Goal: Contribute content: Contribute content

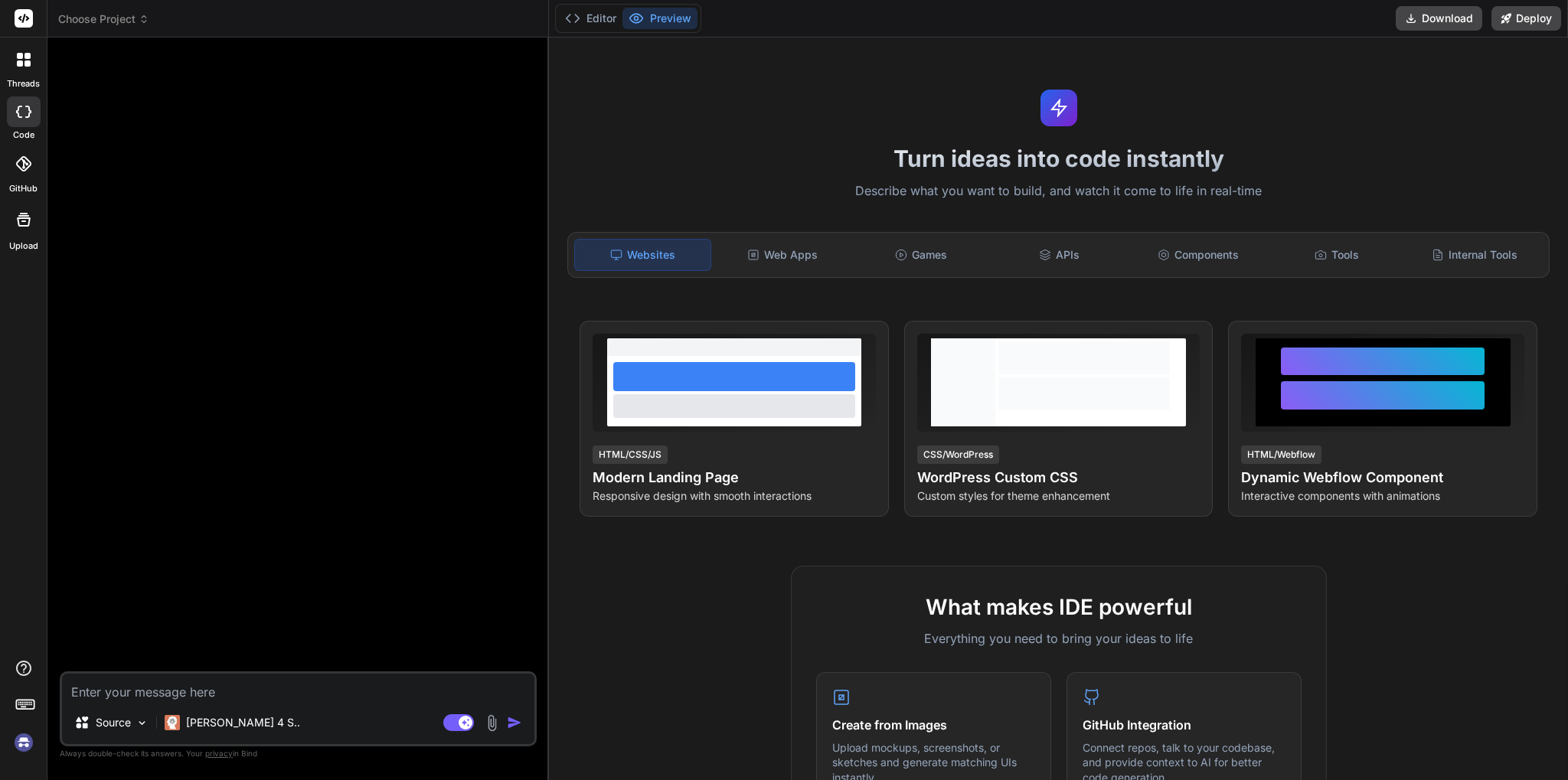
click at [19, 742] on img at bounding box center [23, 742] width 26 height 26
type textarea "x"
click at [266, 690] on textarea at bounding box center [298, 687] width 473 height 27
type textarea "c"
type textarea "x"
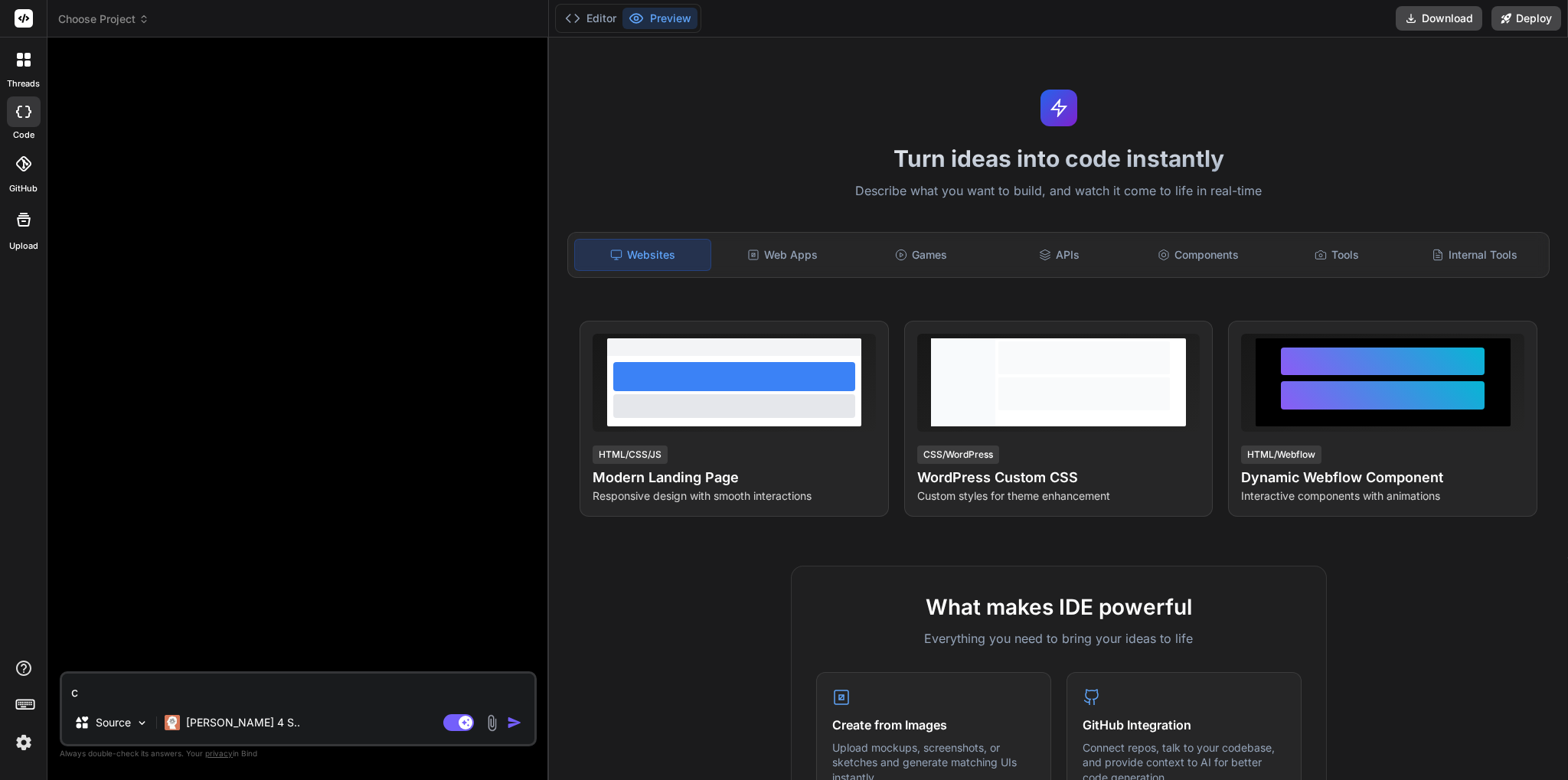
type textarea "cr"
type textarea "x"
type textarea "cre"
type textarea "x"
type textarea "crea"
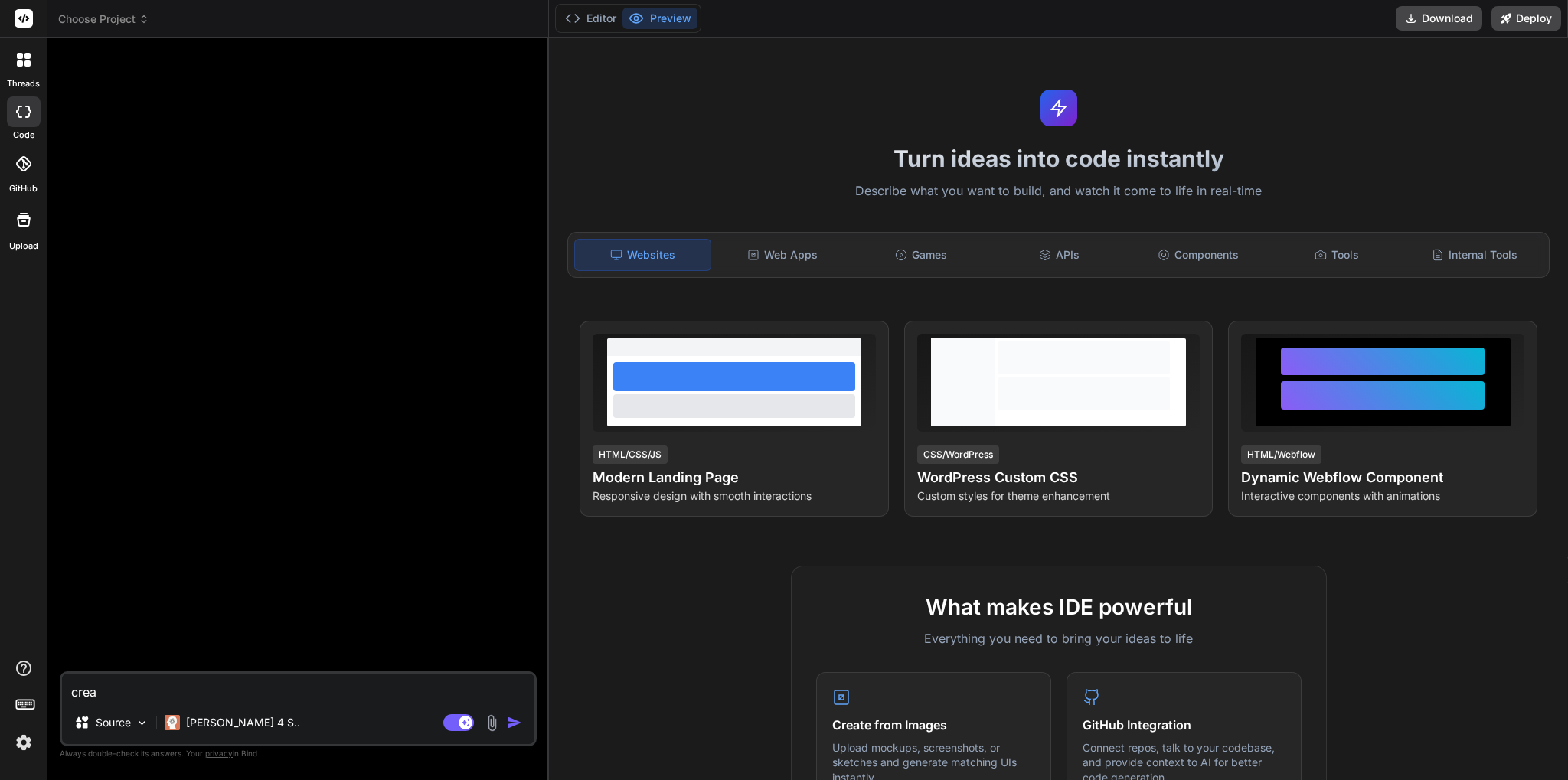
type textarea "x"
type textarea "creat"
type textarea "x"
type textarea "create"
type textarea "x"
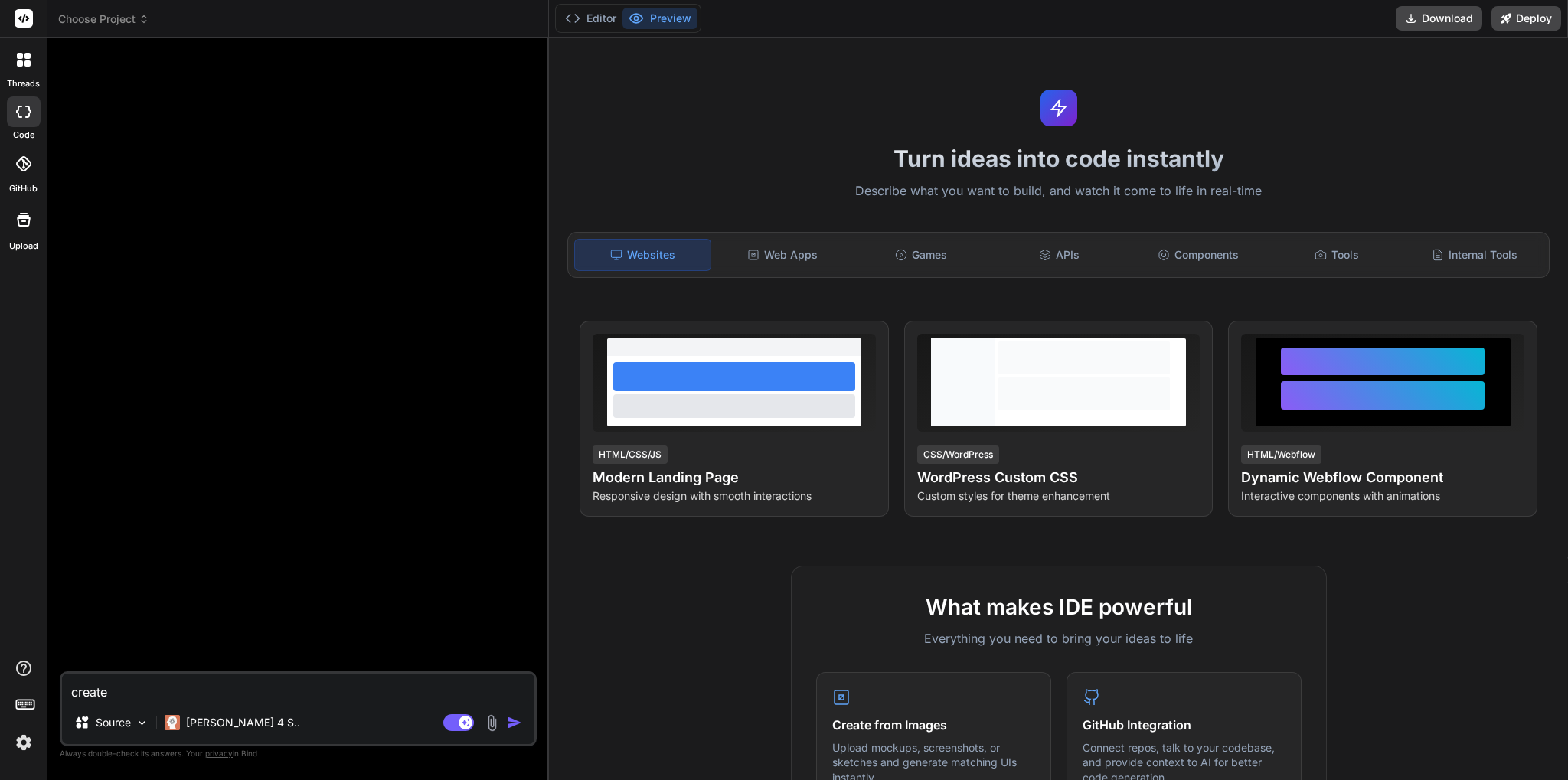
type textarea "create"
type textarea "x"
type textarea "create a"
type textarea "x"
type textarea "create a"
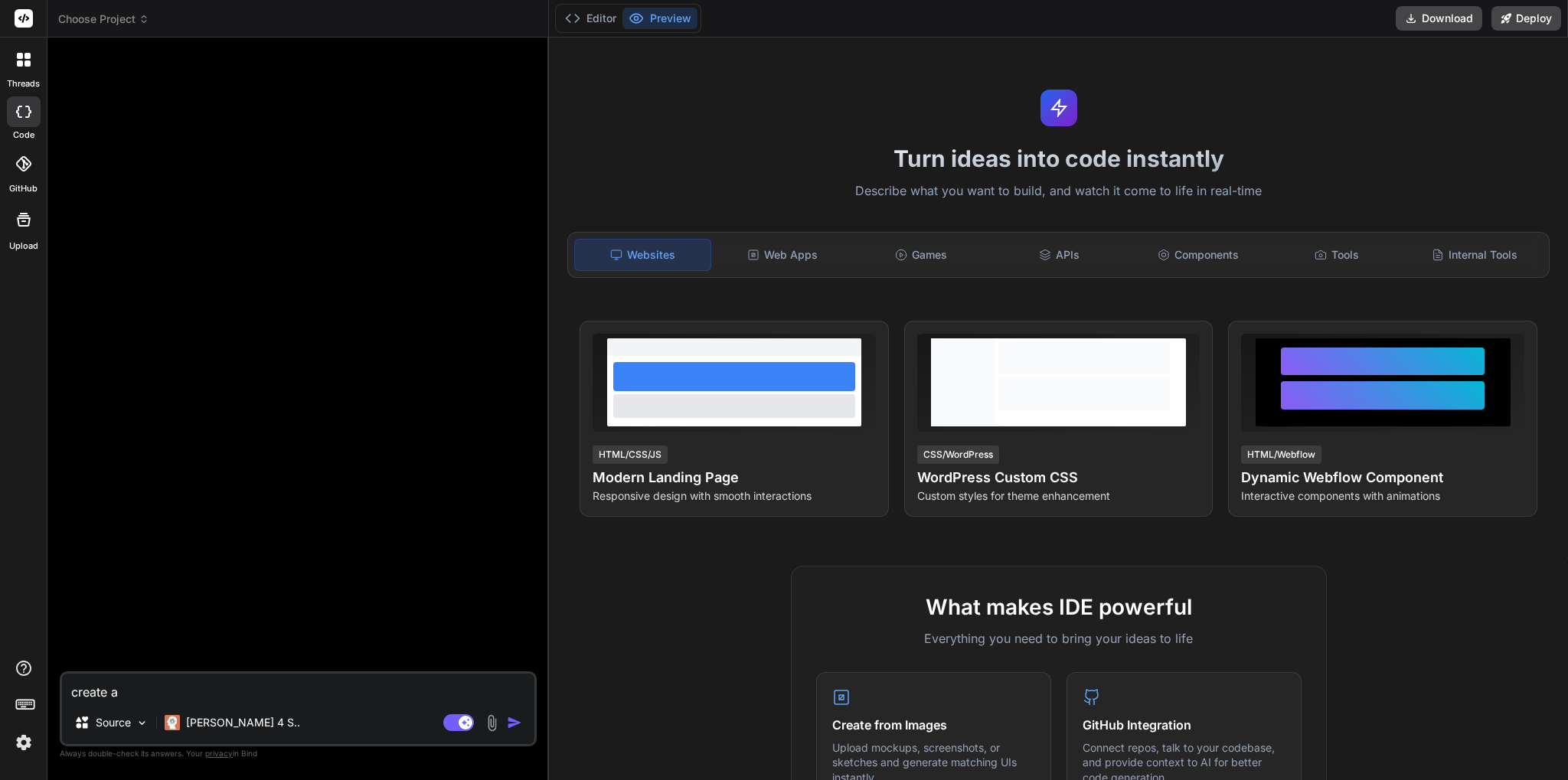
type textarea "x"
type textarea "create a s"
type textarea "x"
type textarea "create a so"
type textarea "x"
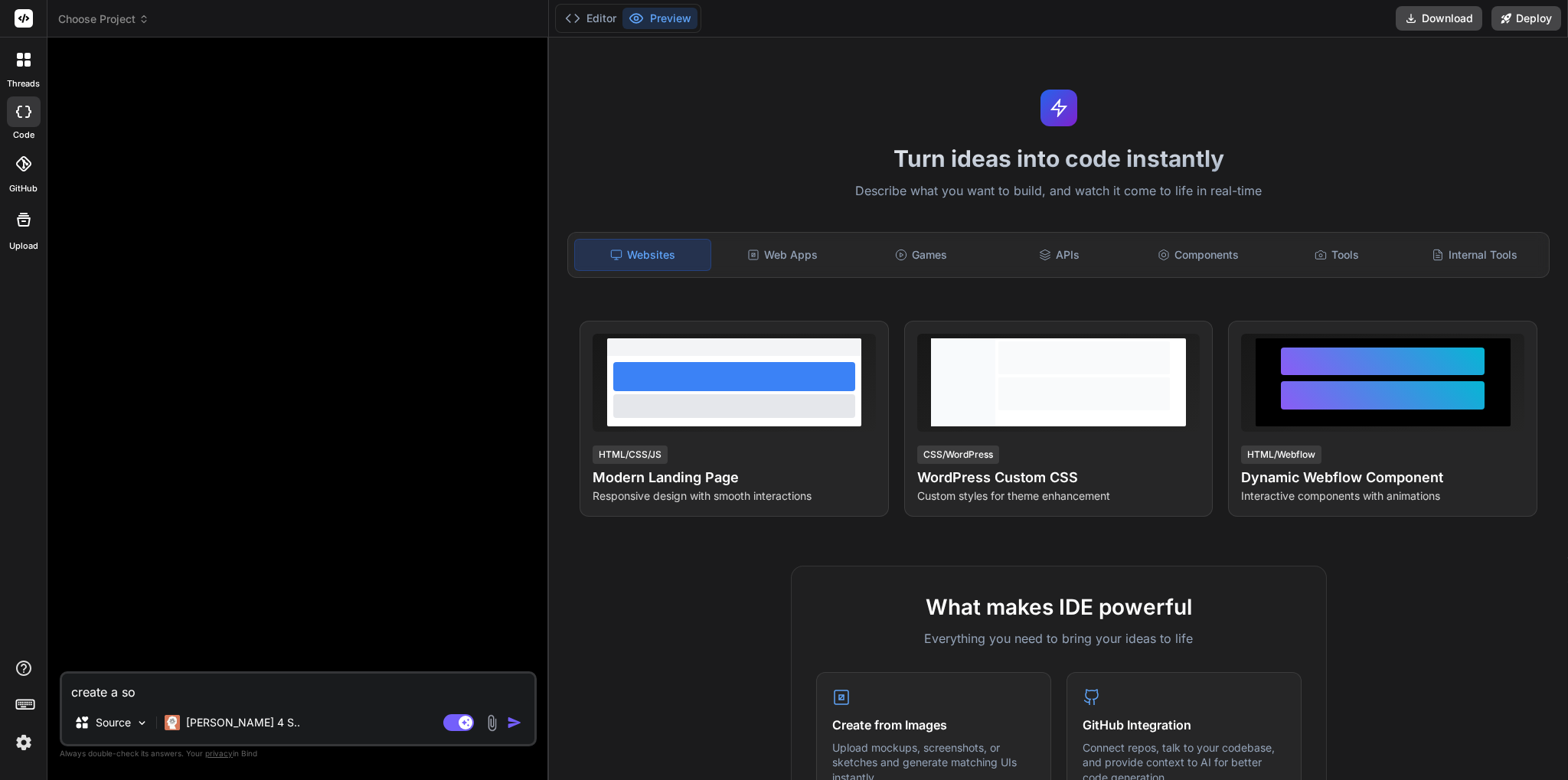
type textarea "create a som"
type textarea "x"
type textarea "create a som,"
type textarea "x"
type textarea "create a som"
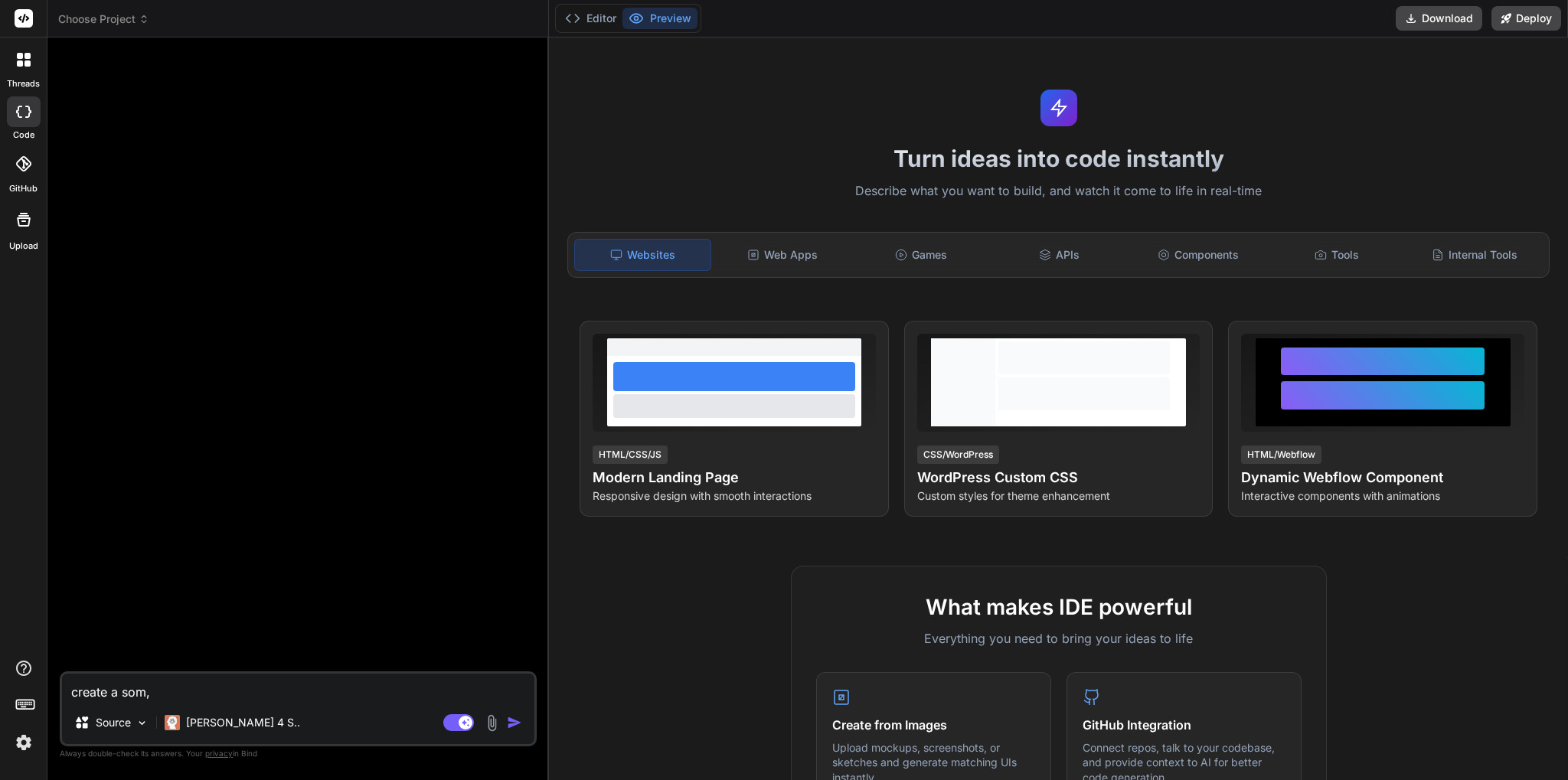
type textarea "x"
type textarea "create a so"
type textarea "x"
type textarea "create a s"
type textarea "x"
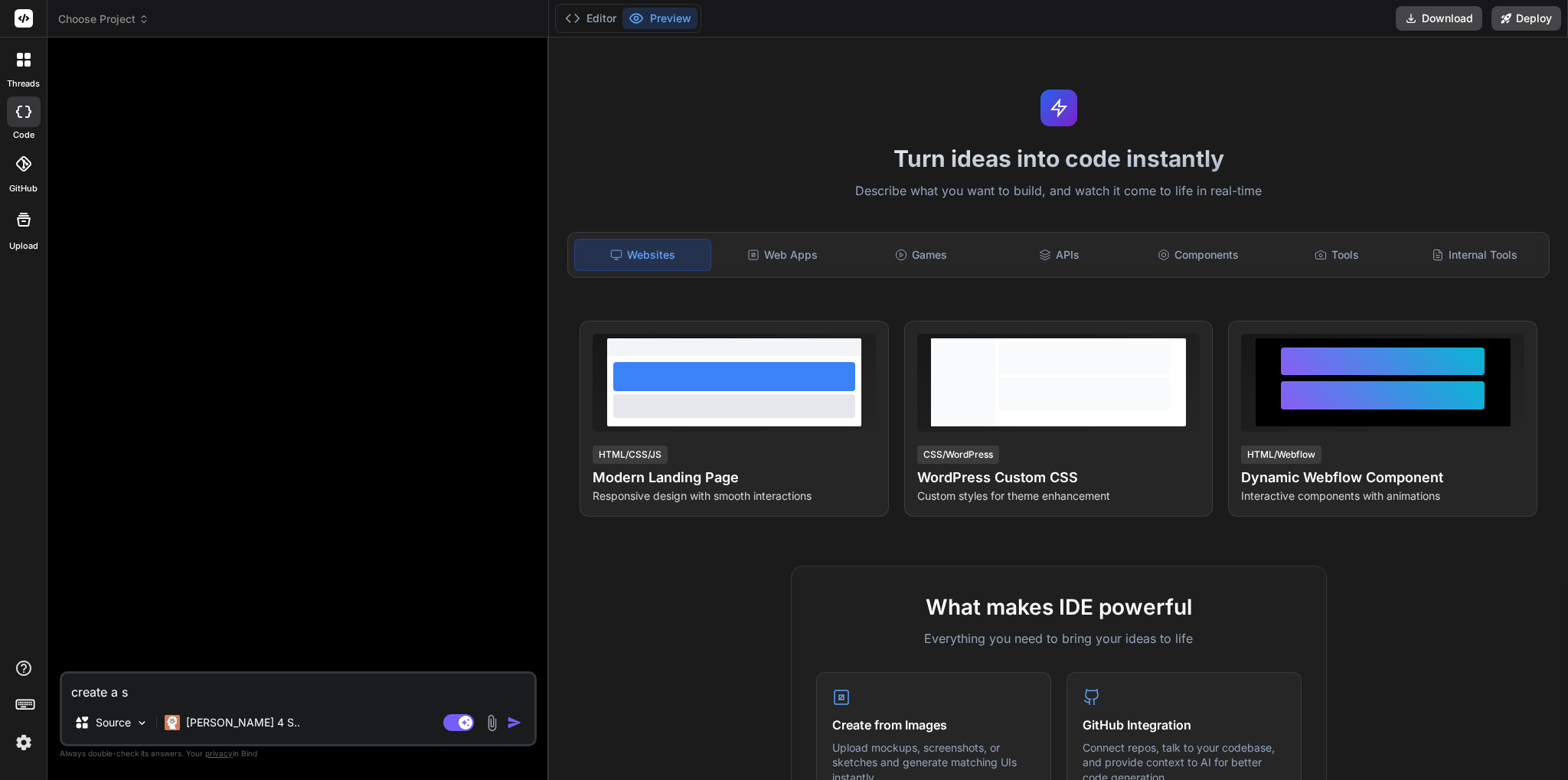
type textarea "create a"
type textarea "x"
type textarea "create a s"
type textarea "x"
type textarea "create a si"
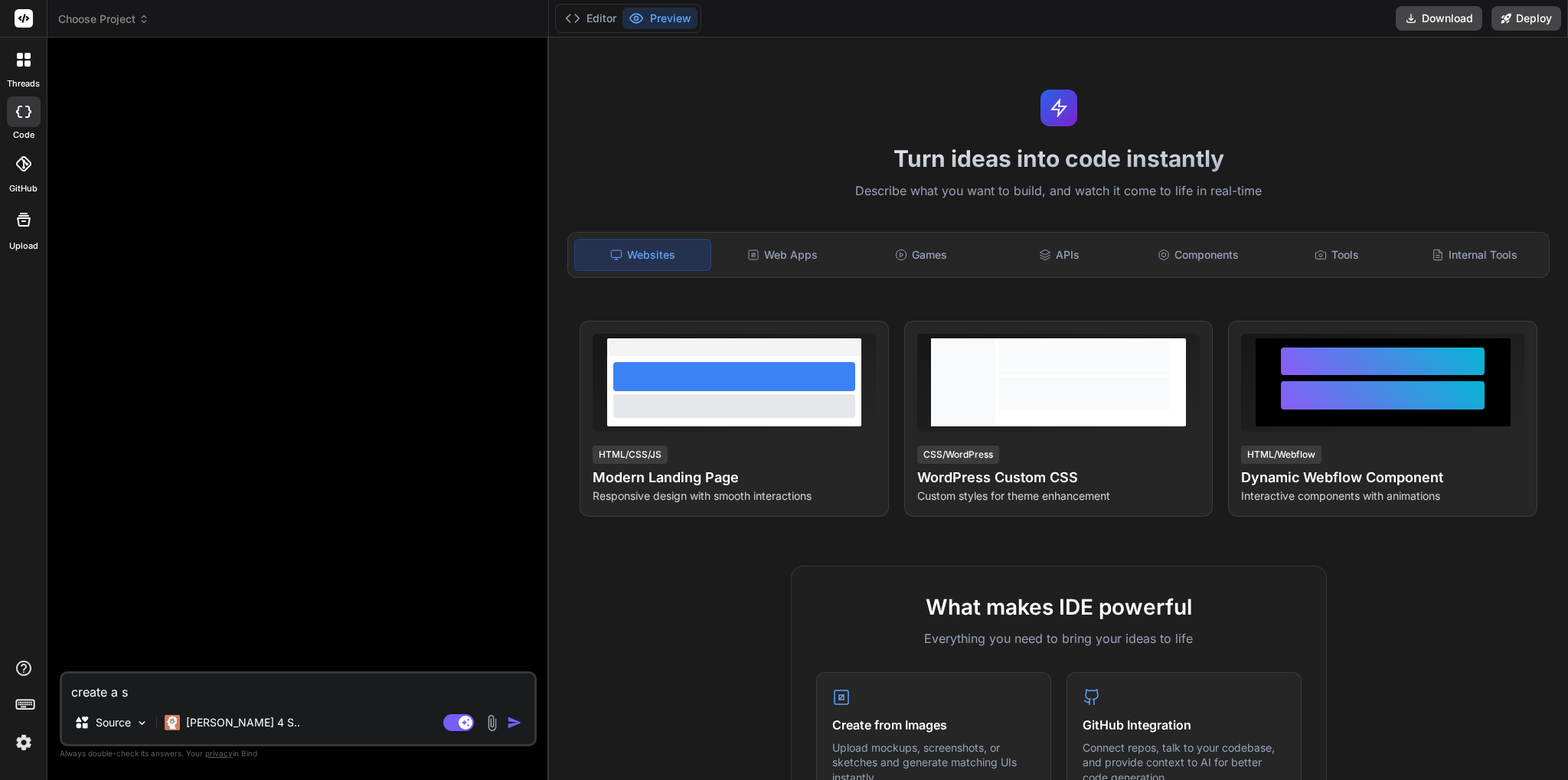
type textarea "x"
type textarea "create a sim"
type textarea "x"
type textarea "create a simp"
type textarea "x"
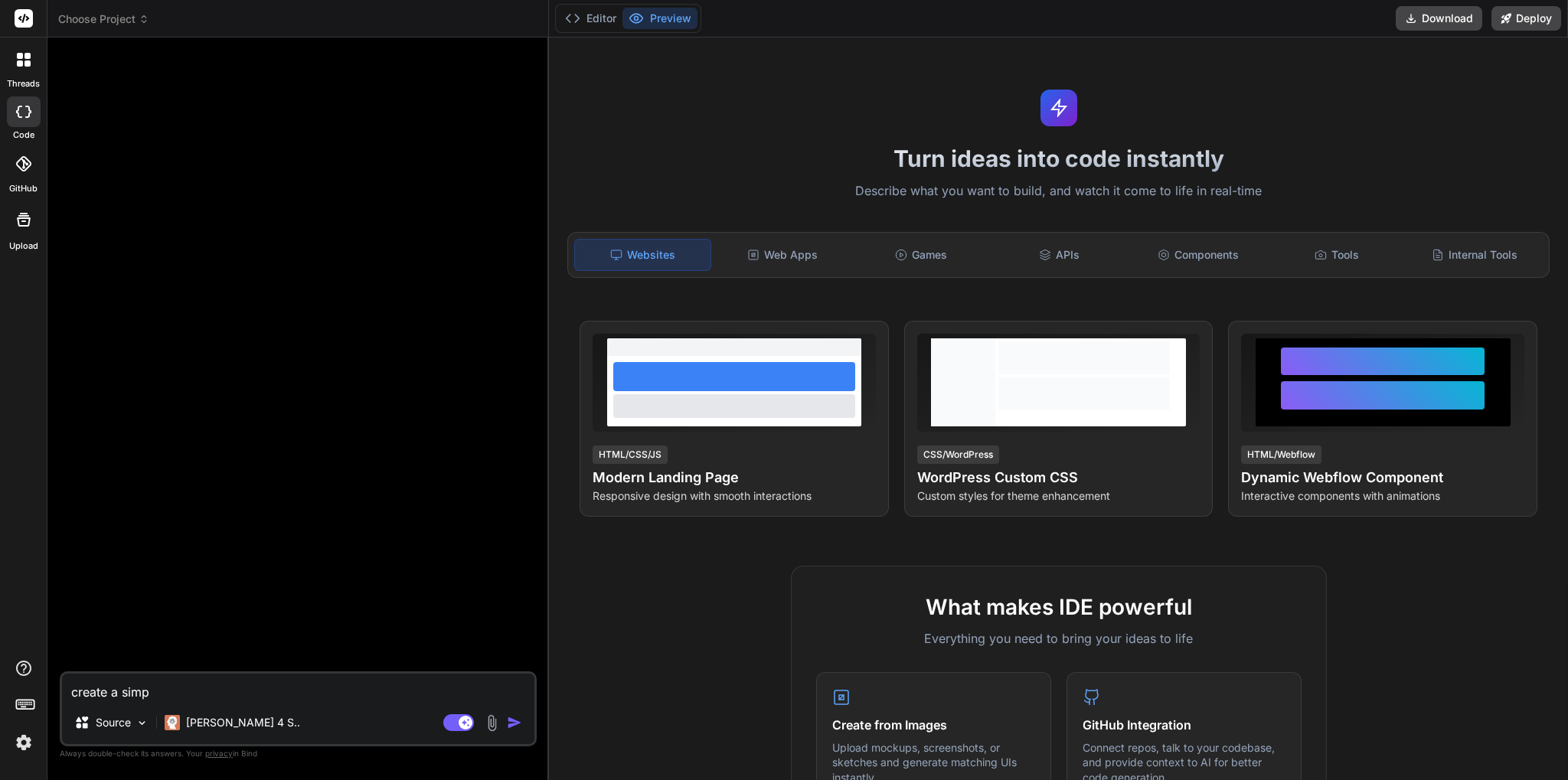
type textarea "create a simpl"
type textarea "x"
type textarea "create a simple"
type textarea "x"
type textarea "create a simple"
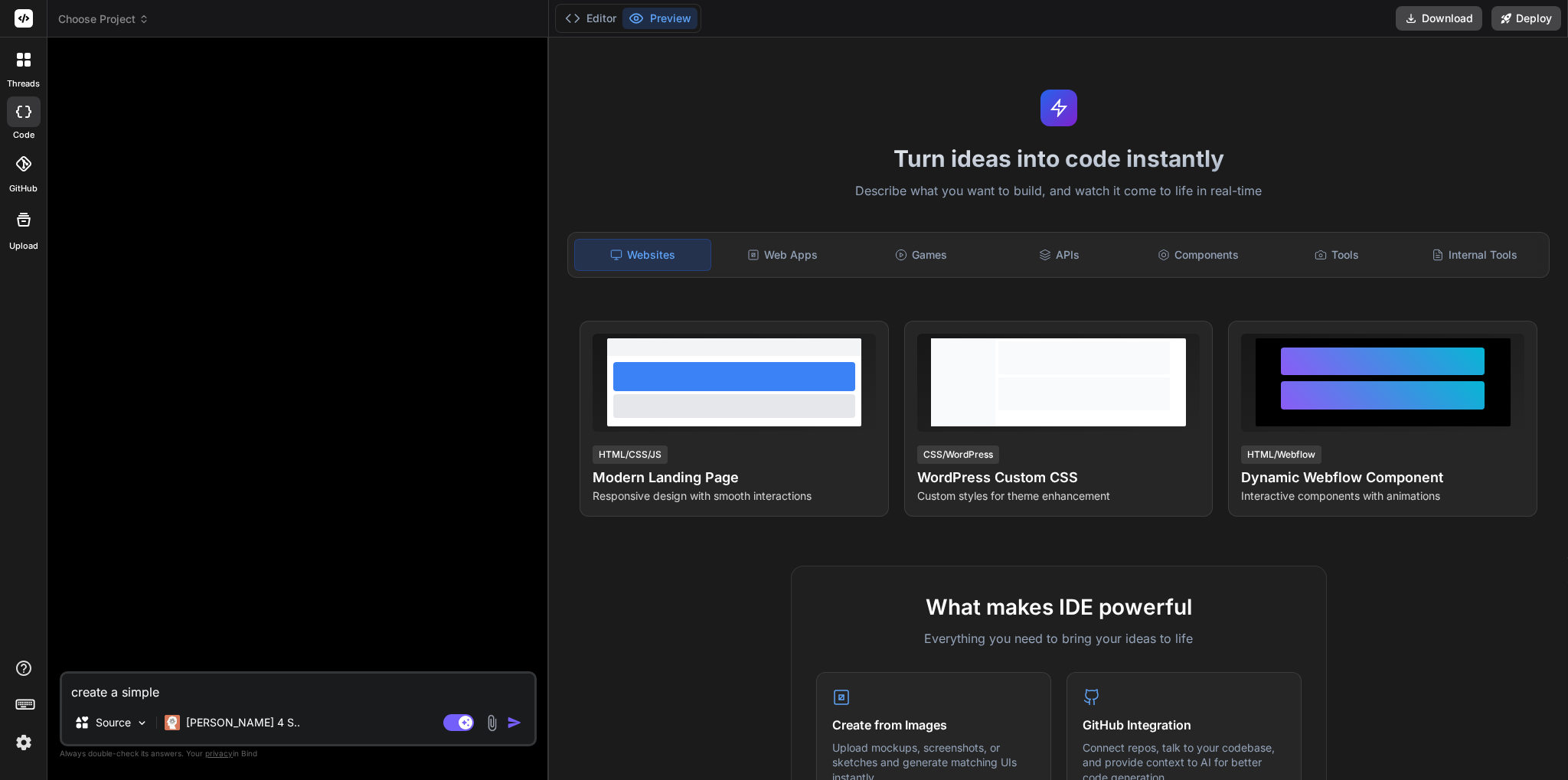
type textarea "x"
type textarea "create a simple p"
type textarea "x"
type textarea "create a simple pr"
type textarea "x"
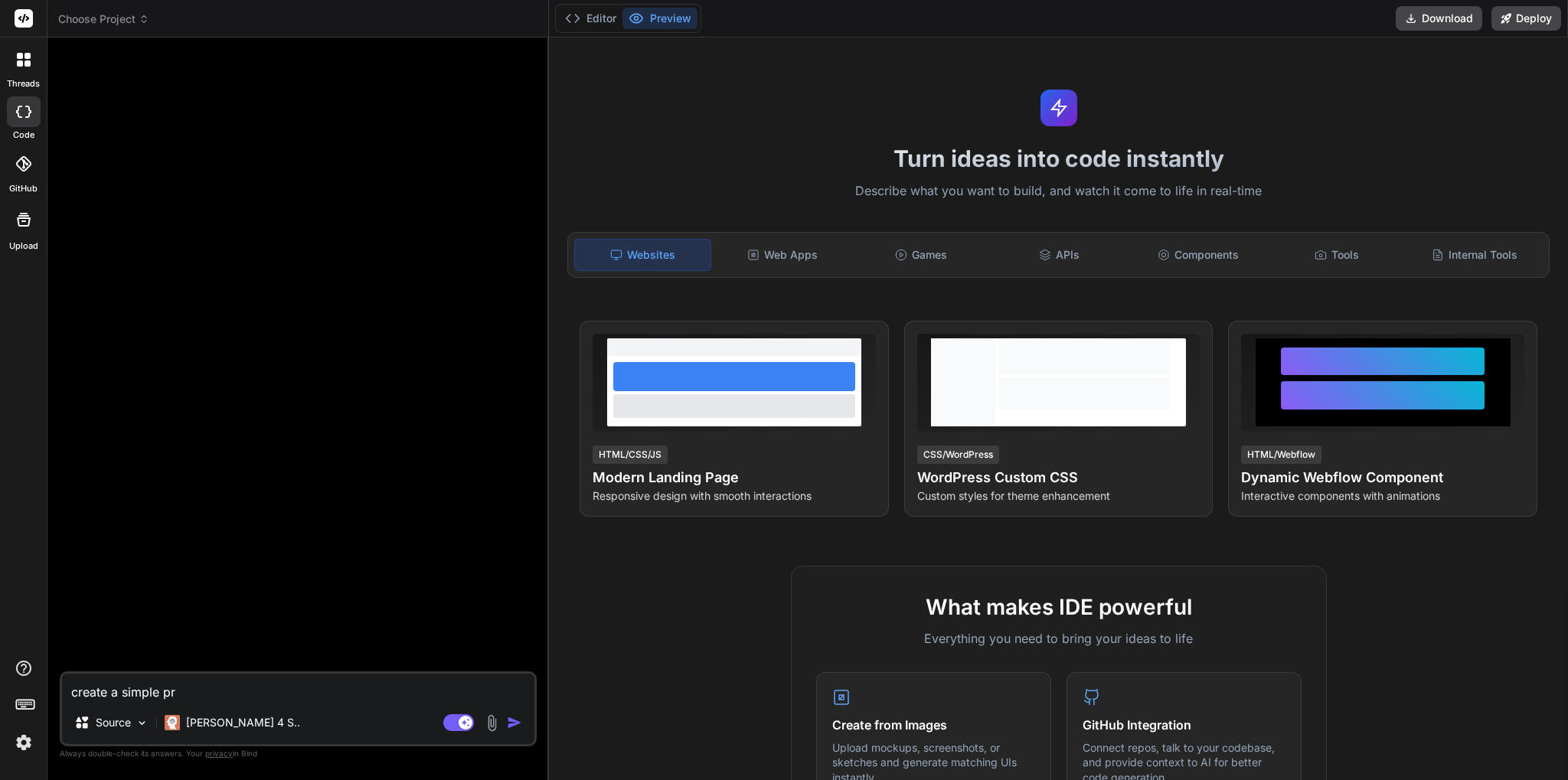
type textarea "create a simple pri"
type textarea "x"
type textarea "create a simple pric"
type textarea "x"
type textarea "create a simple prici"
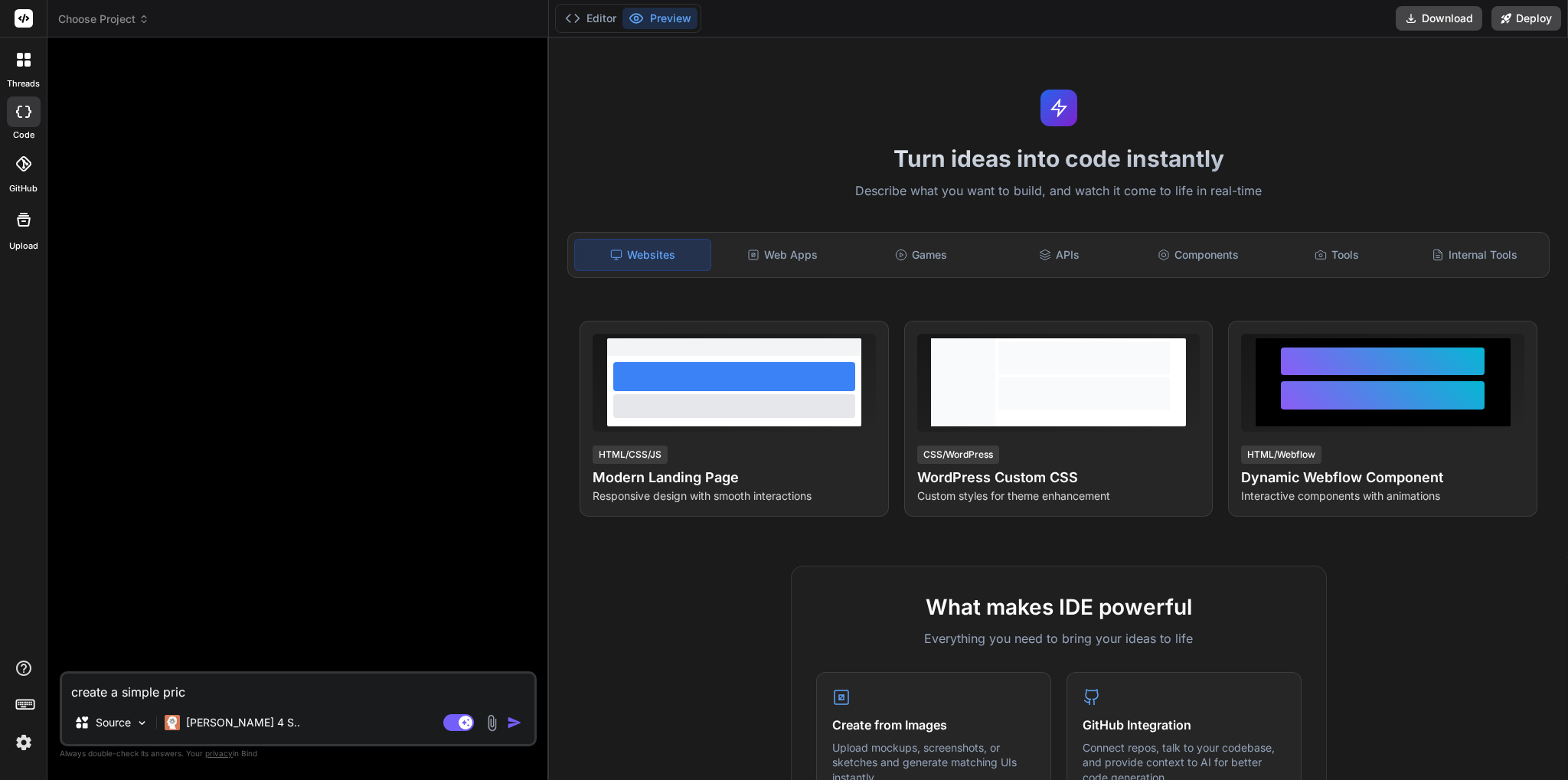
type textarea "x"
type textarea "create a simple pricin"
type textarea "x"
type textarea "create a simple pricing"
type textarea "x"
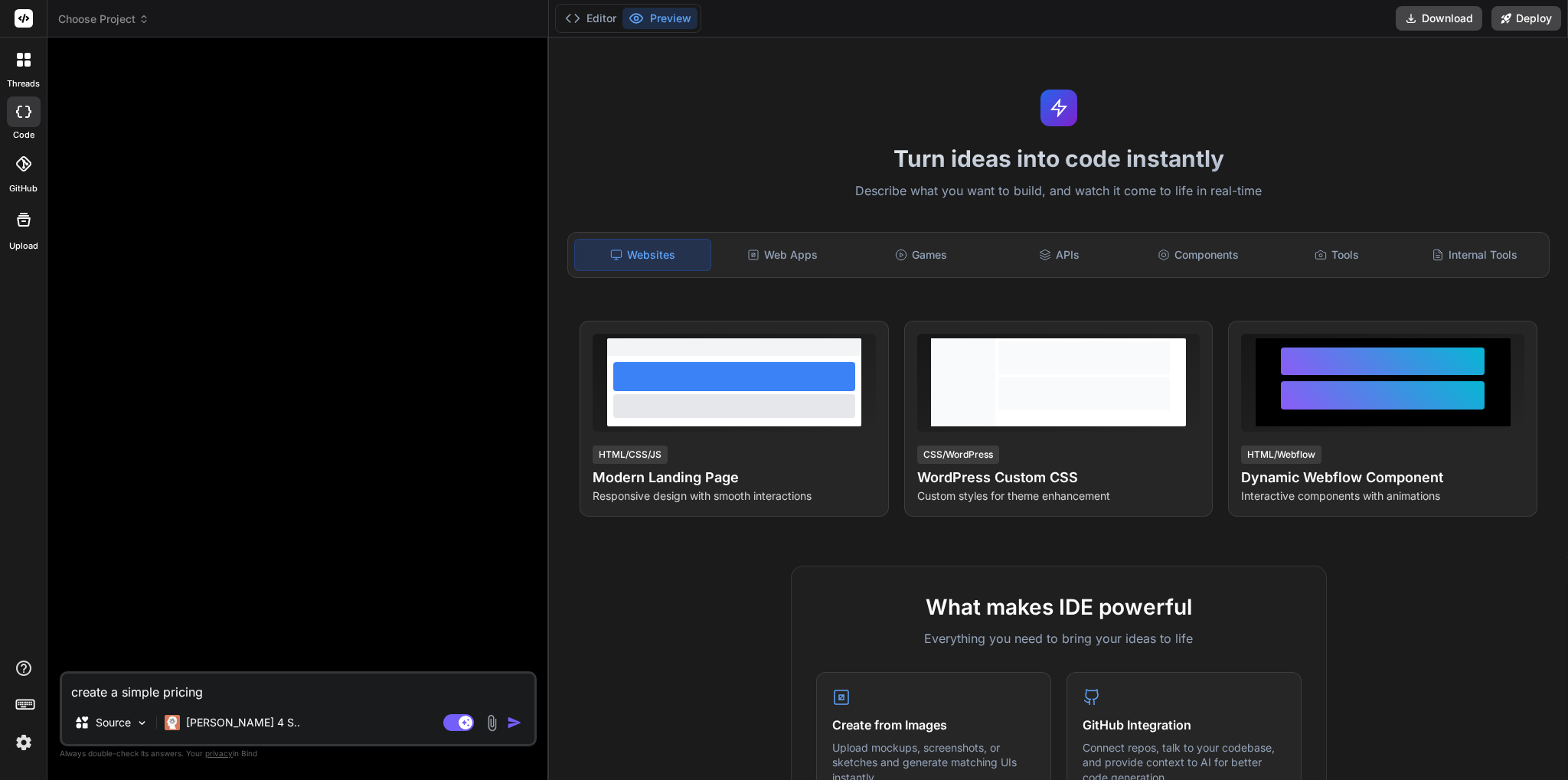
type textarea "create a simple pricing"
type textarea "x"
type textarea "create a simple pricing c"
type textarea "x"
type textarea "create a simple pricing co"
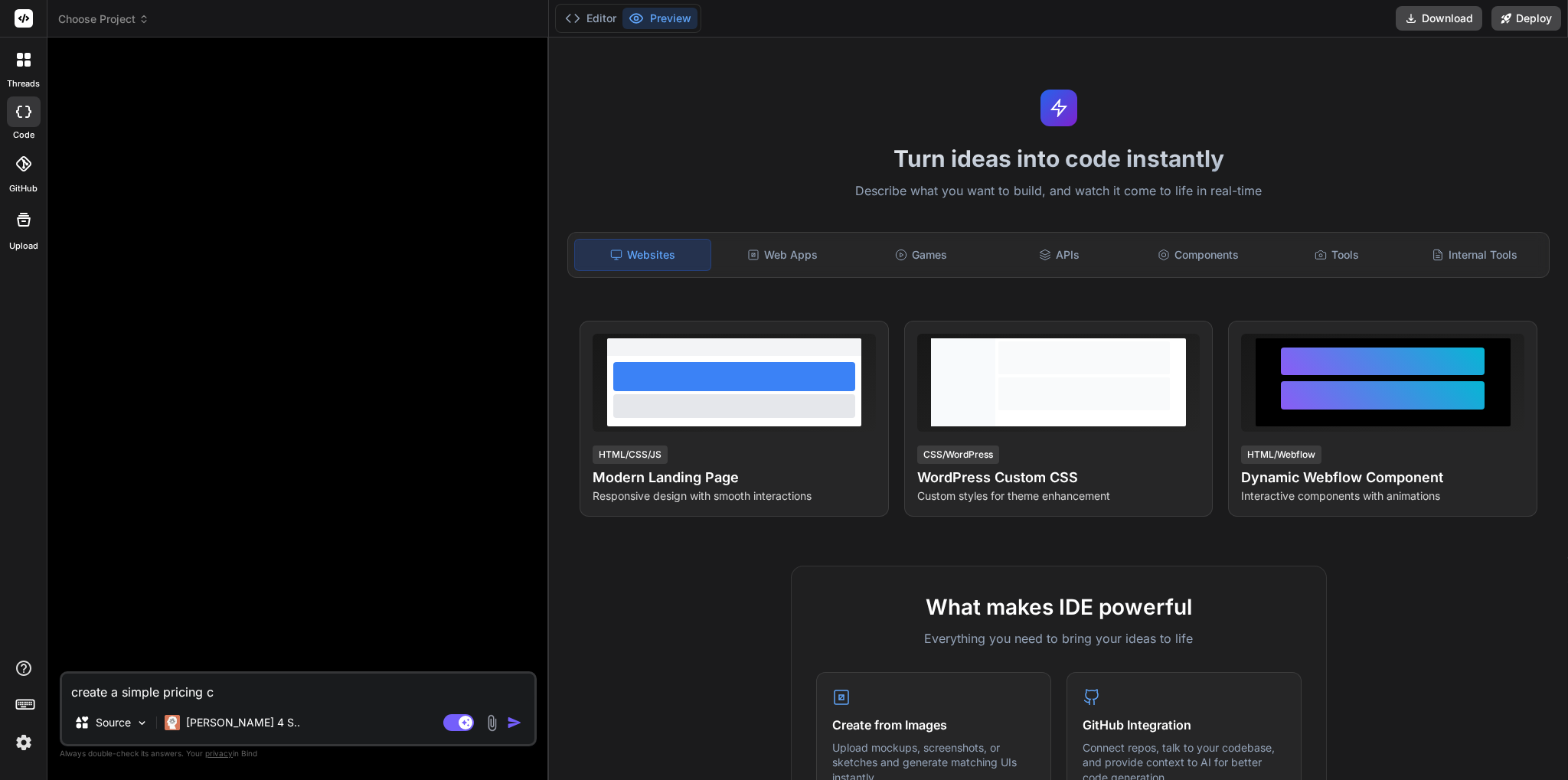
type textarea "x"
type textarea "create a simple pricing com"
type textarea "x"
type textarea "create a simple pricing comp"
type textarea "x"
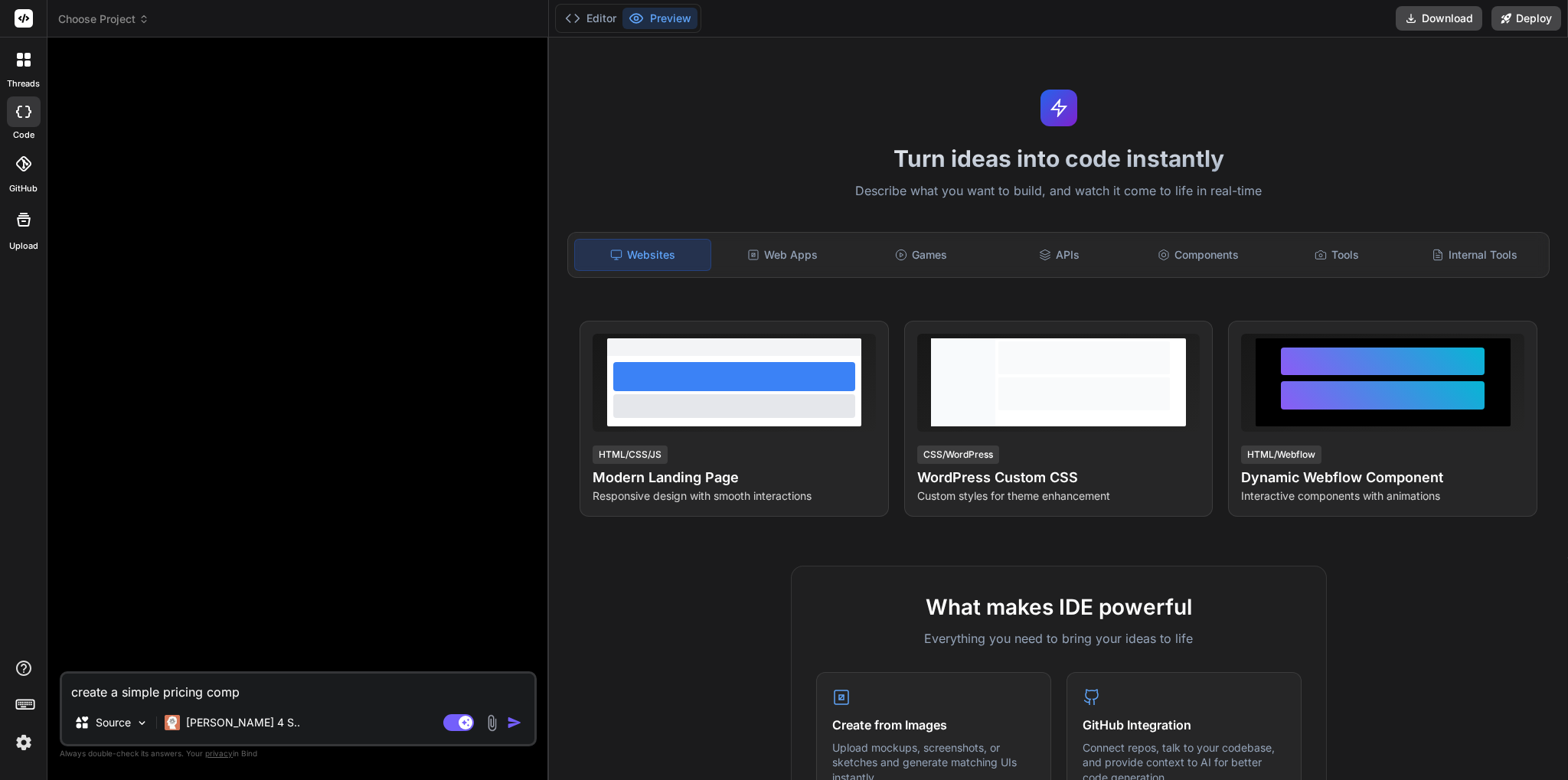
type textarea "create a simple pricing compa"
type textarea "x"
type textarea "create a simple pricing compar"
type textarea "x"
type textarea "create a simple pricing compari"
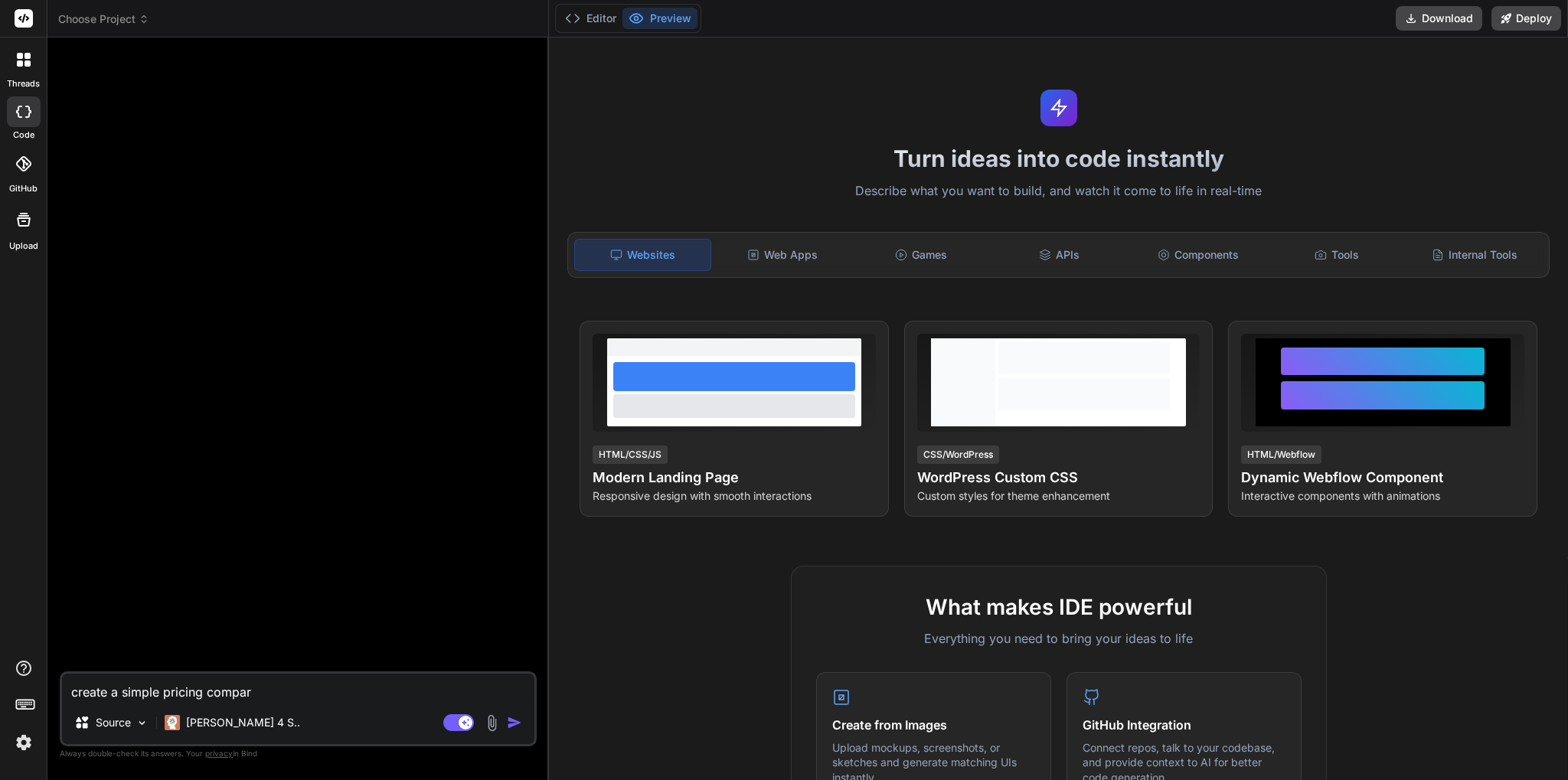
type textarea "x"
type textarea "create a simple pricing comparis"
type textarea "x"
type textarea "create a simple pricing compariso"
type textarea "x"
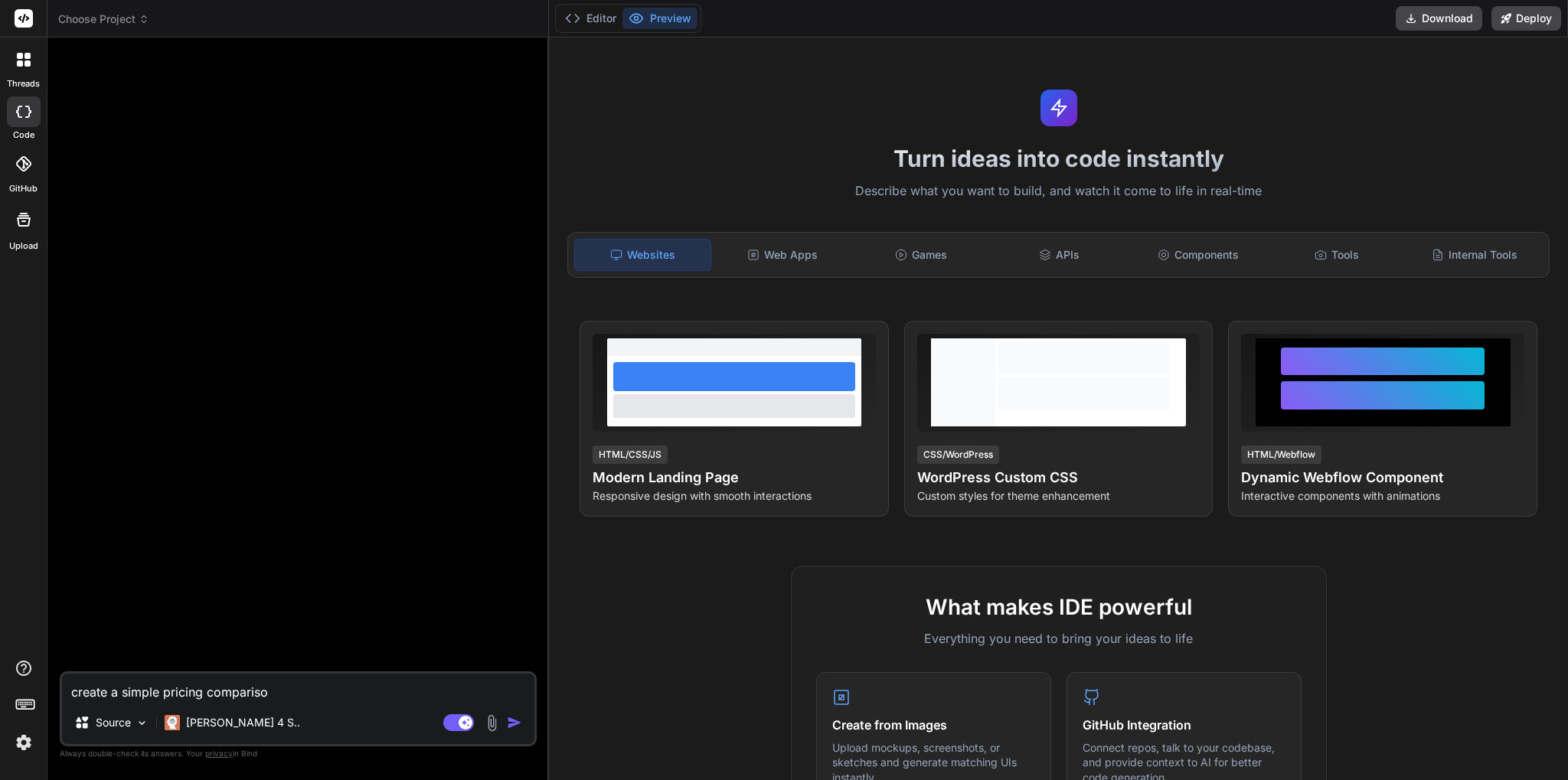
type textarea "create a simple pricing comparison"
type textarea "x"
type textarea "create a simple pricing comparison"
type textarea "x"
type textarea "create a simple pricing comparison t"
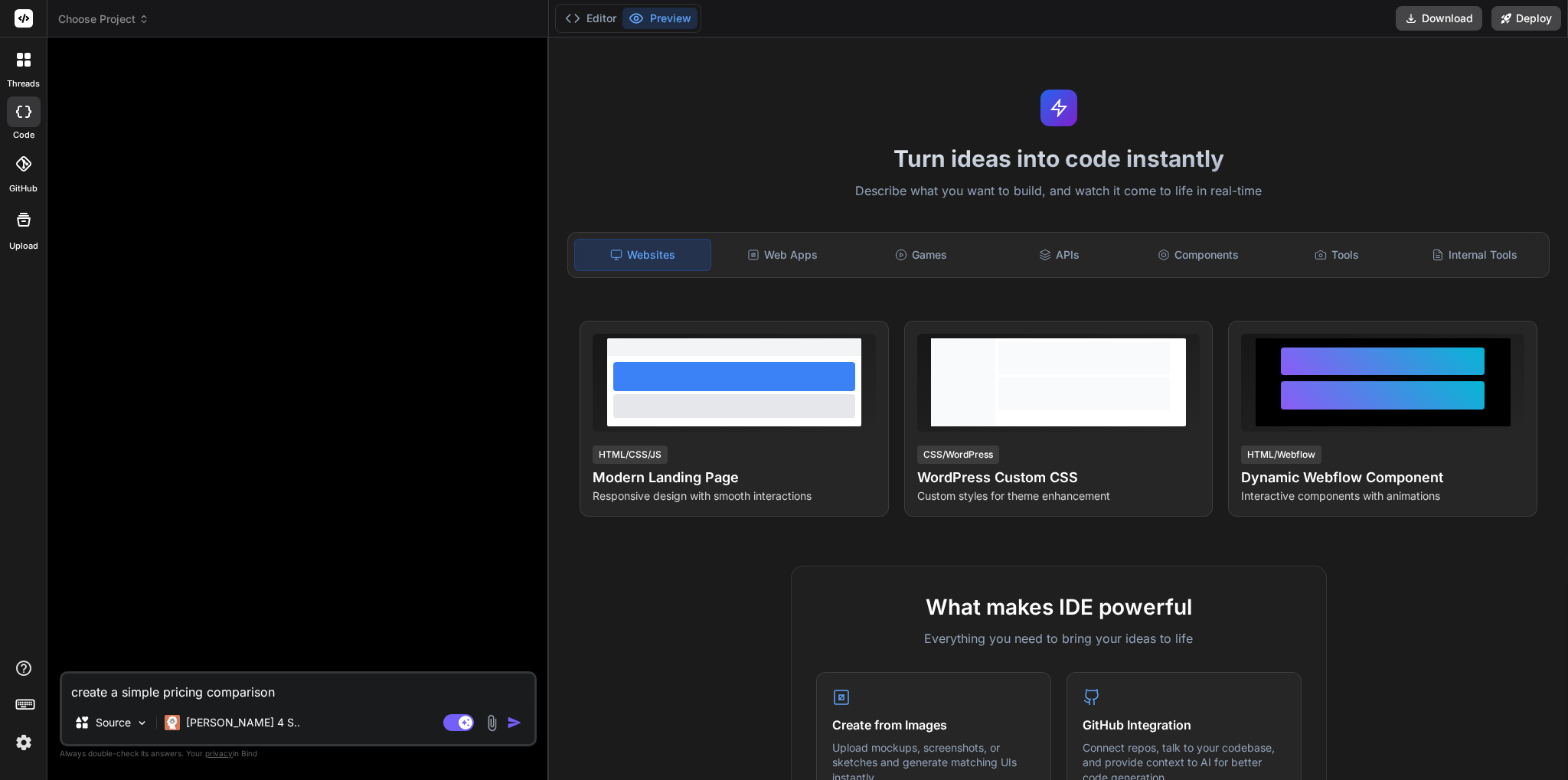
type textarea "x"
type textarea "create a simple pricing comparison ta"
type textarea "x"
type textarea "create a simple pricing comparison tab"
type textarea "x"
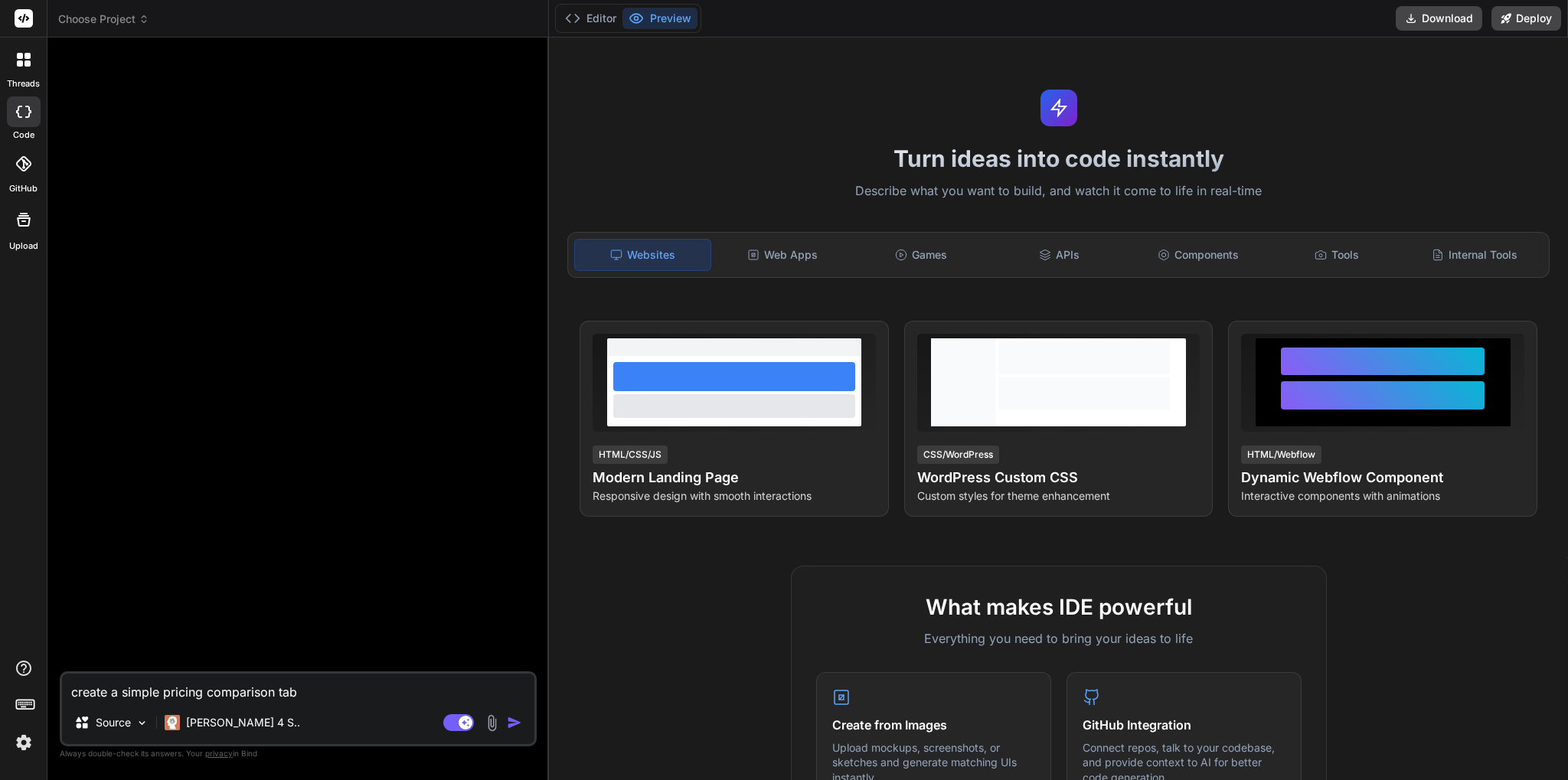
type textarea "create a simple pricing comparison tabl"
type textarea "x"
type textarea "create a simple pricing comparison table"
type textarea "x"
type textarea "create a simple pricing comparison table"
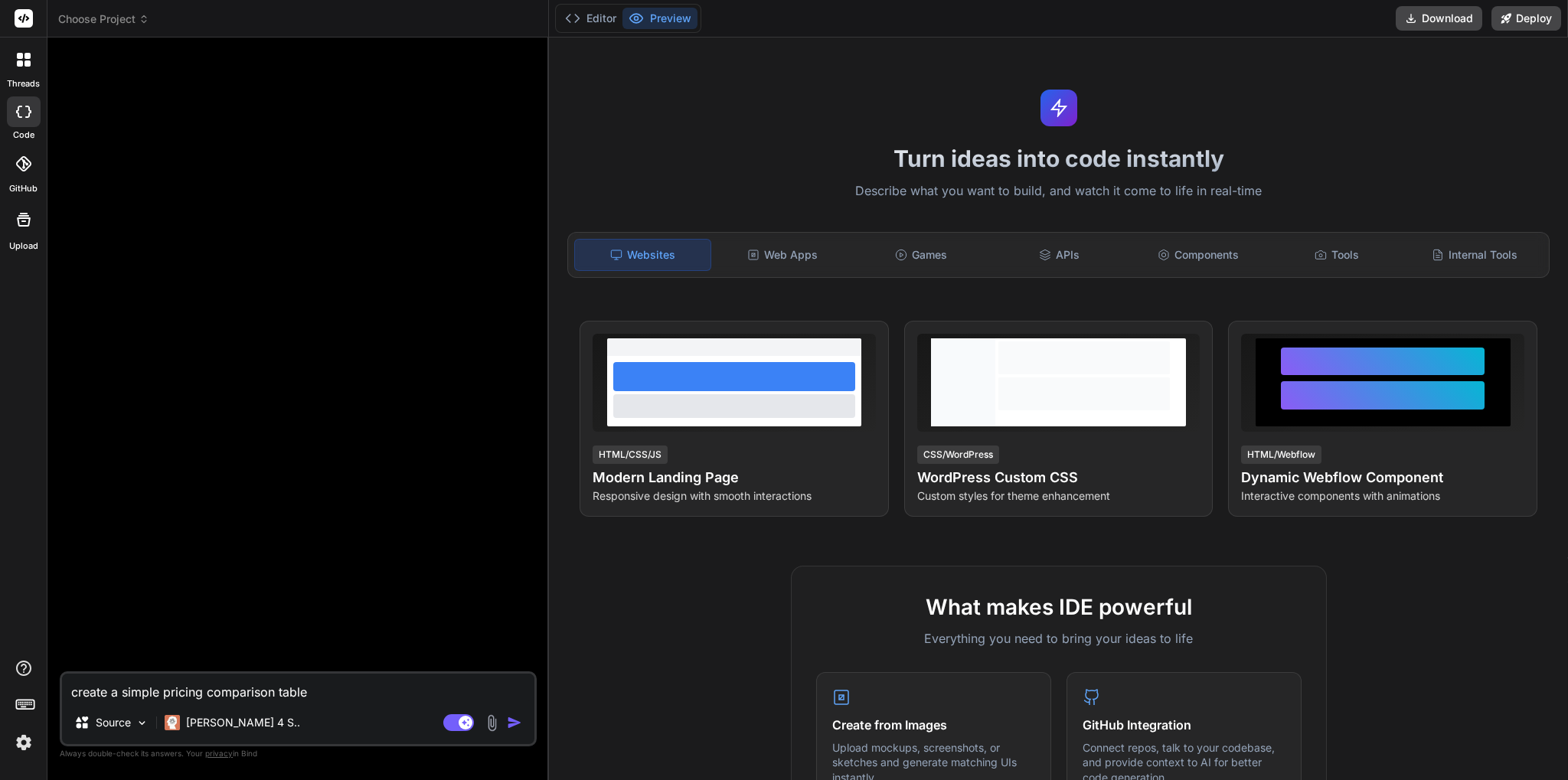
type textarea "x"
type textarea "create a simple pricing comparison table w"
type textarea "x"
type textarea "create a simple pricing comparison table wi"
type textarea "x"
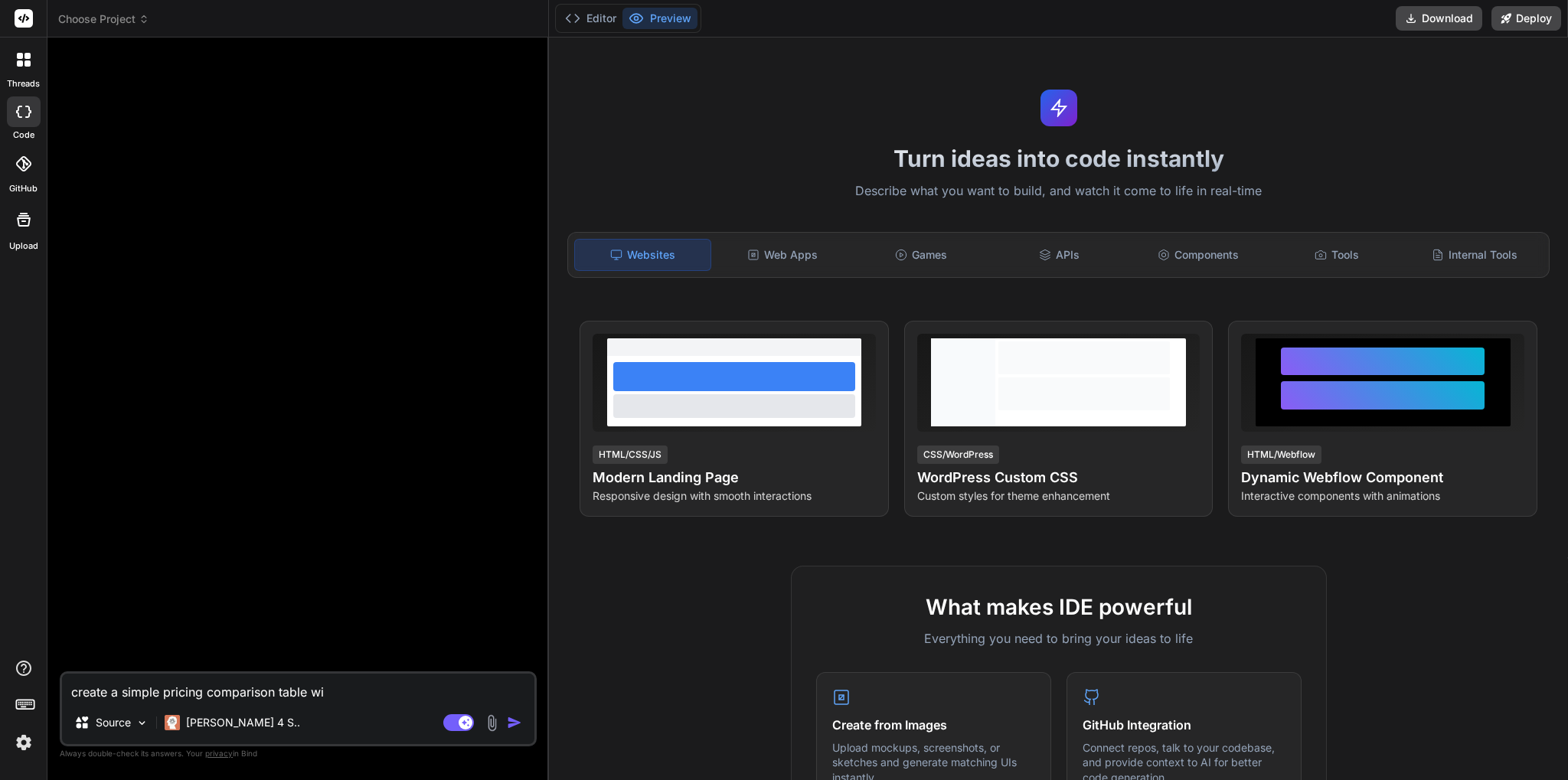
type textarea "create a simple pricing comparison table wit"
type textarea "x"
type textarea "create a simple pricing comparison table with"
type textarea "x"
type textarea "create a simple pricing comparison table withb"
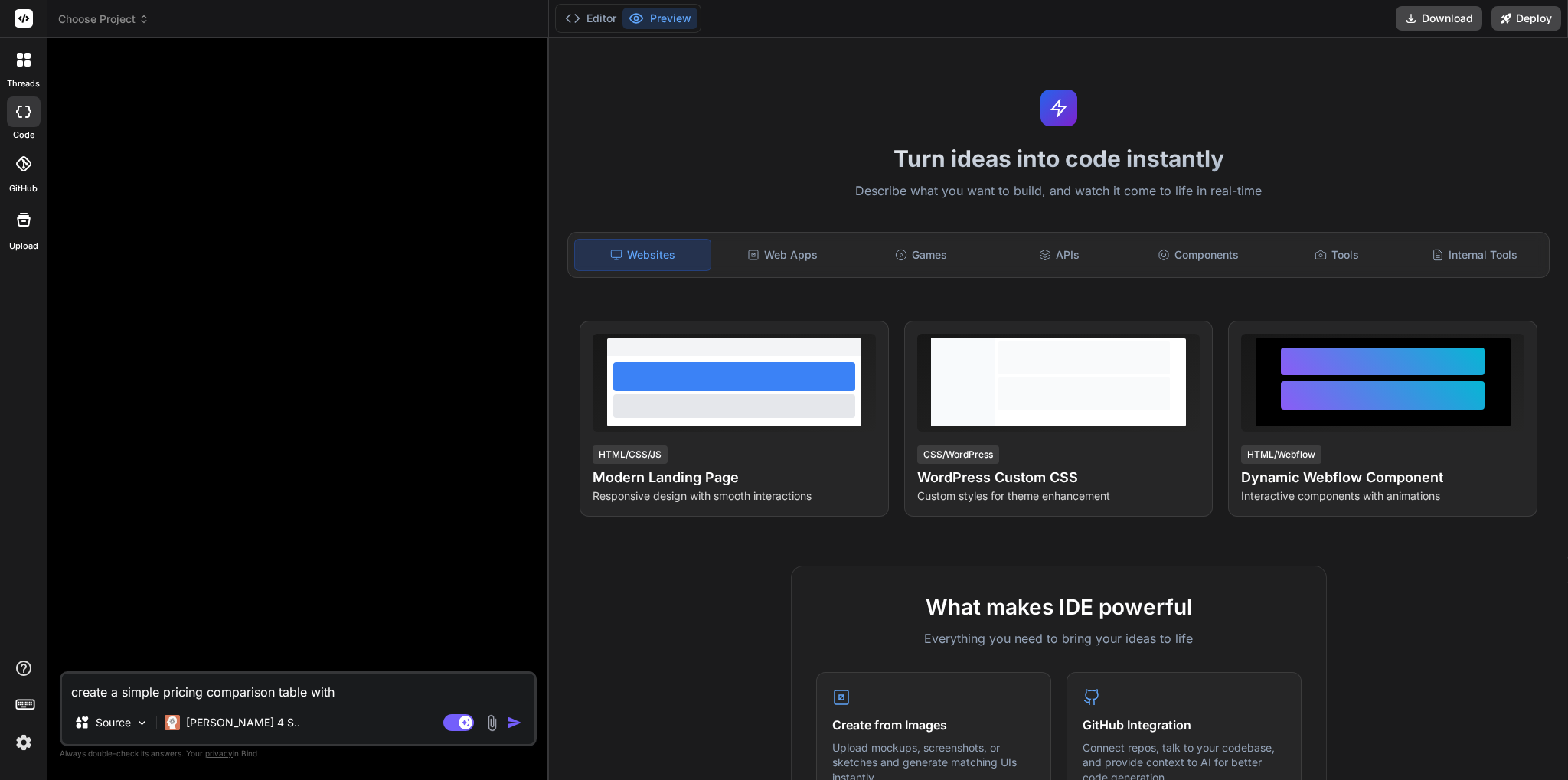
type textarea "x"
type textarea "create a simple pricing comparison table withbe"
type textarea "x"
type textarea "create a simple pricing comparison table withb"
type textarea "x"
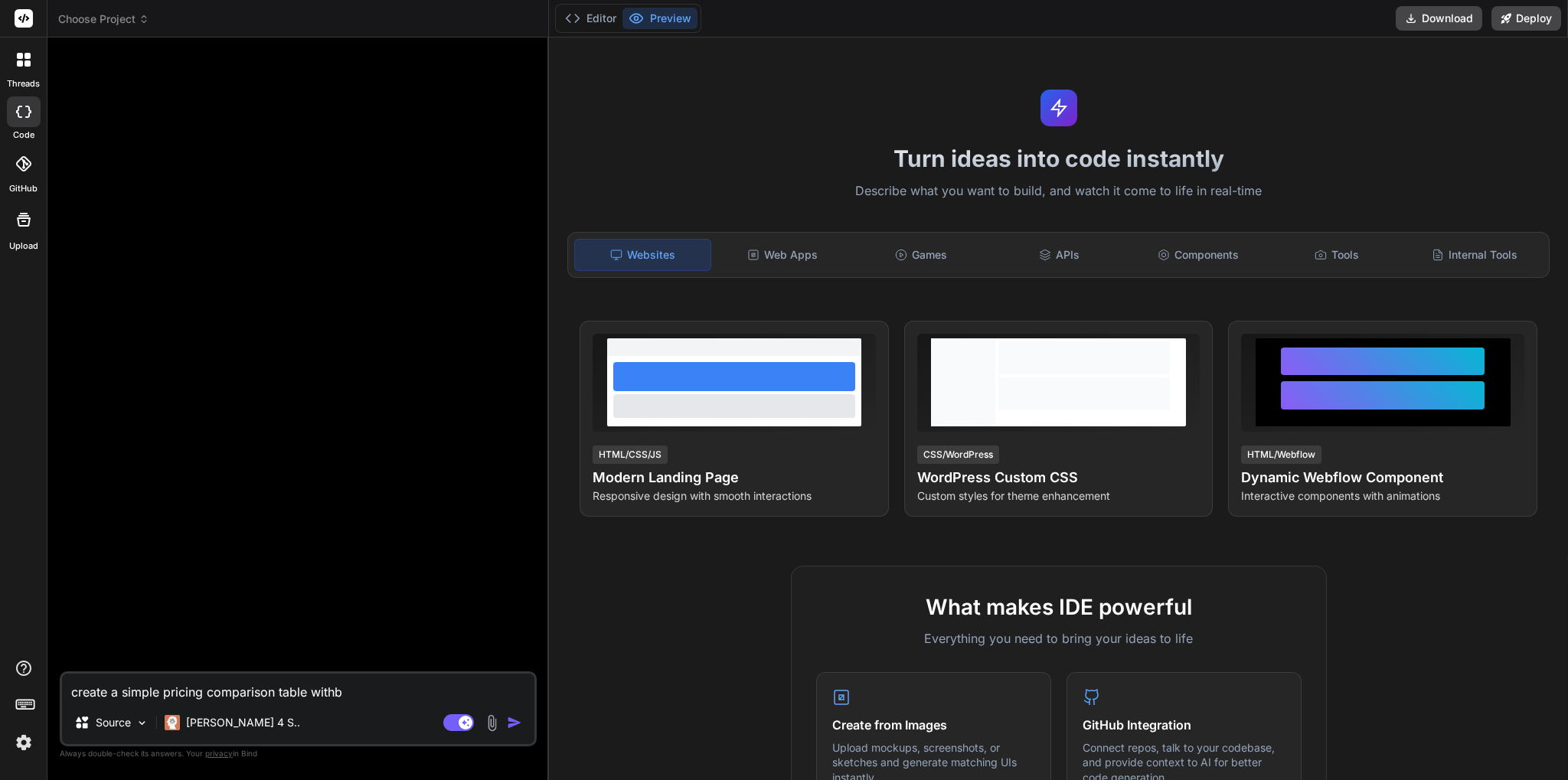
type textarea "create a simple pricing comparison table with"
type textarea "x"
type textarea "create a simple pricing comparison table with"
type textarea "x"
type textarea "create a simple pricing comparison table with b"
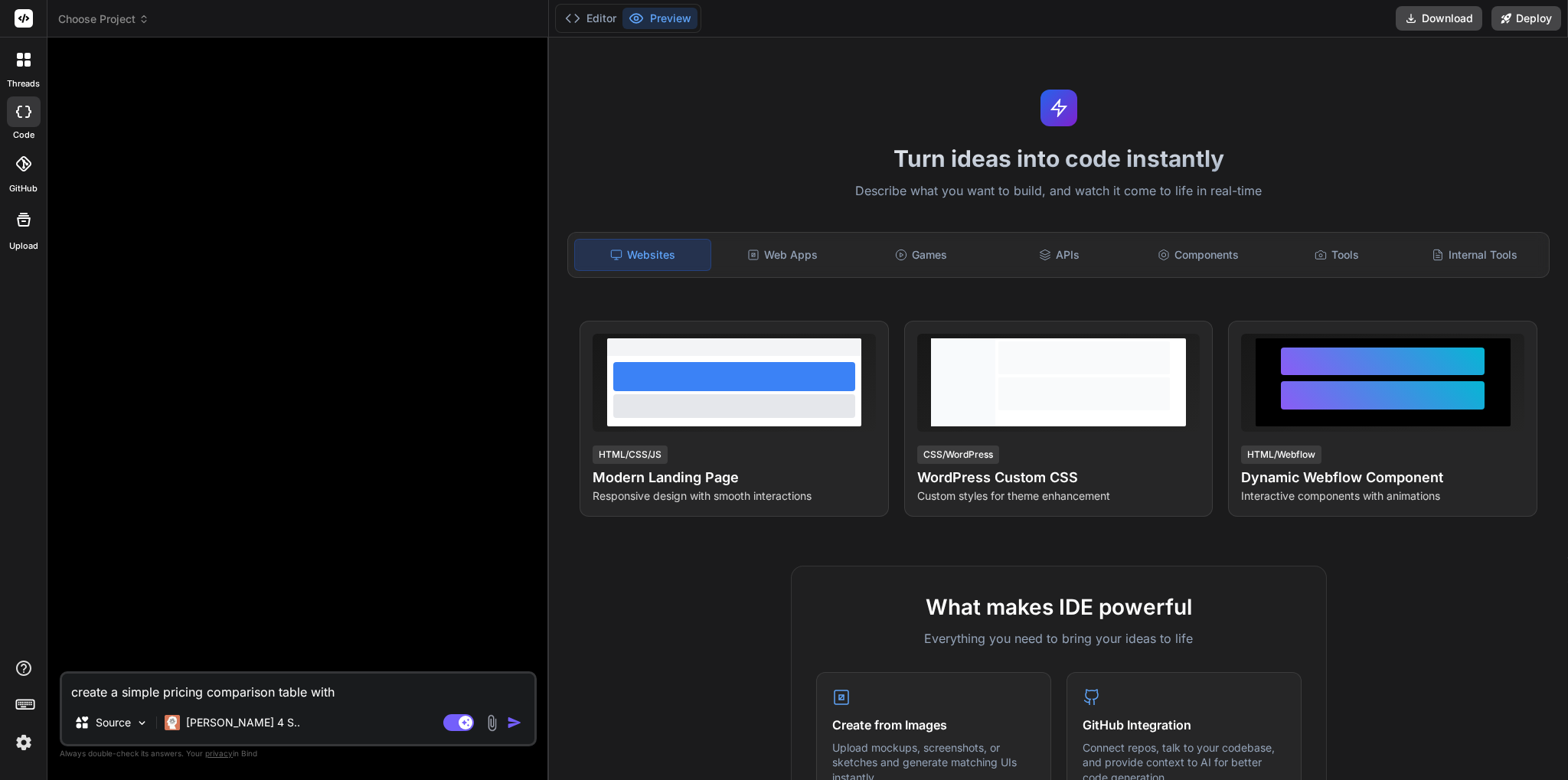
type textarea "x"
type textarea "create a simple pricing comparison table with be"
type textarea "x"
type textarea "create a simple pricing comparison table with bel"
type textarea "x"
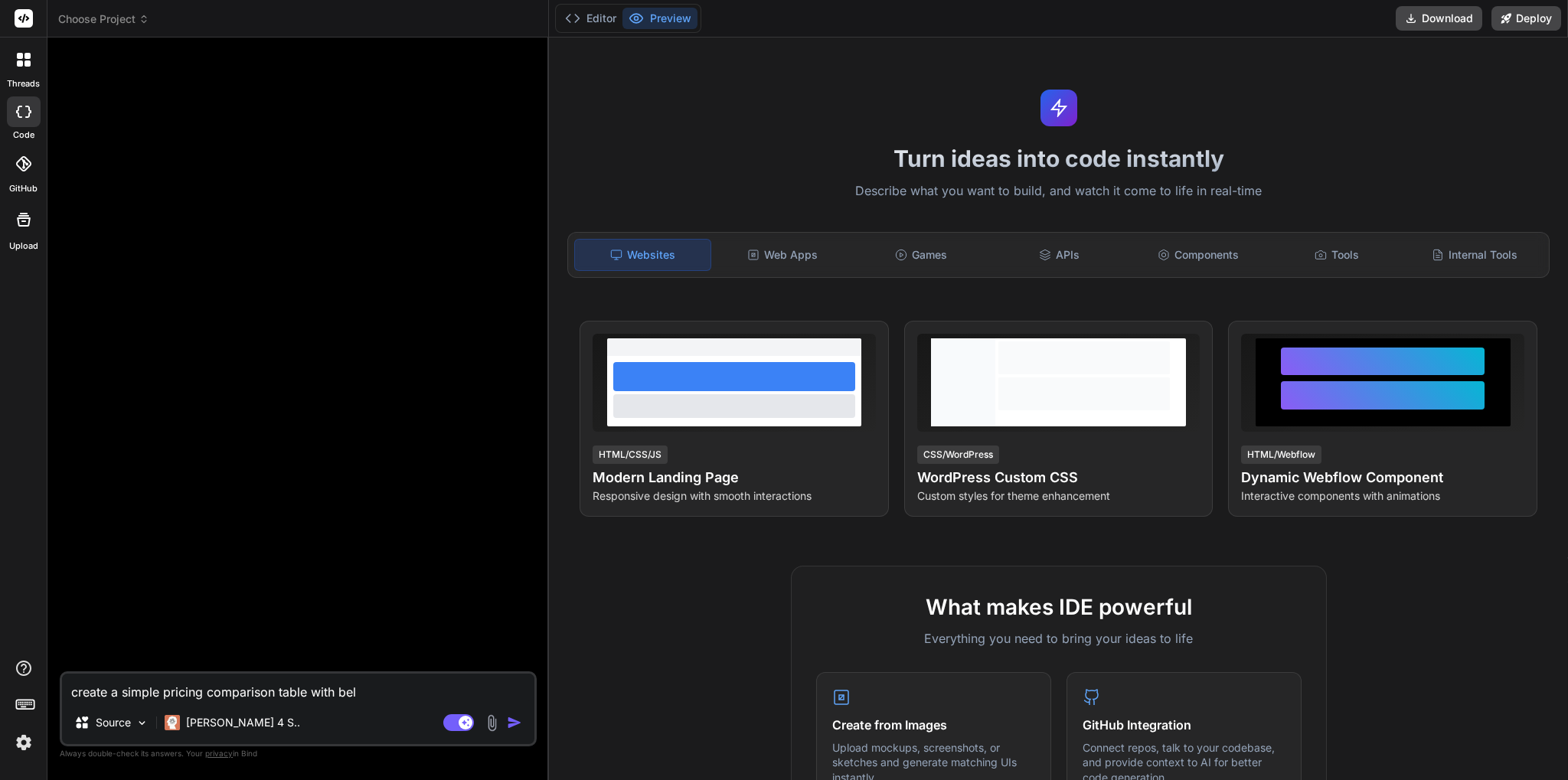
type textarea "create a simple pricing comparison table with belw"
type textarea "x"
type textarea "create a simple pricing comparison table with belwo"
type textarea "x"
type textarea "create a simple pricing comparison table with belwo"
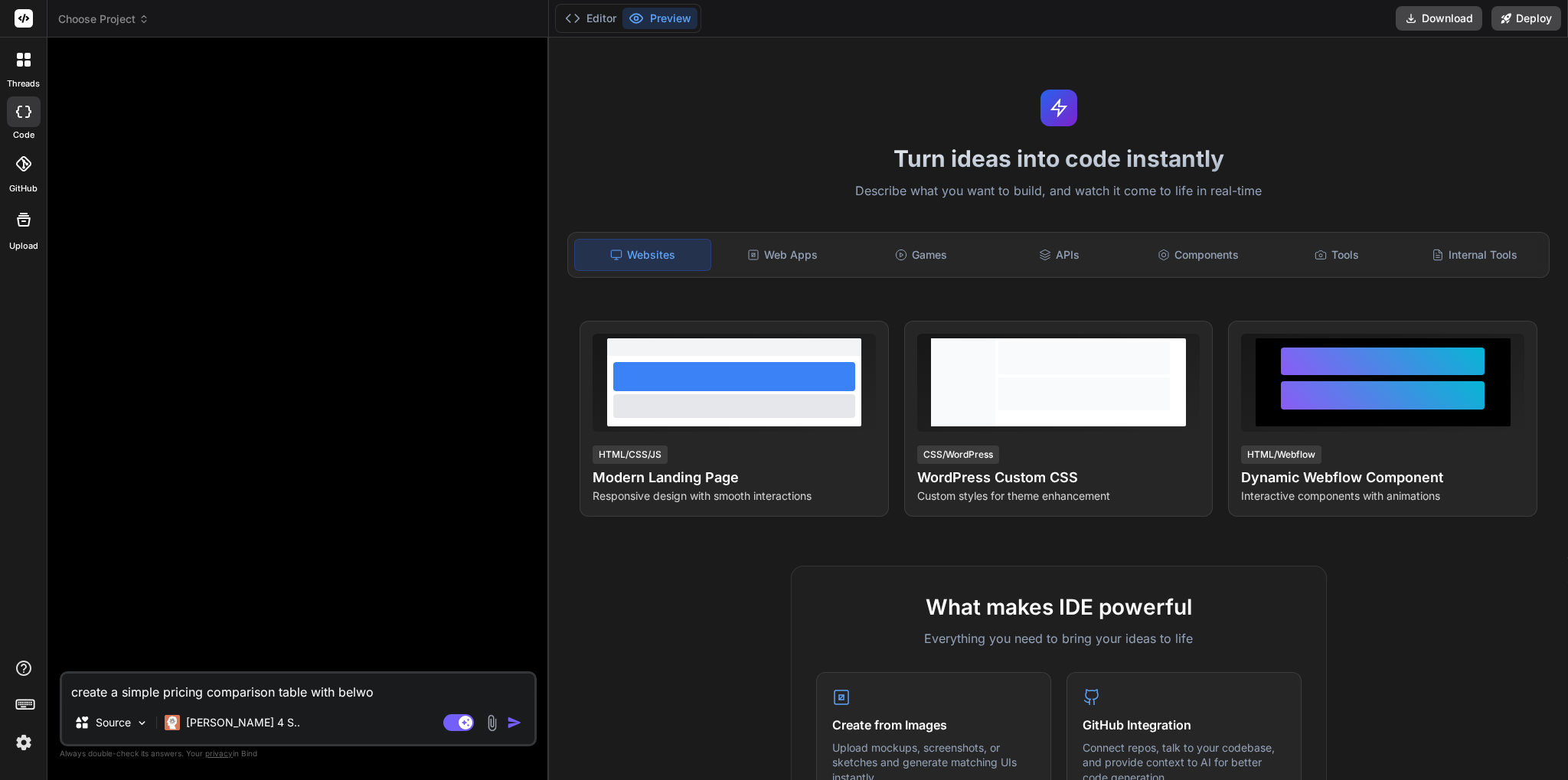
type textarea "x"
type textarea "create a simple pricing comparison table with belwo d"
type textarea "x"
type textarea "create a simple pricing comparison table with belwo de"
type textarea "x"
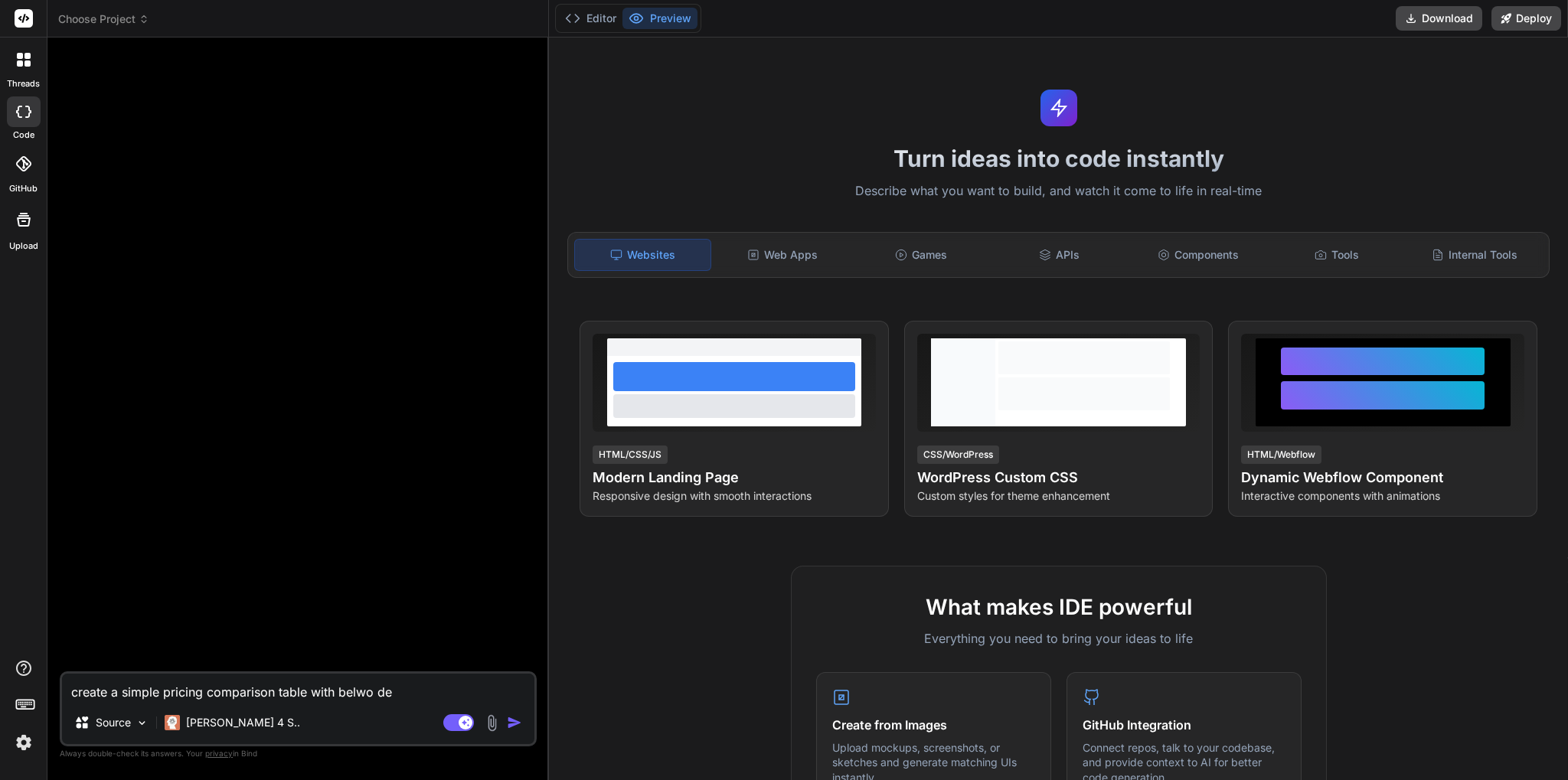
type textarea "create a simple pricing comparison table with belwo det"
type textarea "x"
type textarea "create a simple pricing comparison table with belwo deti"
type textarea "x"
type textarea "create a simple pricing comparison table with belwo det"
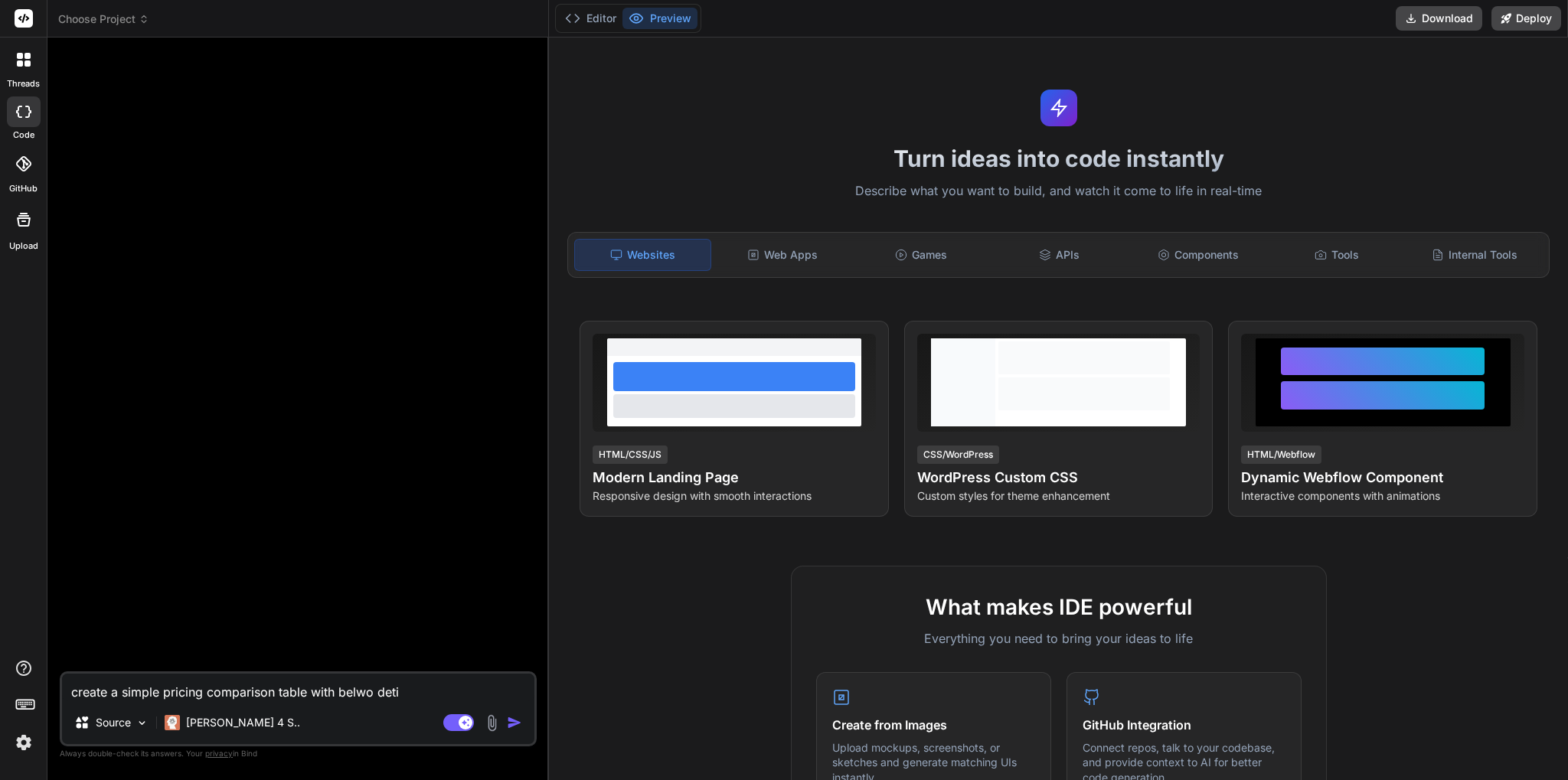
type textarea "x"
type textarea "create a simple pricing comparison table with belwo deta"
type textarea "x"
type textarea "create a simple pricing comparison table with belwo detai"
type textarea "x"
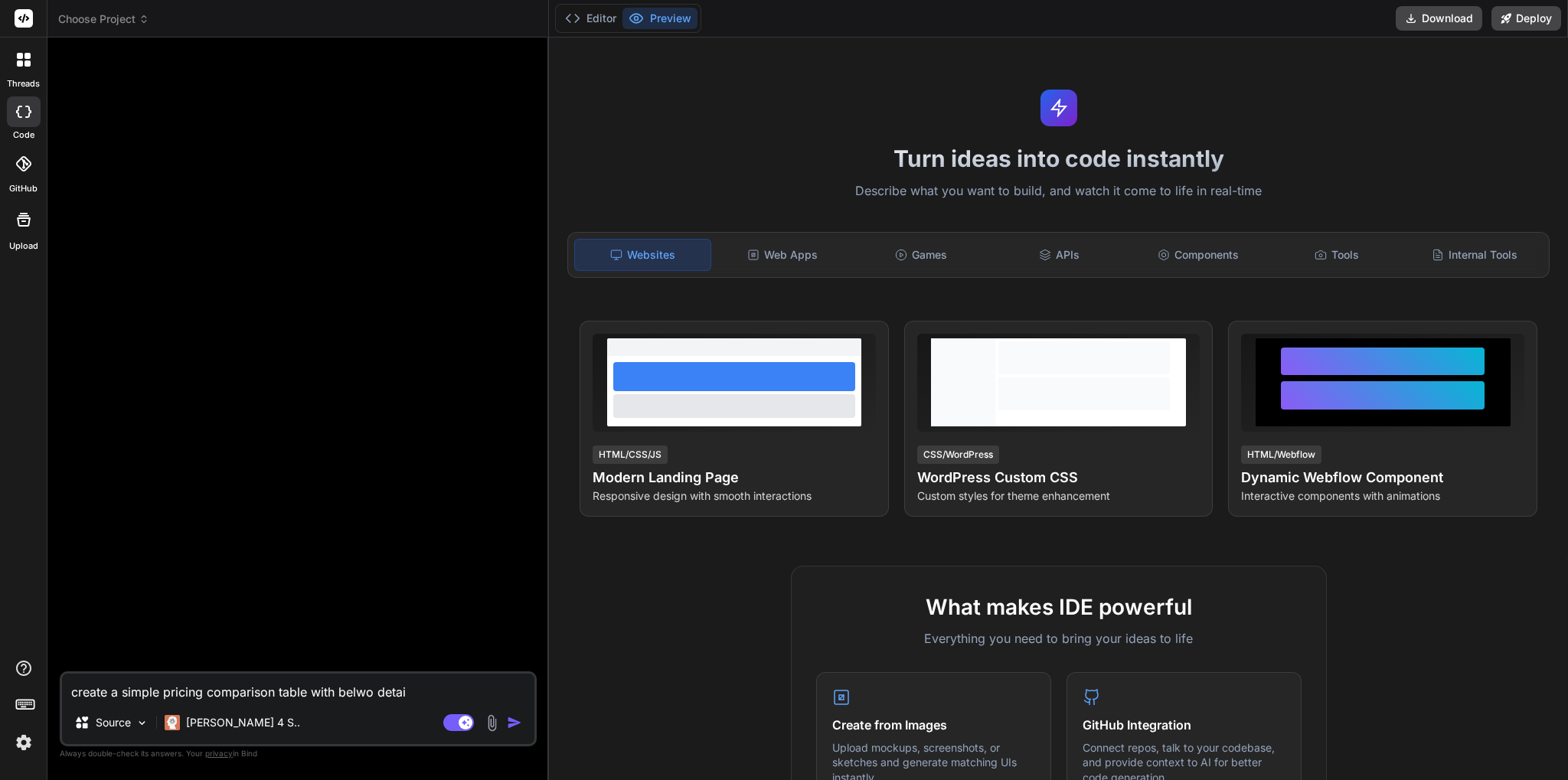
type textarea "create a simple pricing comparison table with belwo detail"
type textarea "x"
type textarea "create a simple pricing comparison table with belwo details"
type textarea "x"
type textarea "create a simple pricing comparison table with belwo details"
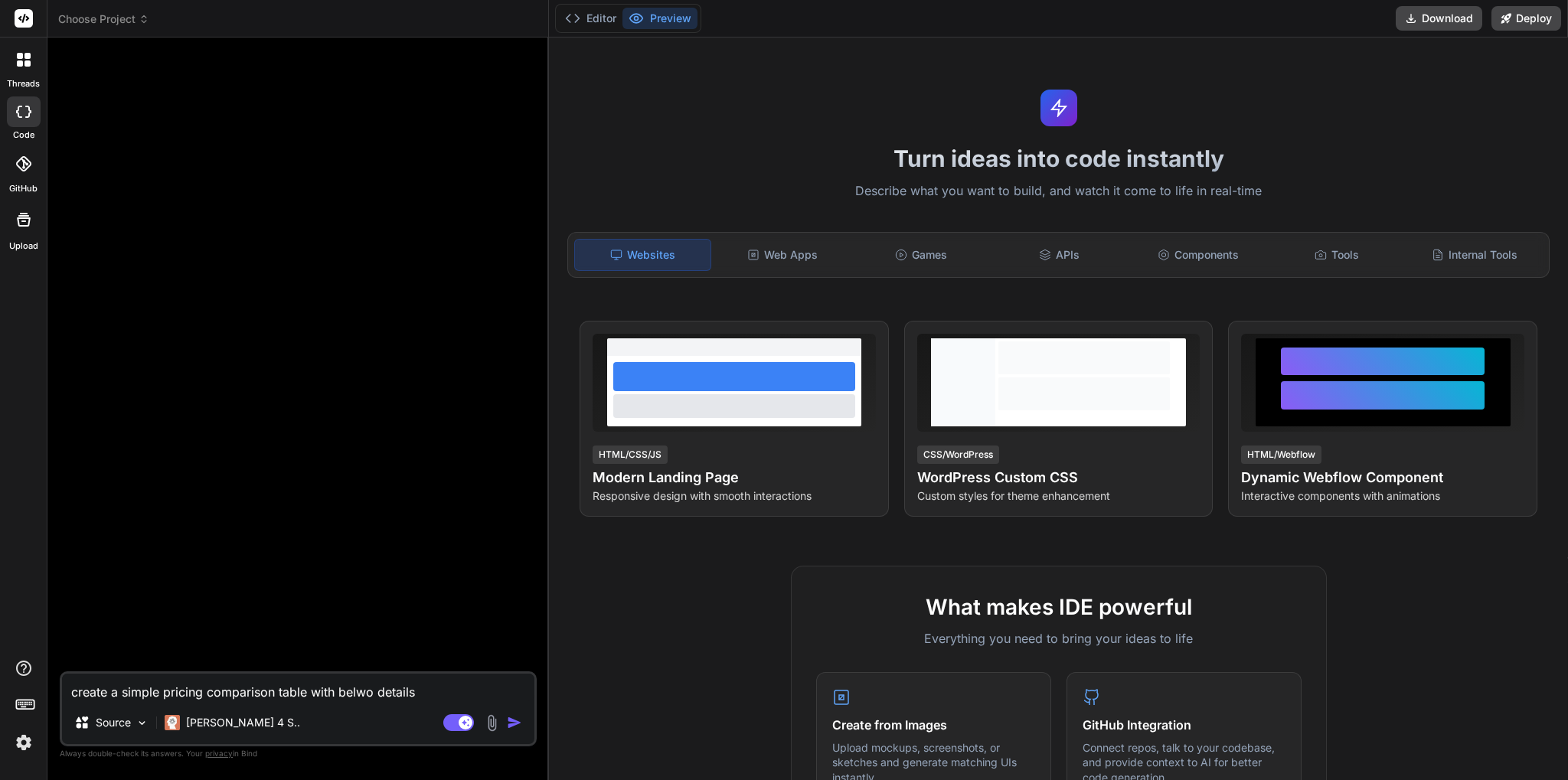
type textarea "x"
type textarea "create a simple pricing comparison table with belwo details i"
type textarea "x"
type textarea "create a simple pricing comparison table with belwo details in"
type textarea "x"
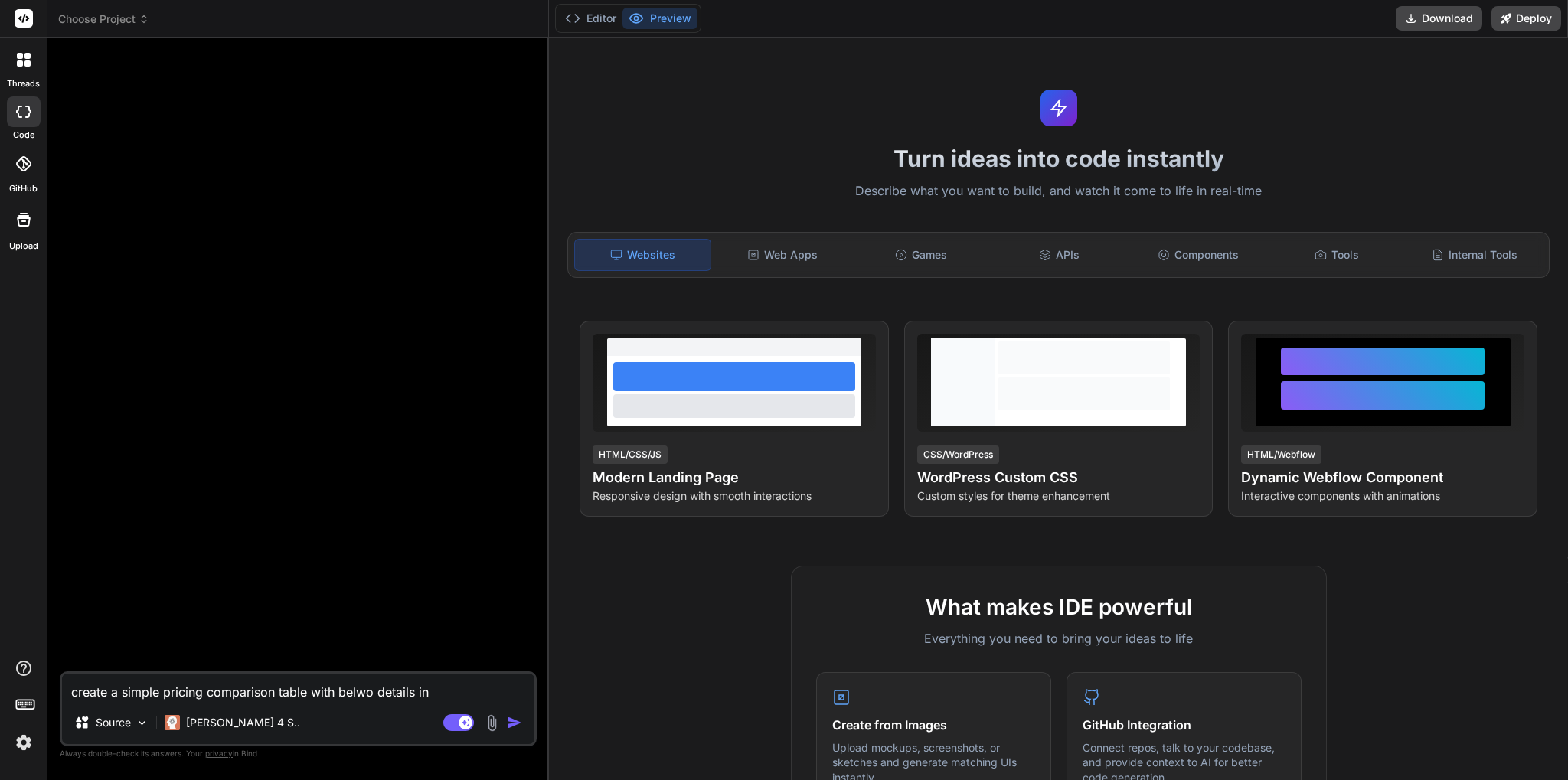
type textarea "create a simple pricing comparison table with belwo details in"
type textarea "x"
type textarea "create a simple pricing comparison table with belwo details in b"
type textarea "x"
type textarea "create a simple pricing comparison table with belwo details in bo"
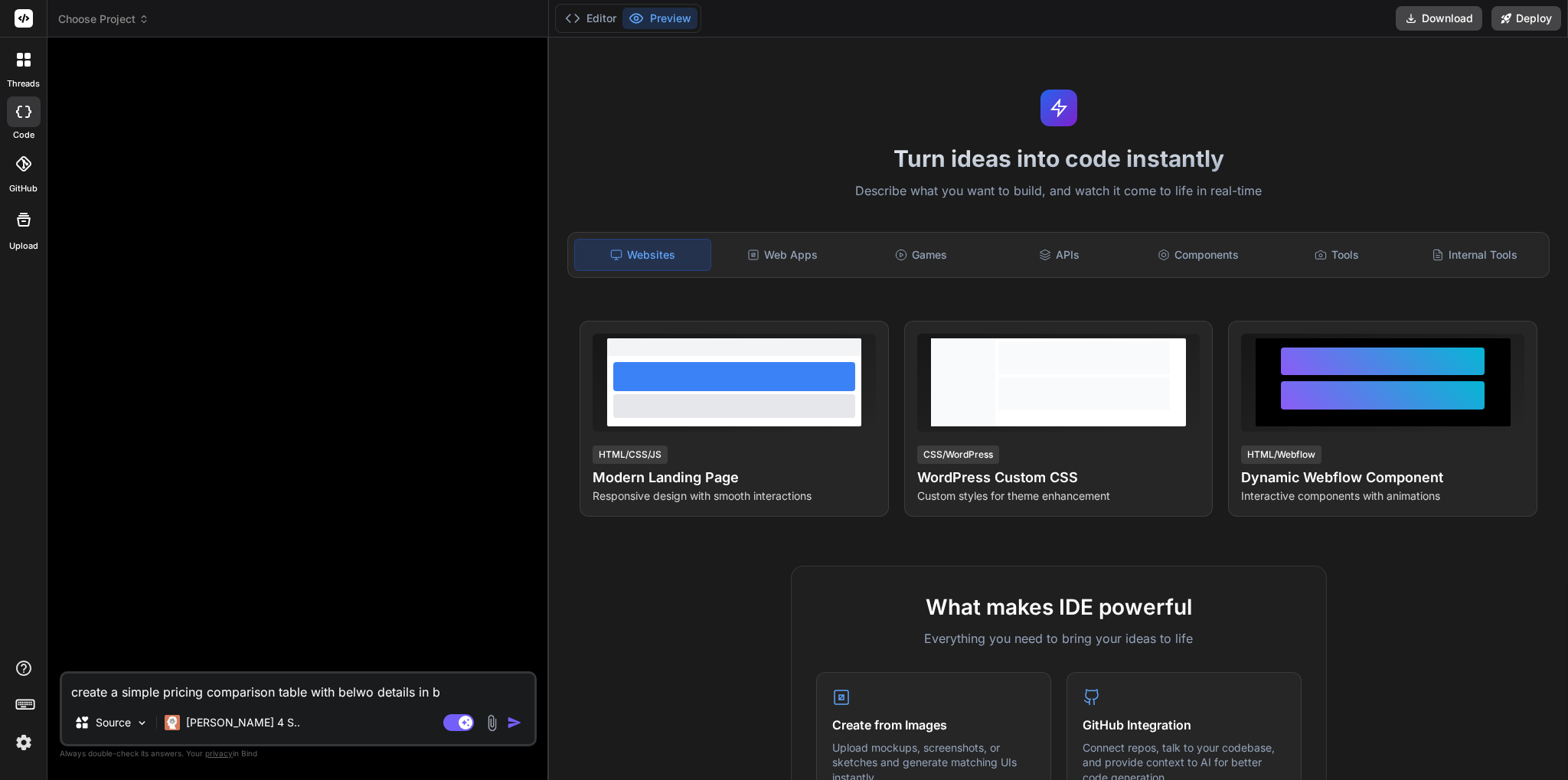
type textarea "x"
type textarea "create a simple pricing comparison table with belwo details in boo"
type textarea "x"
type textarea "create a simple pricing comparison table with belwo details in boot"
type textarea "x"
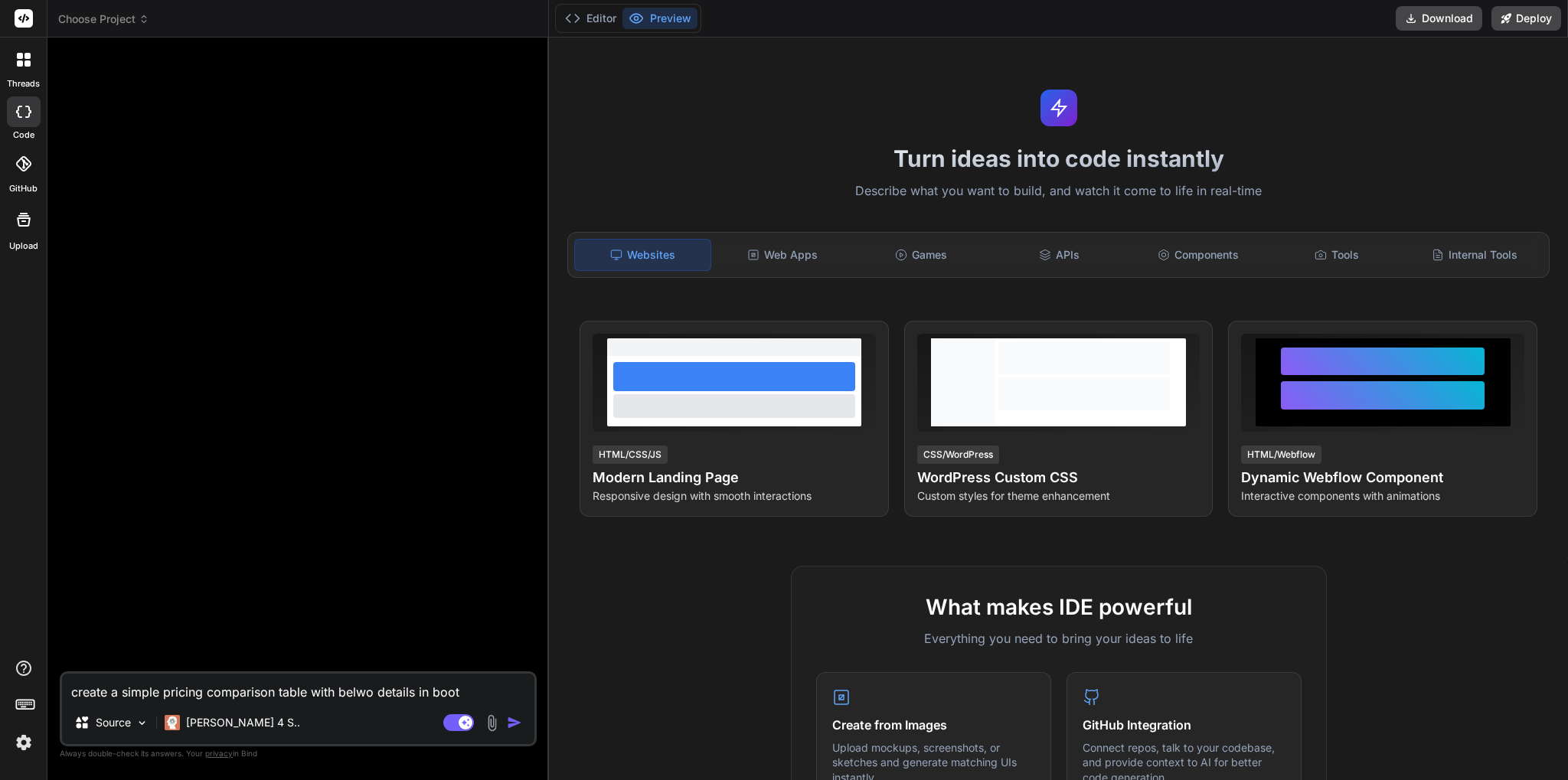
type textarea "create a simple pricing comparison table with belwo details in boots"
type textarea "x"
type textarea "create a simple pricing comparison table with belwo details in bootst"
type textarea "x"
type textarea "create a simple pricing comparison table with belwo details in bootstr"
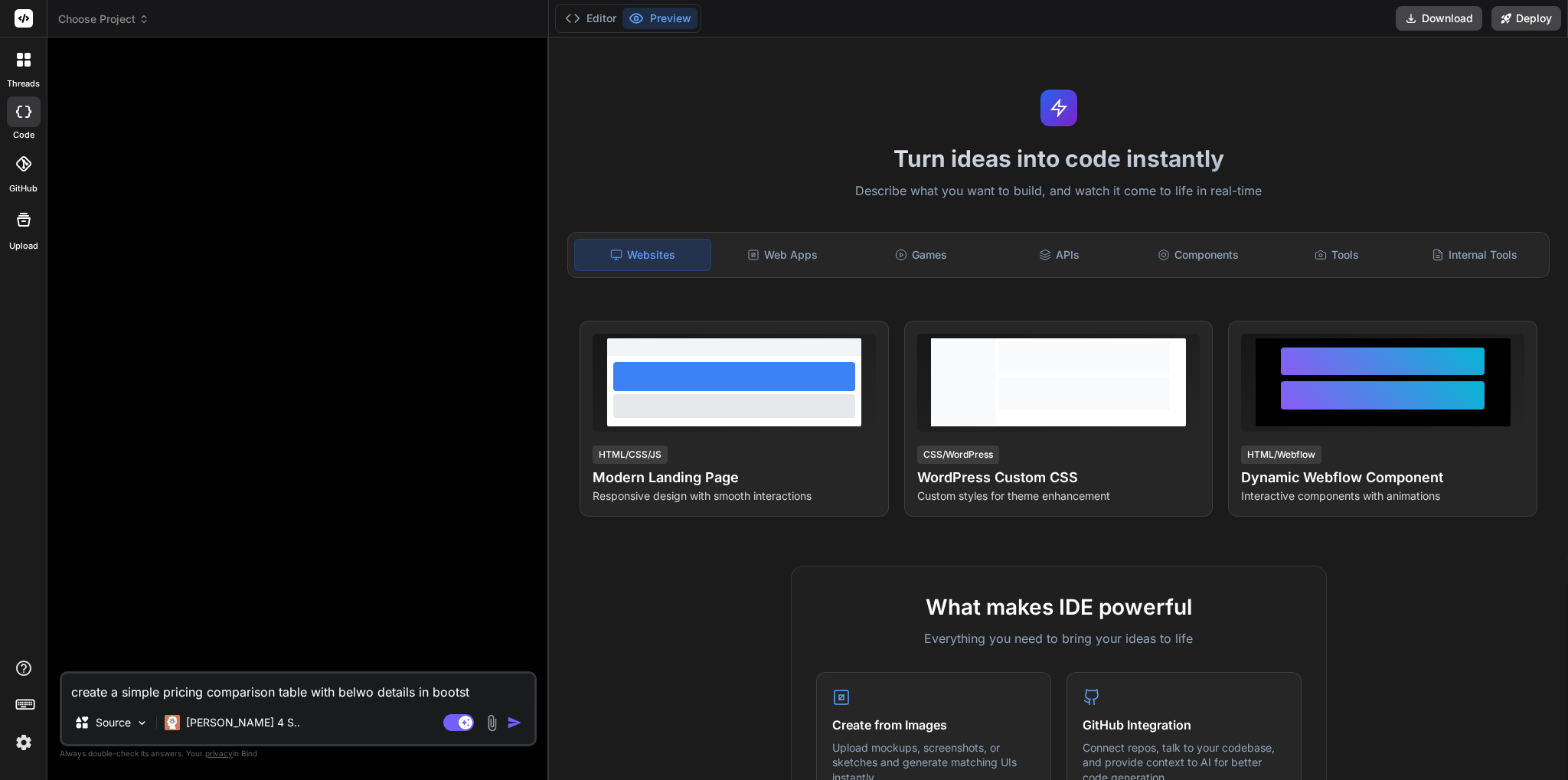
type textarea "x"
type textarea "create a simple pricing comparison table with belwo details in bootstra"
type textarea "x"
type textarea "create a simple pricing comparison table with belwo details in bootstrap"
type textarea "x"
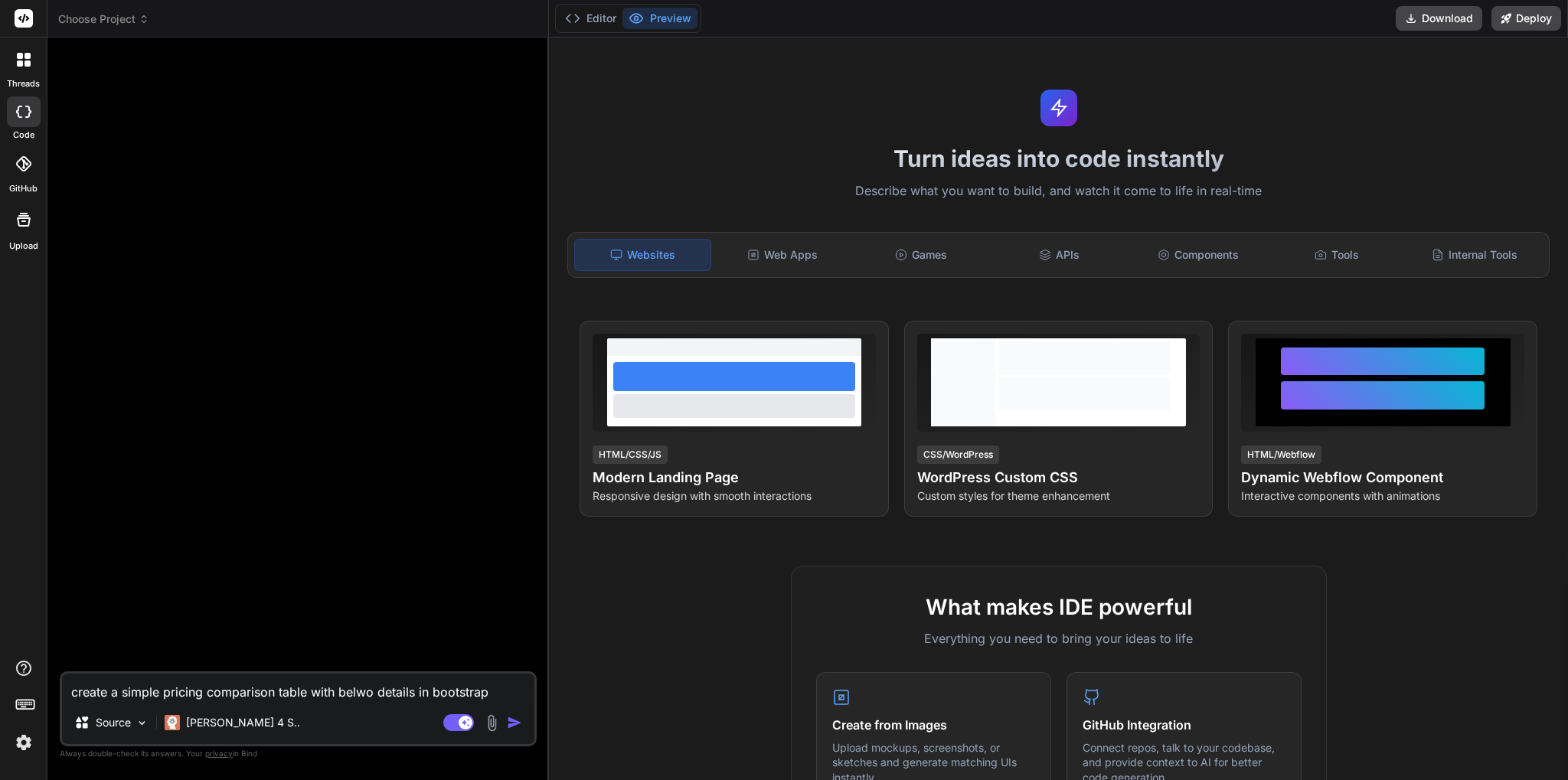
type textarea "create a simple pricing comparison table with belwo details in bootstrap"
type textarea "x"
type textarea "create a simple pricing comparison table with belwo details in bootstrap 3"
type textarea "x"
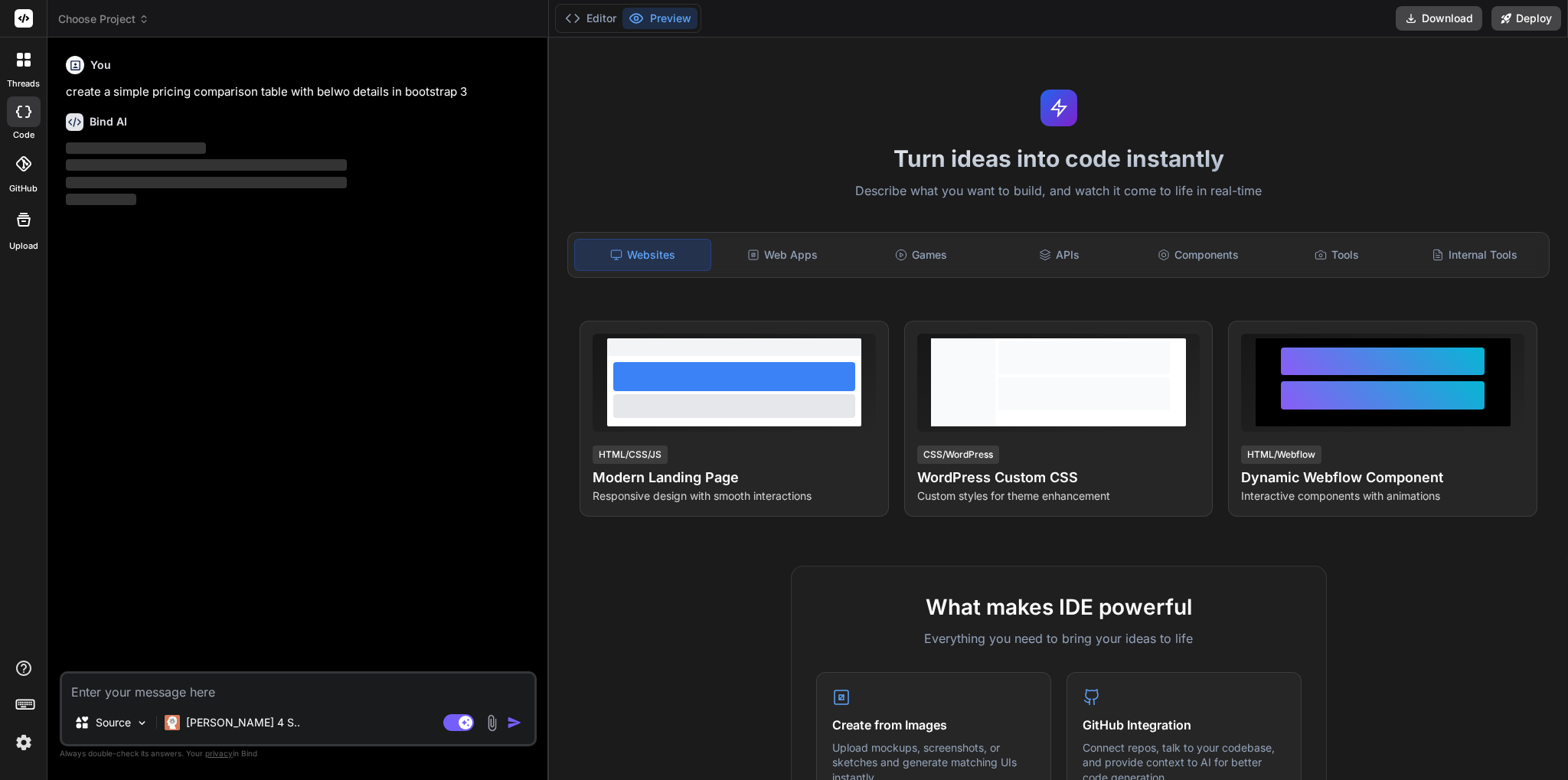
paste textarea "Comparison (Generic POS vs Bizzflo) FFL/e4473/Bound Book → Built-in Booking → N…"
type textarea "Comparison (Generic POS vs Bizzflo) FFL/e4473/Bound Book → Built-in Booking → N…"
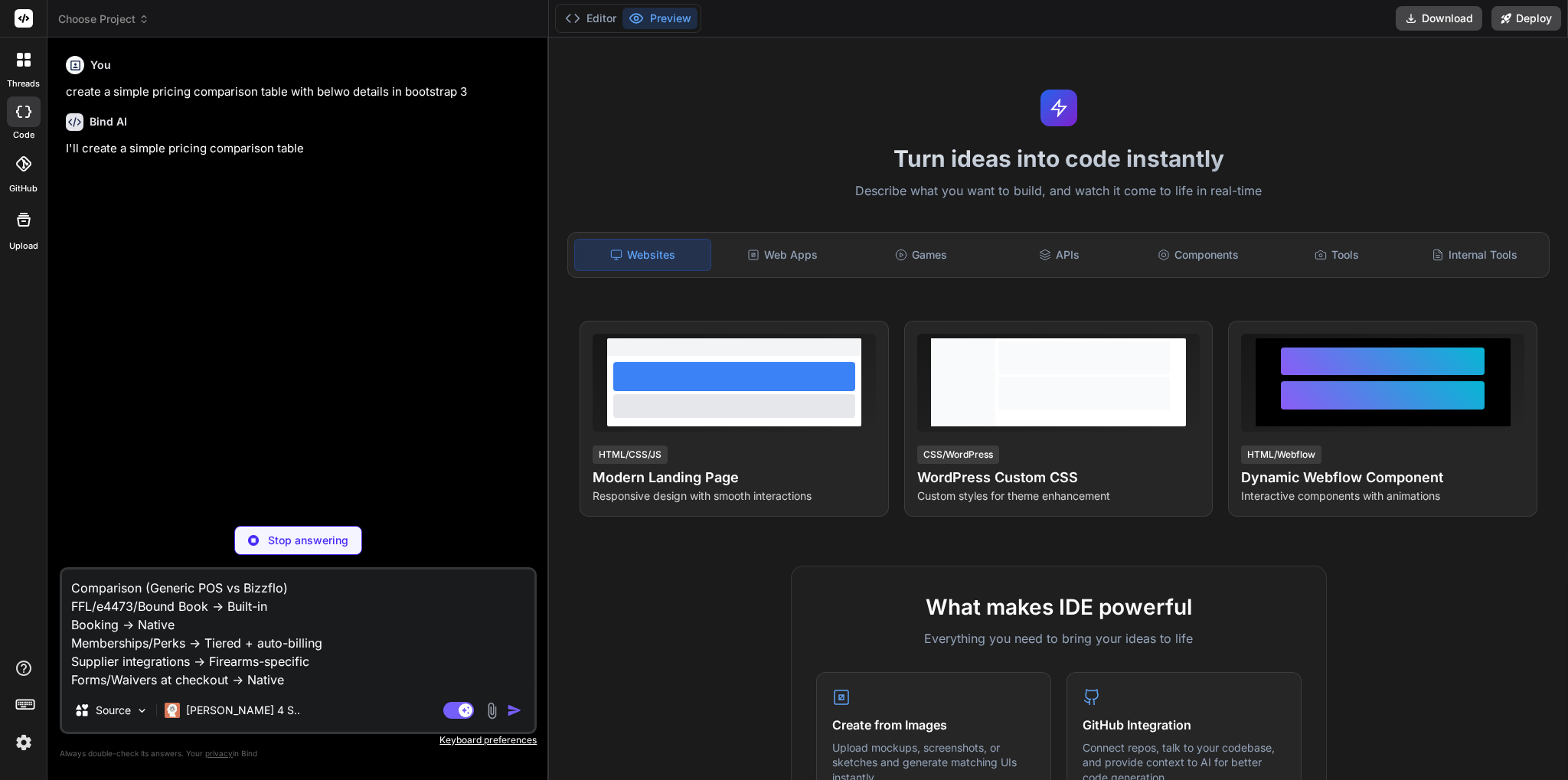
type textarea "x"
type textarea "Comparison (Generic POS vs Bizzflo) FFL/e4473/Bound Book → Built-in Booking → N…"
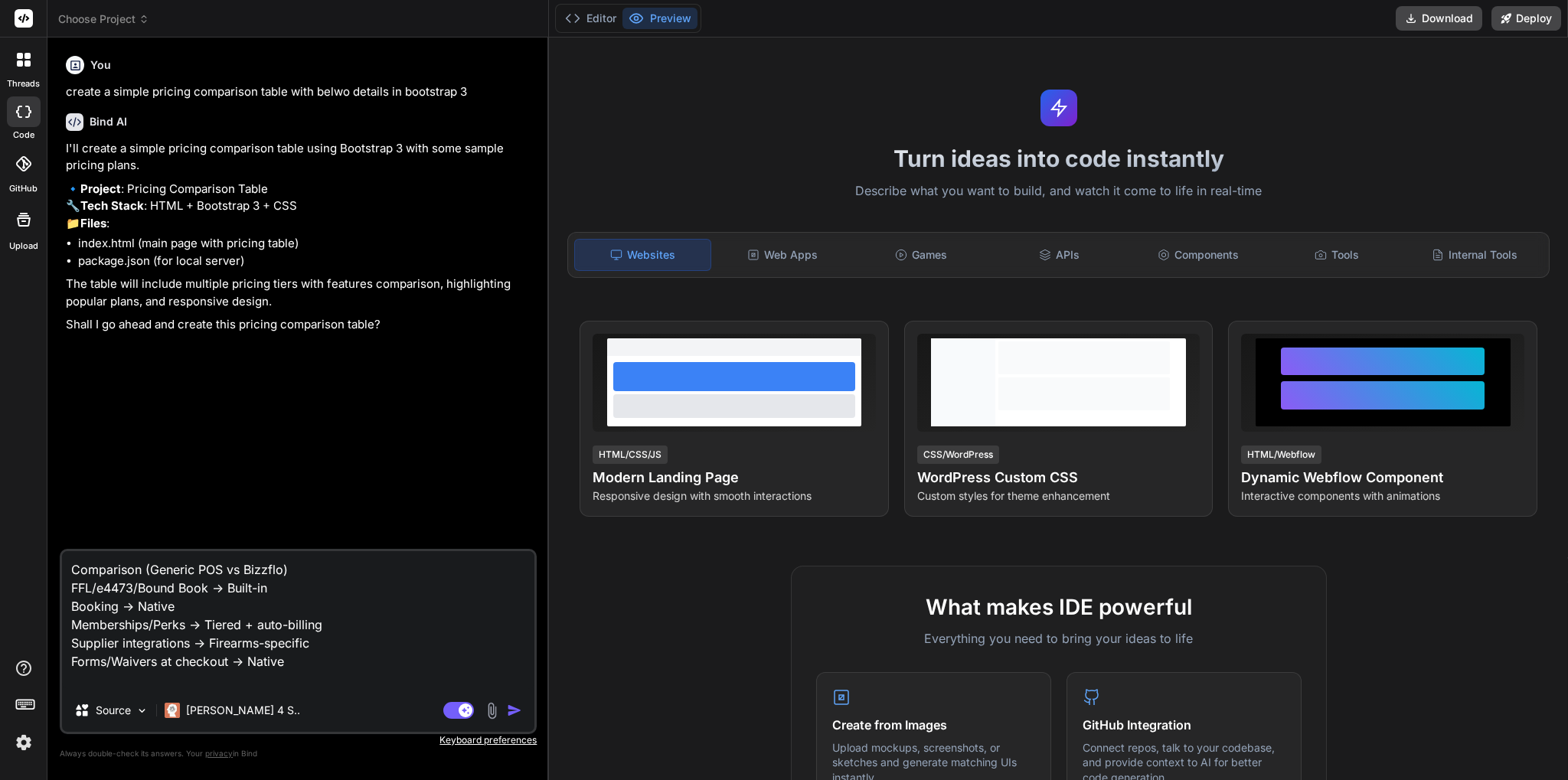
type textarea "x"
type textarea "Comparison (Generic POS vs Bizzflo) FFL/e4473/Bound Book → Built-in Booking → N…"
click at [518, 710] on img "button" at bounding box center [514, 710] width 16 height 16
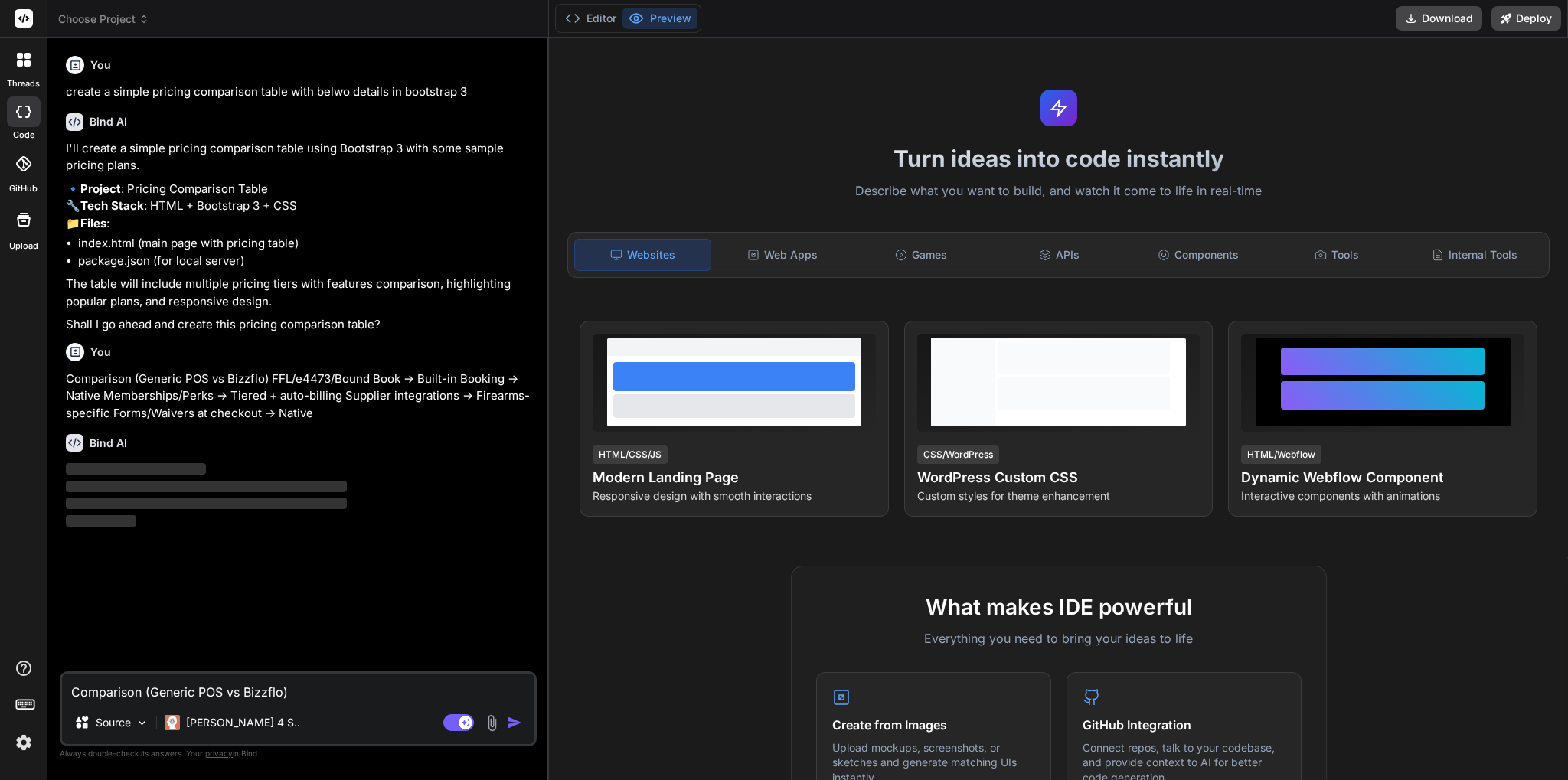
click at [393, 692] on textarea "Comparison (Generic POS vs Bizzflo) FFL/e4473/Bound Book → Built-in Booking → N…" at bounding box center [298, 687] width 473 height 27
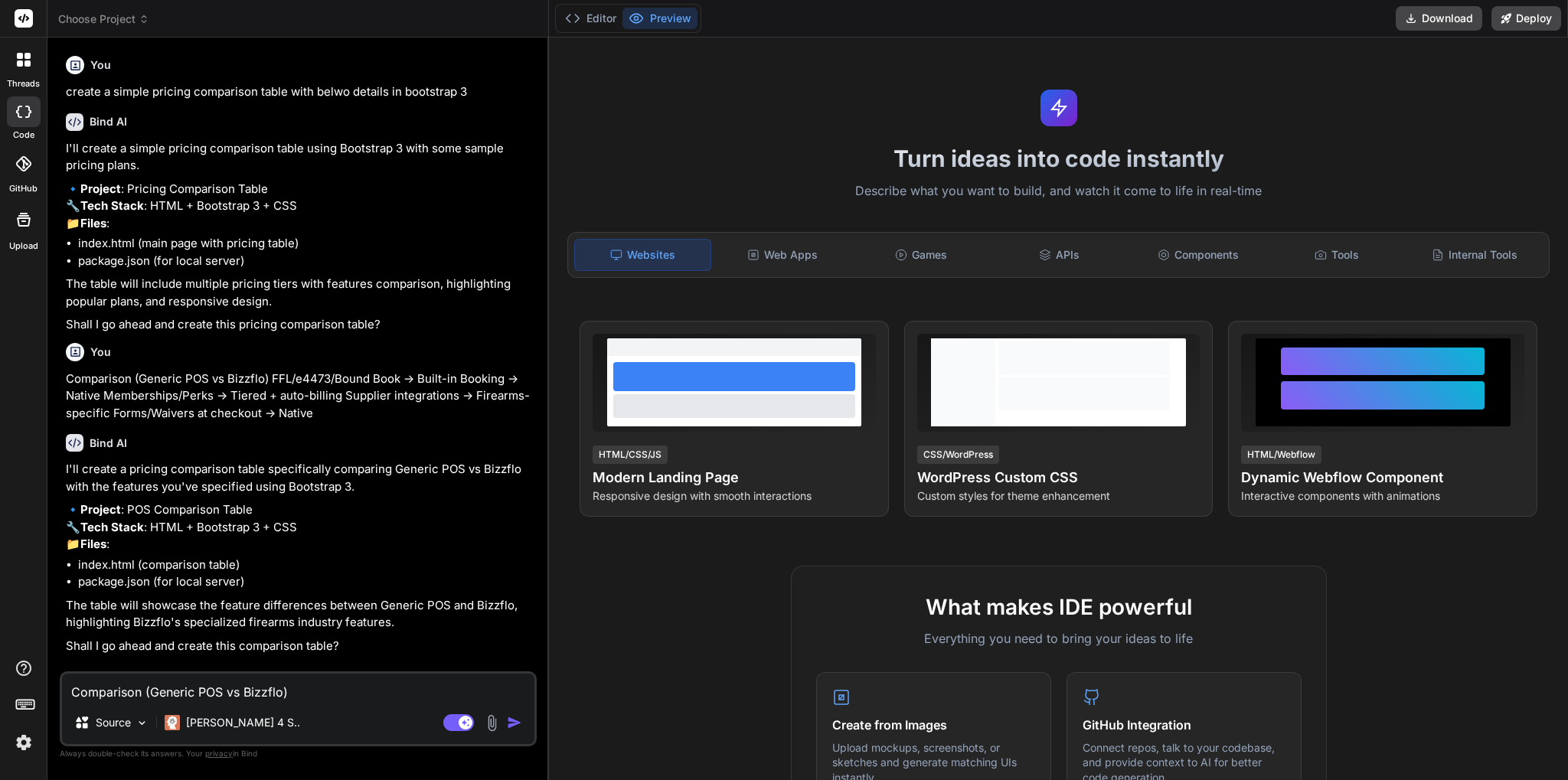
type textarea "x"
type textarea "g"
type textarea "x"
type textarea "go"
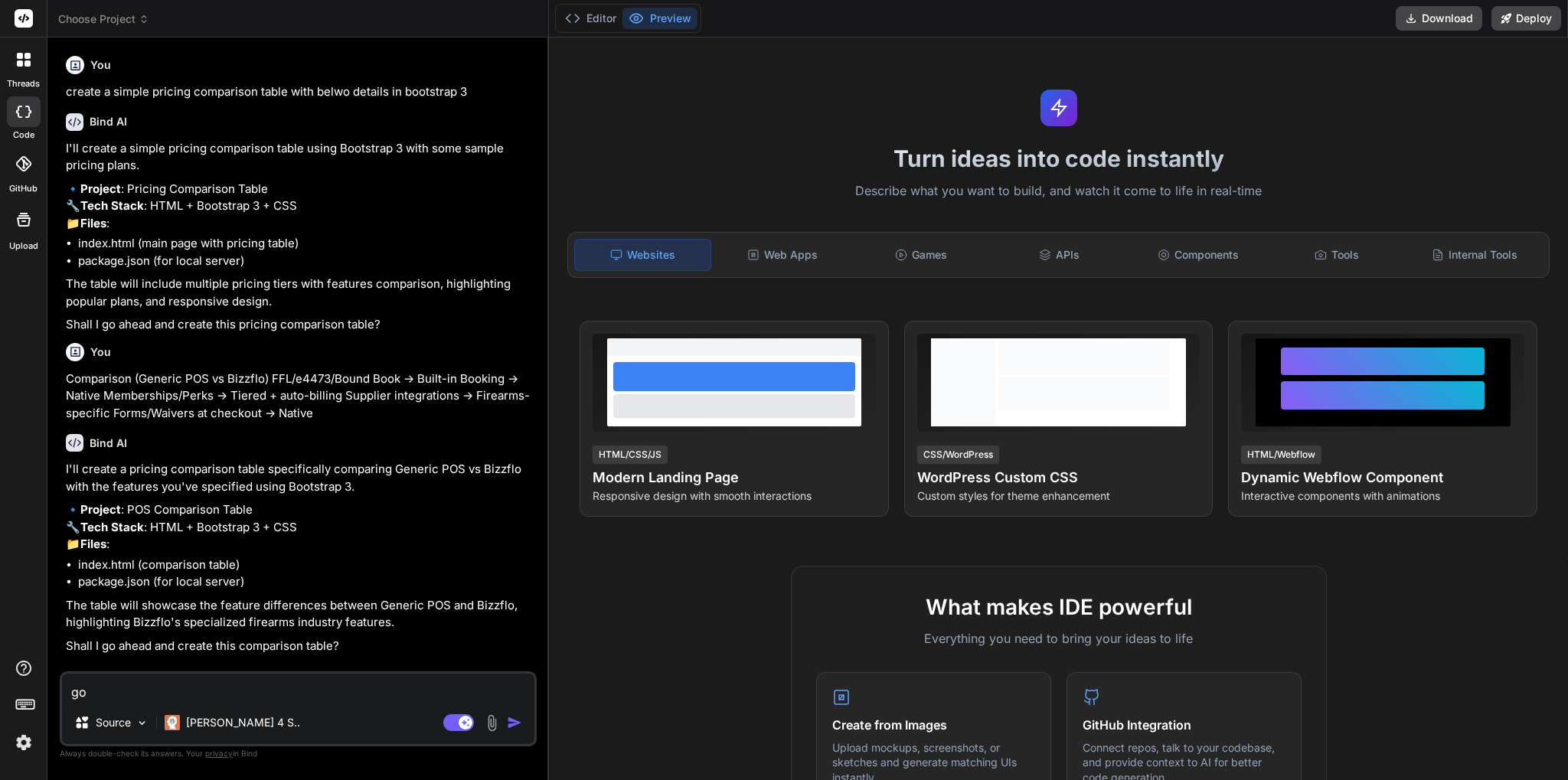
type textarea "x"
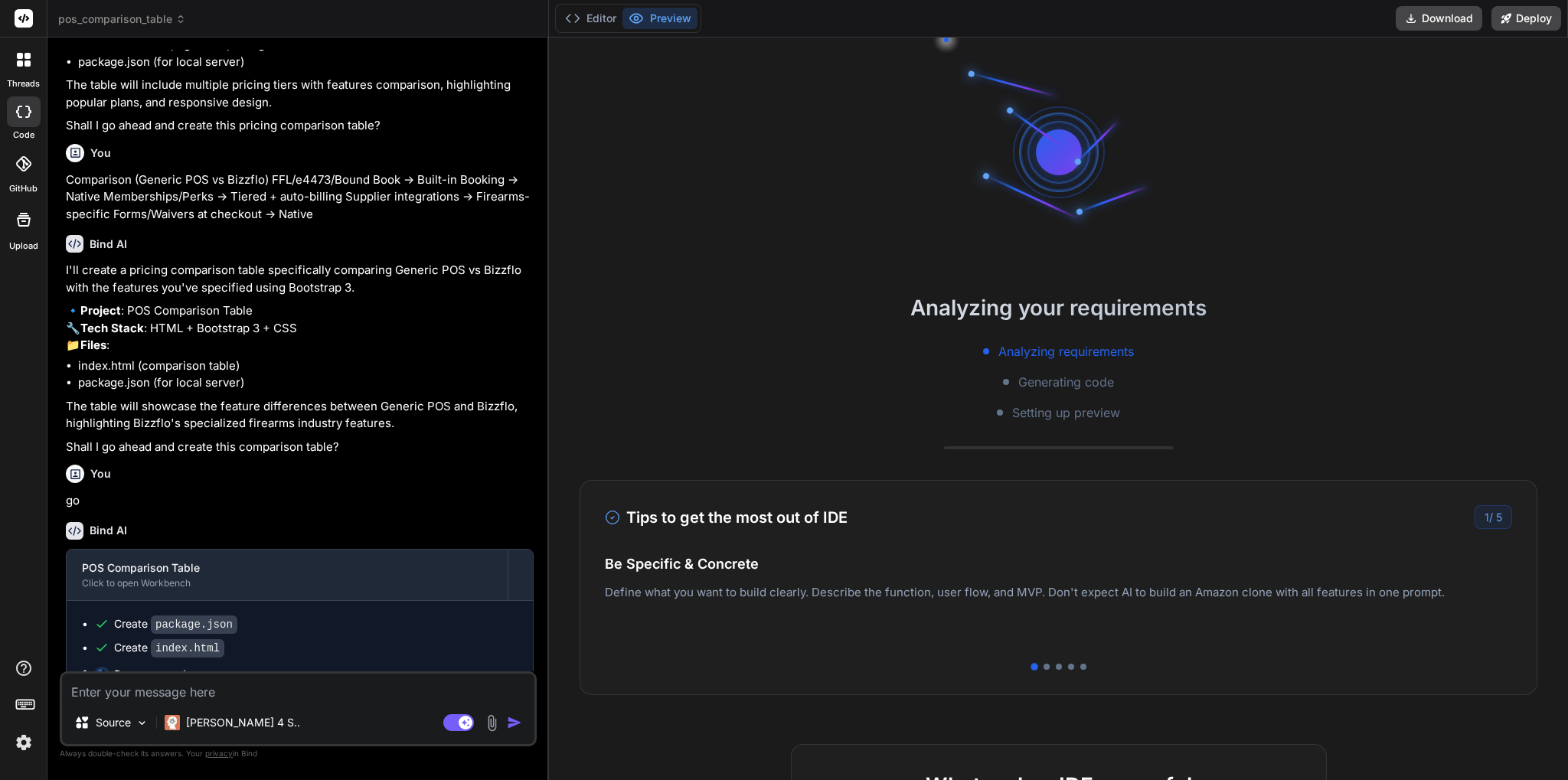
scroll to position [117, 0]
type textarea "x"
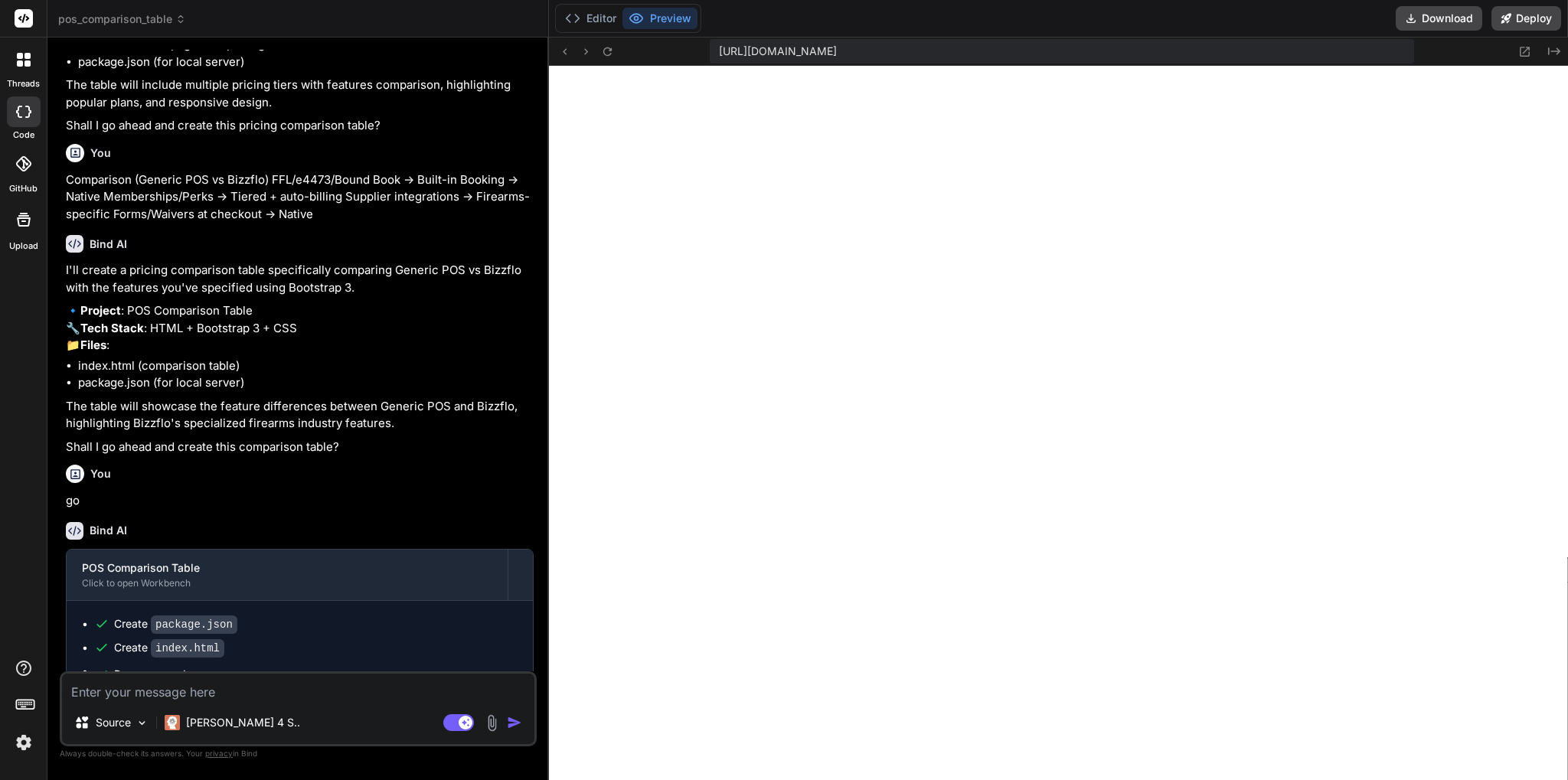
scroll to position [640, 0]
click at [1549, 52] on icon at bounding box center [1554, 50] width 12 height 7
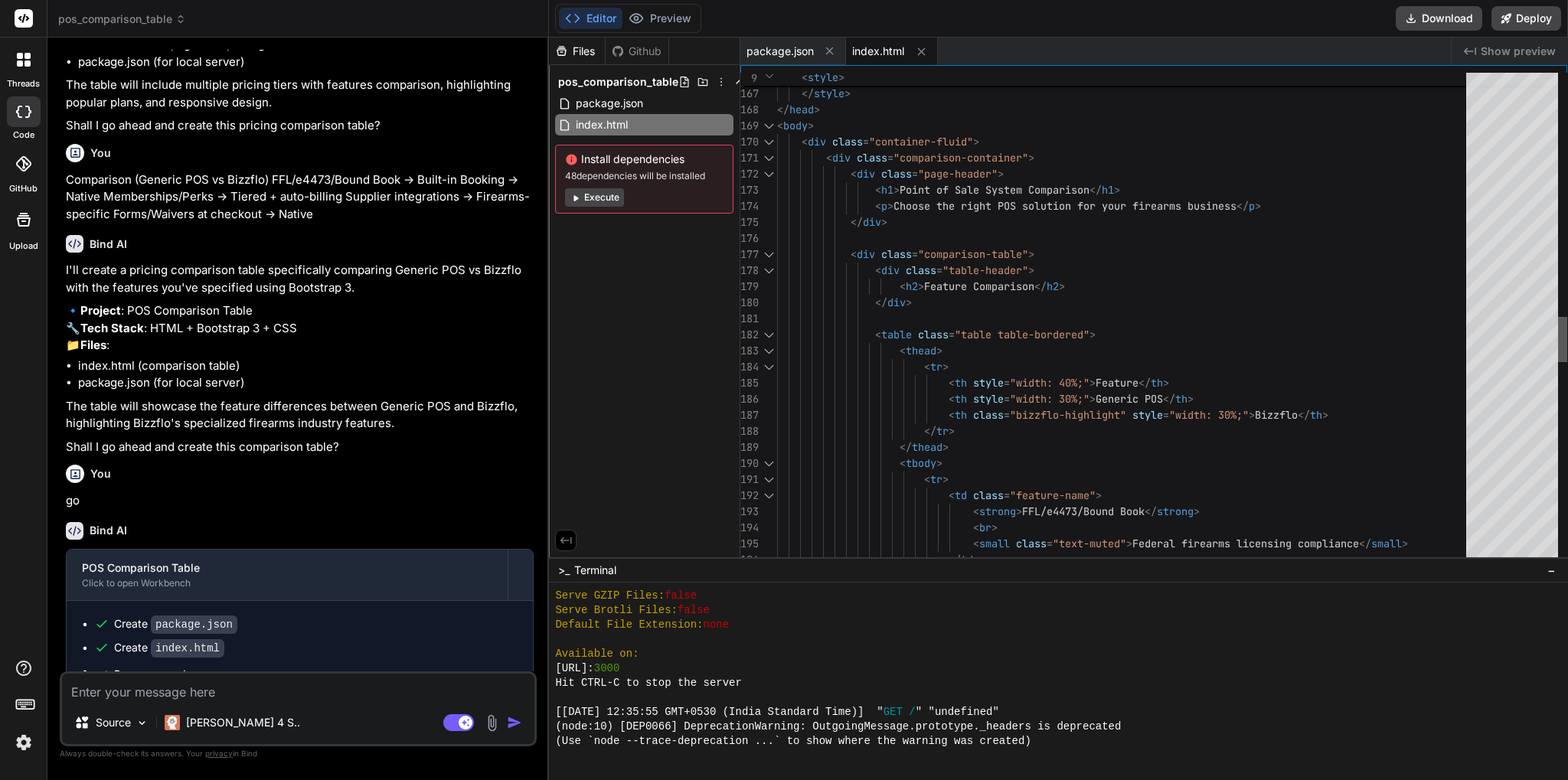
click at [1567, 354] on div at bounding box center [1562, 339] width 9 height 45
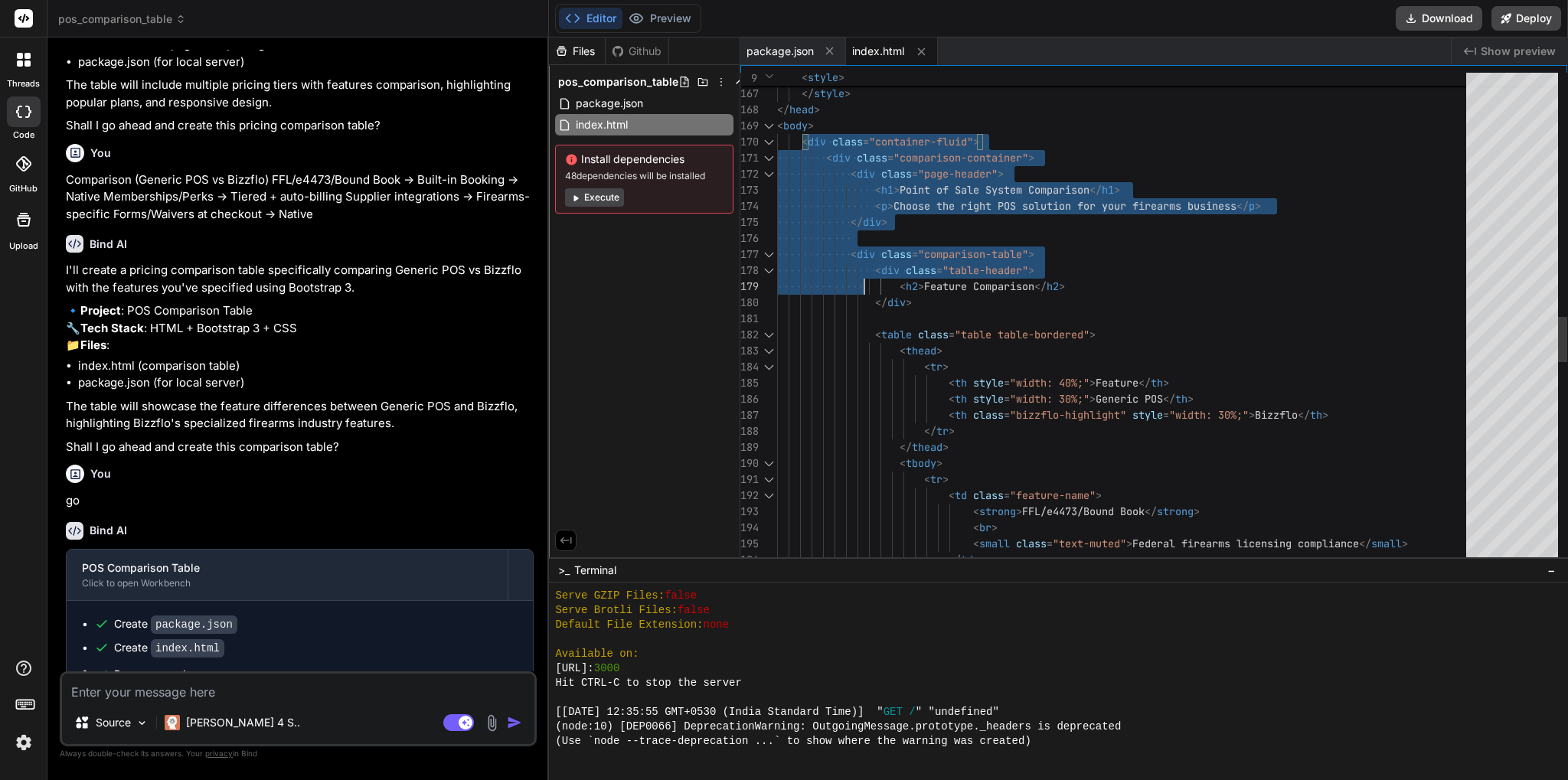
drag, startPoint x: 800, startPoint y: 140, endPoint x: 864, endPoint y: 286, distance: 159.4
click at [864, 286] on div "</ td > < td class = "feature-name" > < strong > FFL/e4473/Bound Book </ strong…" at bounding box center [1126, 94] width 698 height 5353
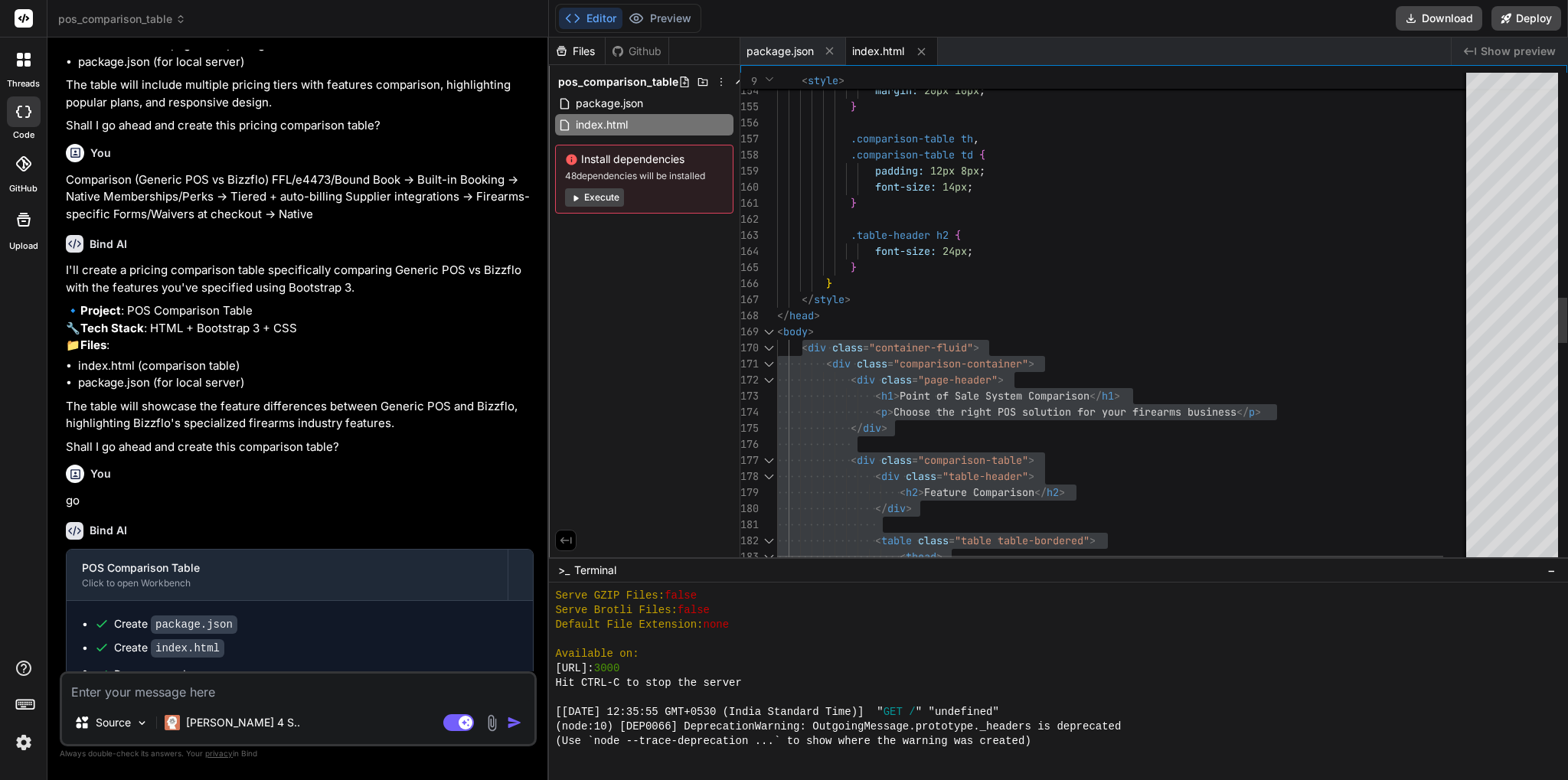
drag, startPoint x: 840, startPoint y: 288, endPoint x: 806, endPoint y: 272, distance: 37.6
click at [806, 272] on div "</ style > } } .comparison-table td { padding: 12px 8px ; font-size: 14px ; } .…" at bounding box center [1138, 304] width 722 height 5362
drag, startPoint x: 851, startPoint y: 284, endPoint x: 795, endPoint y: 282, distance: 56.0
click at [795, 282] on div "}" at bounding box center [1138, 283] width 722 height 16
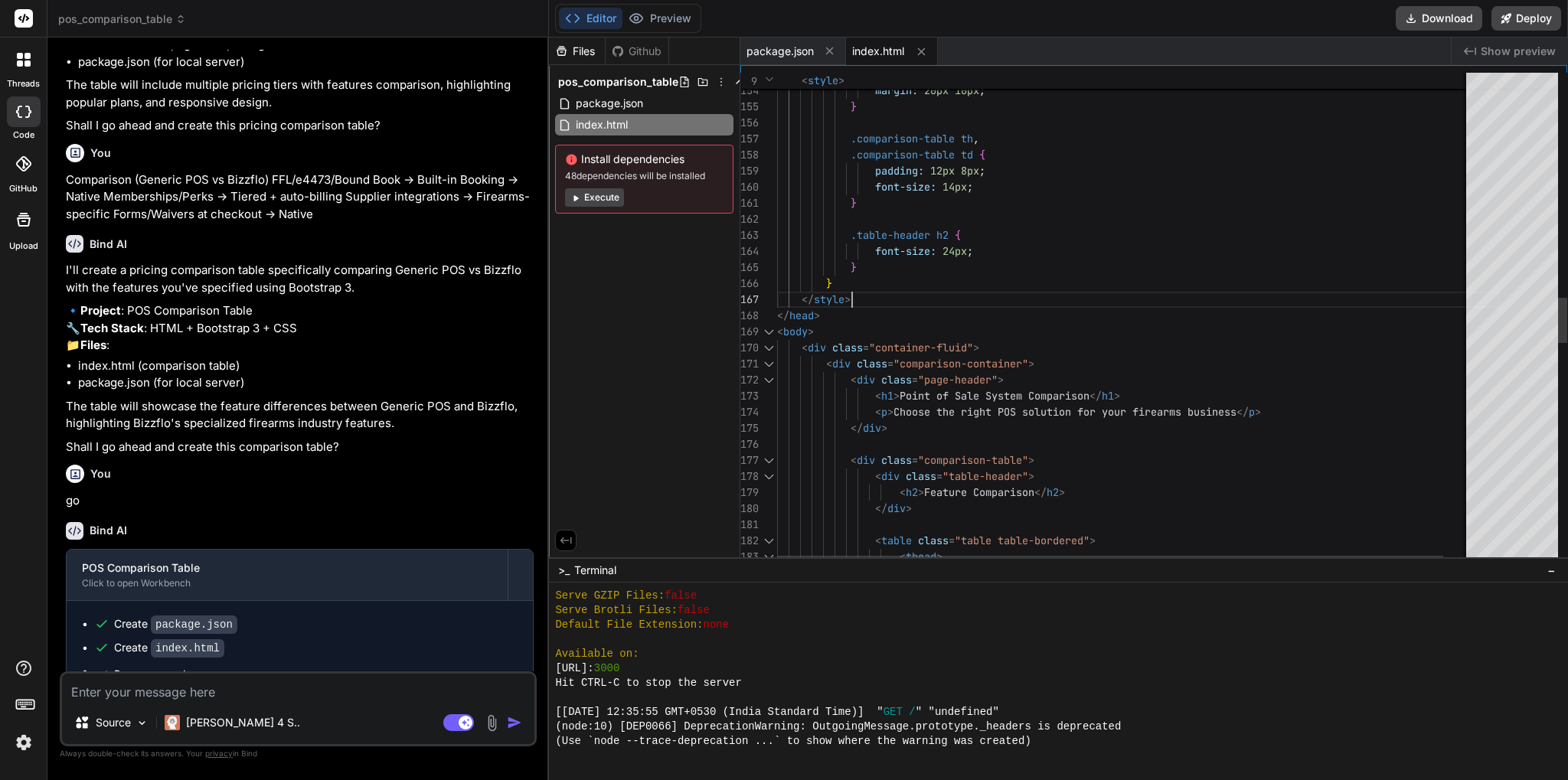
click at [859, 290] on div "</ style > } } .comparison-table td { padding: 12px 8px ; font-size: 14px ; } .…" at bounding box center [1138, 304] width 722 height 5362
click at [850, 268] on div "</ style > } } .comparison-table td { padding: 12px 8px ; font-size: 14px ; } .…" at bounding box center [1138, 304] width 722 height 5362
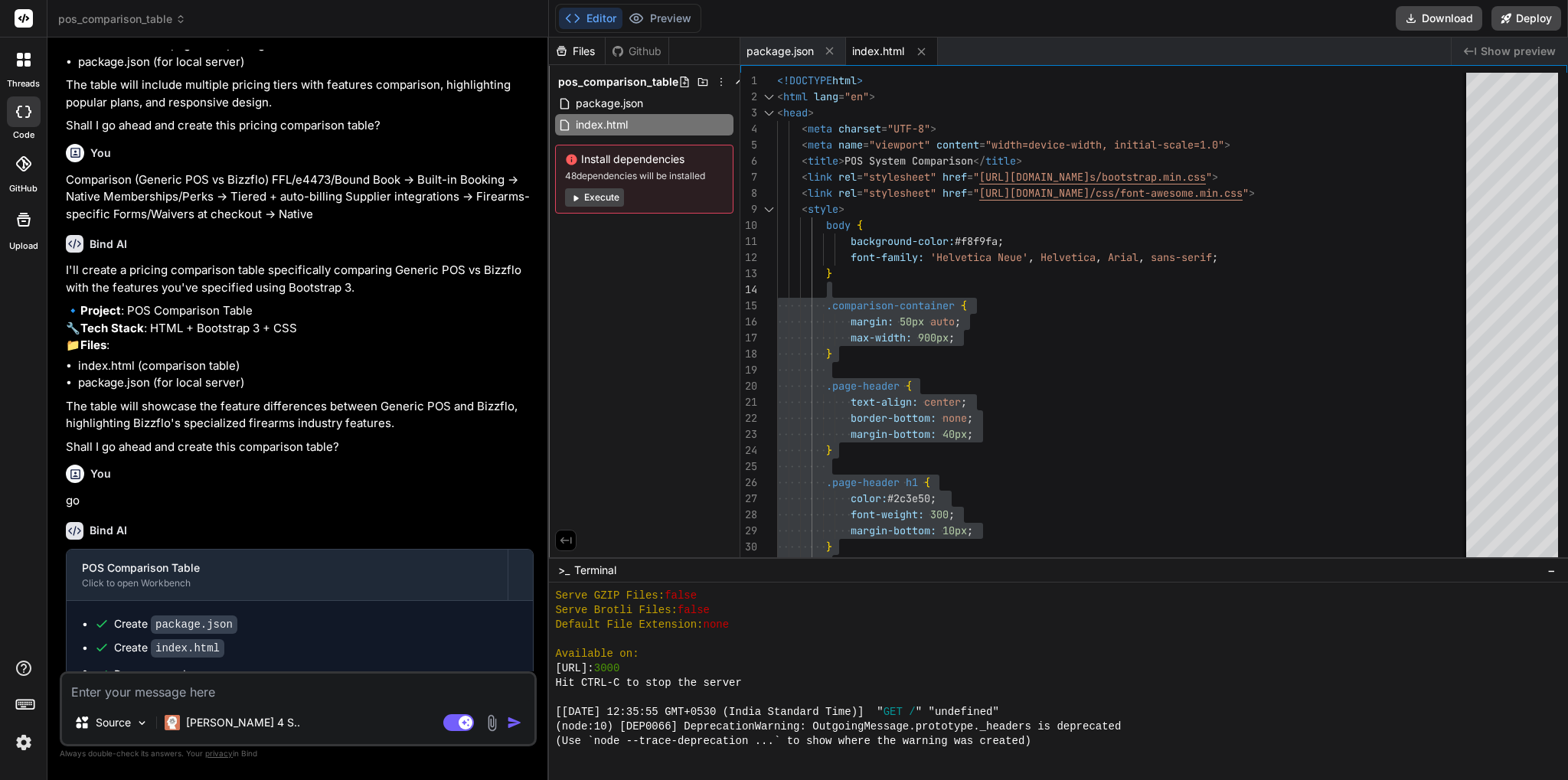
click at [260, 680] on textarea at bounding box center [298, 687] width 473 height 27
type textarea "l"
type textarea "x"
type textarea "lo"
type textarea "x"
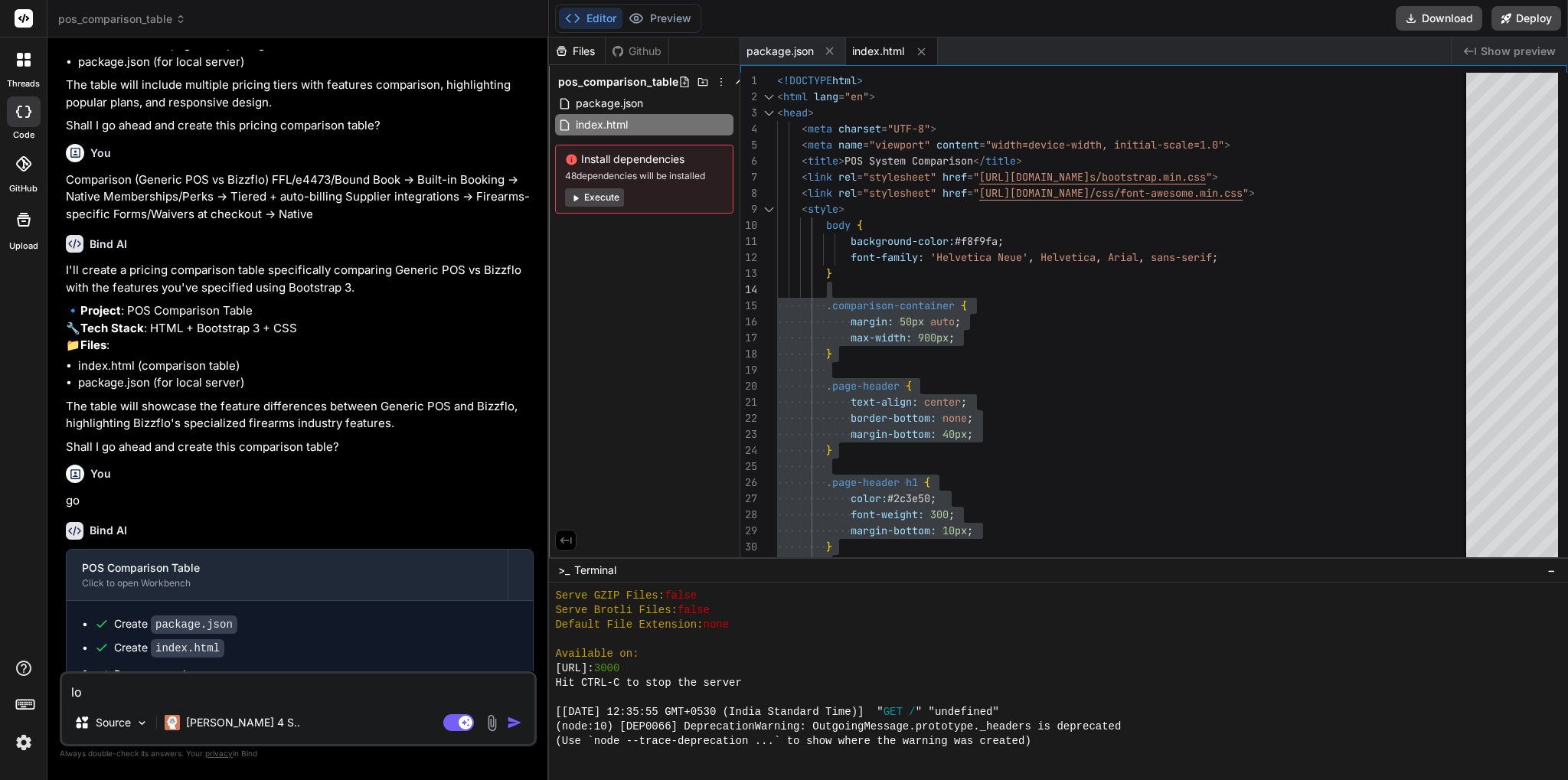
type textarea "loo"
type textarea "x"
type textarea "loog"
type textarea "x"
type textarea "loogi"
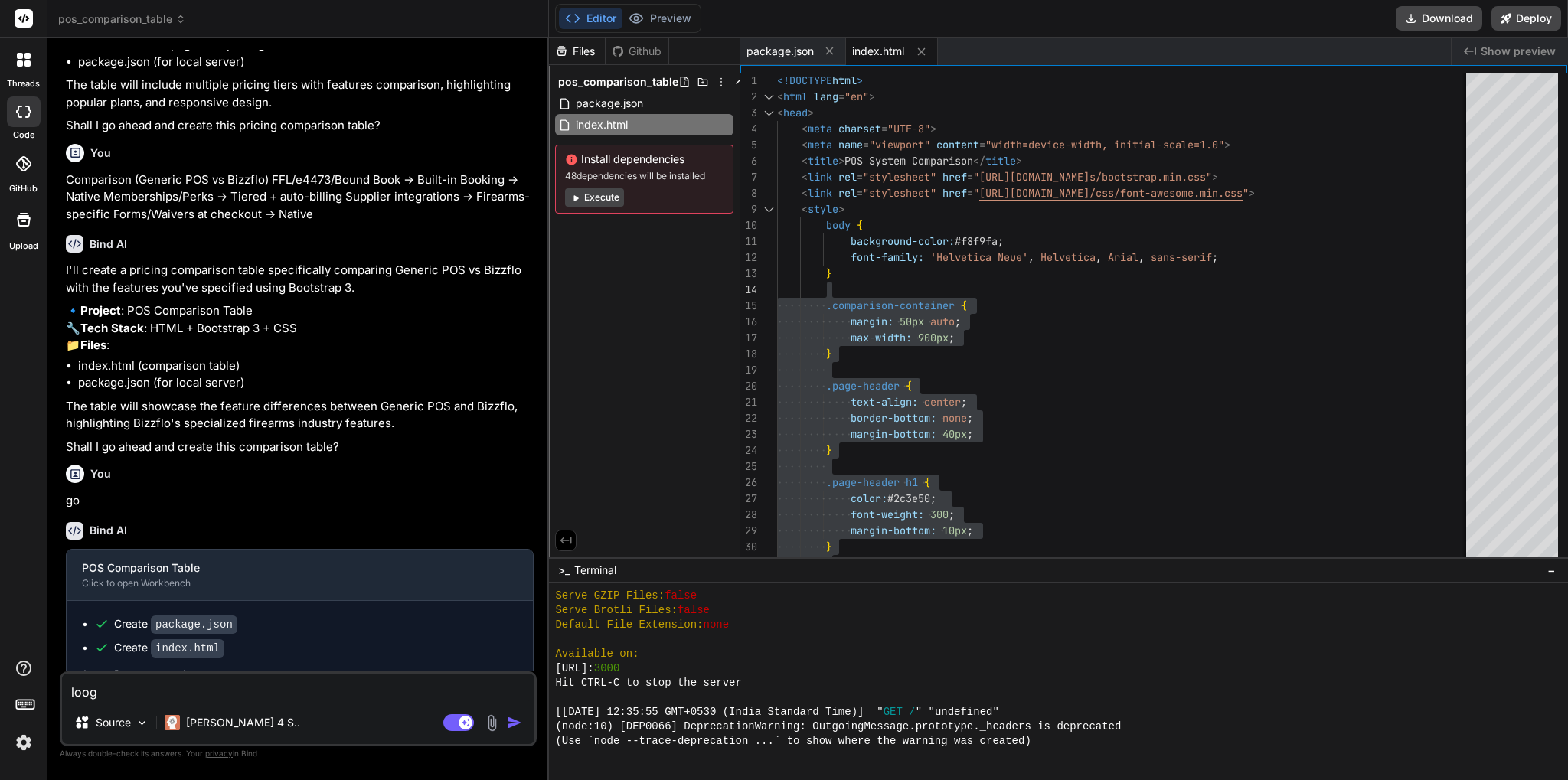
type textarea "x"
type textarea "loogijn"
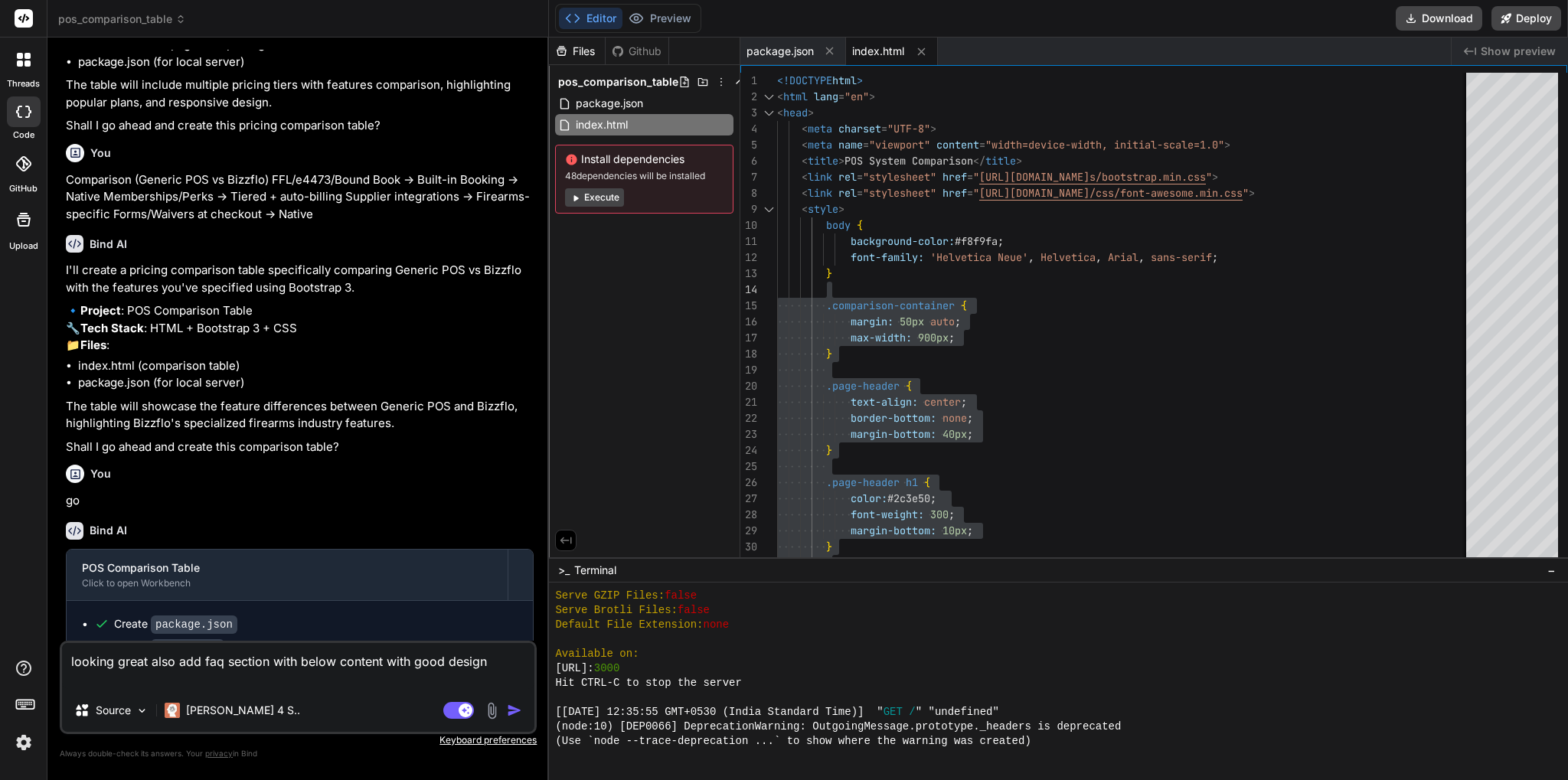
paste textarea "FAQs (also add schema) e4473/FFL compliance? → Yes; guided + bound book + expor…"
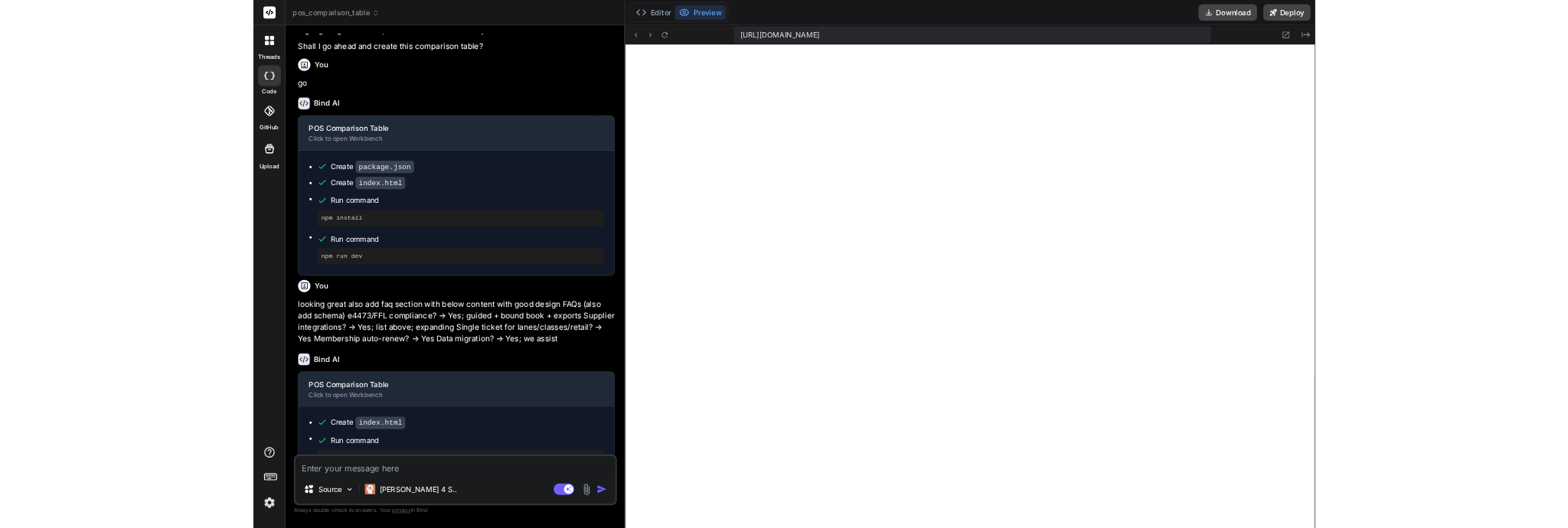
scroll to position [680, 0]
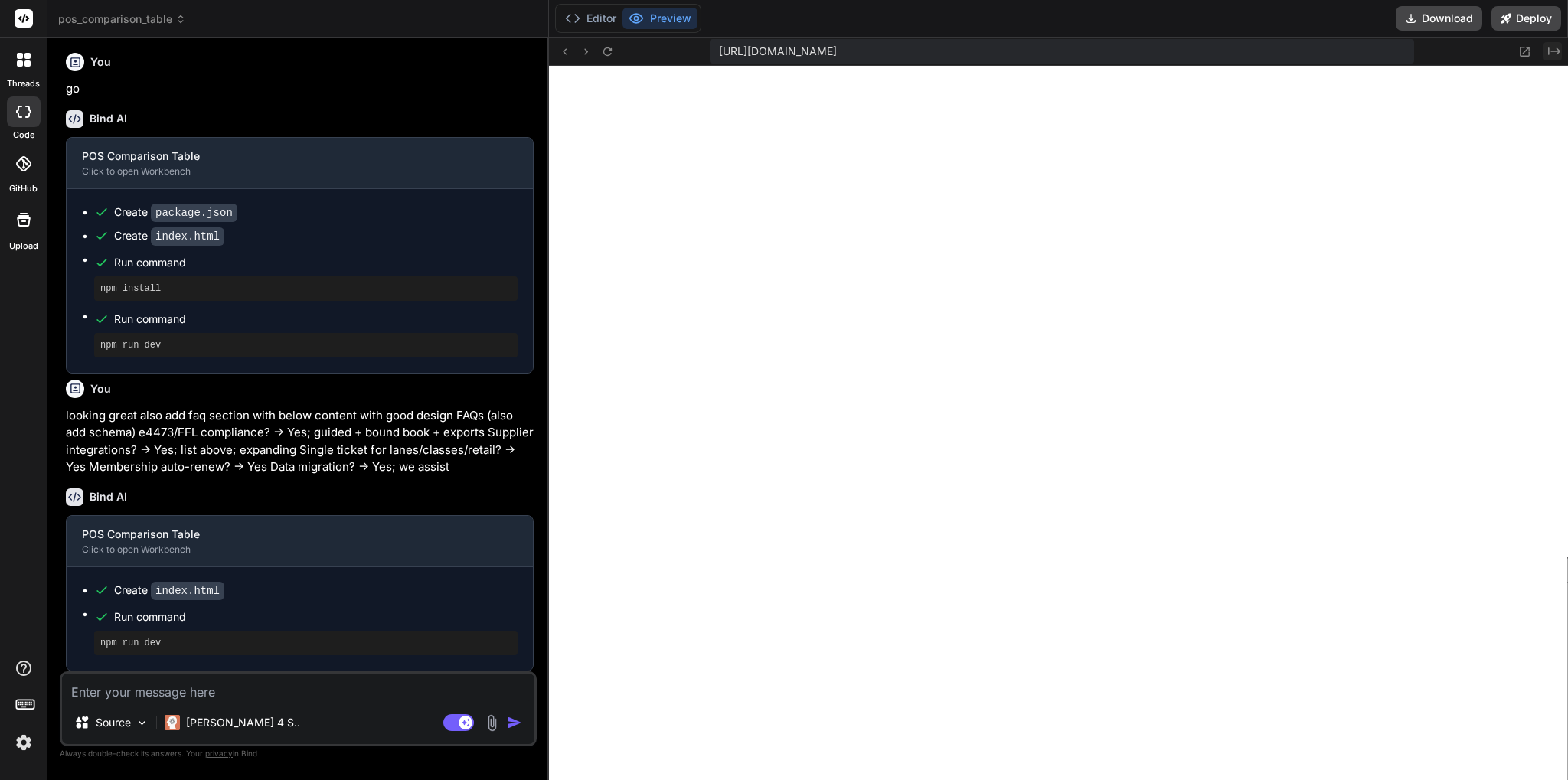
click at [1551, 50] on icon "Created with Pixso." at bounding box center [1554, 51] width 12 height 12
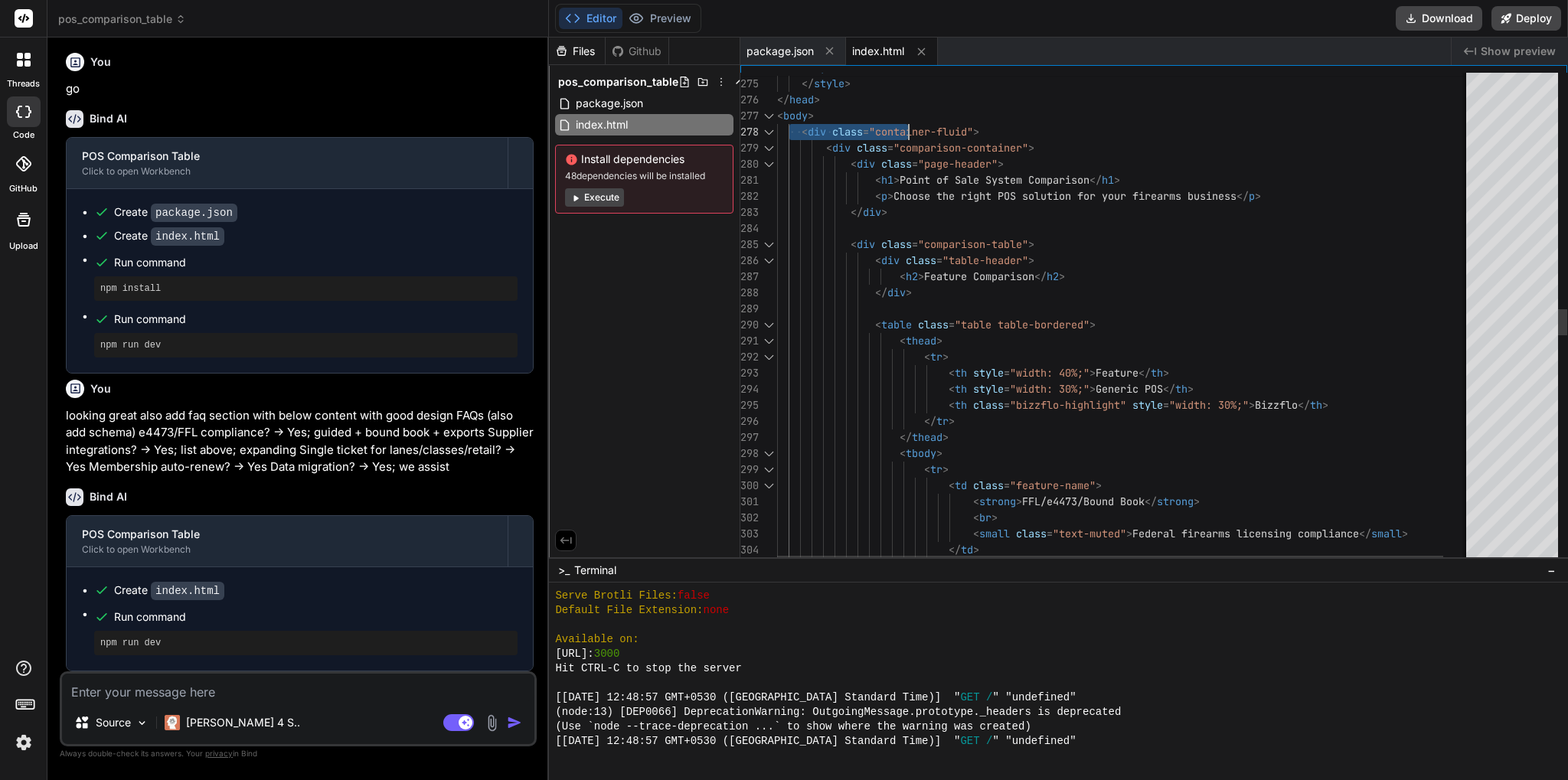
drag, startPoint x: 791, startPoint y: 135, endPoint x: 906, endPoint y: 129, distance: 115.2
click at [906, 129] on div "} </ style > </ head > < body > < div class = "container-fluid" > < div class =…" at bounding box center [1138, 257] width 722 height 9171
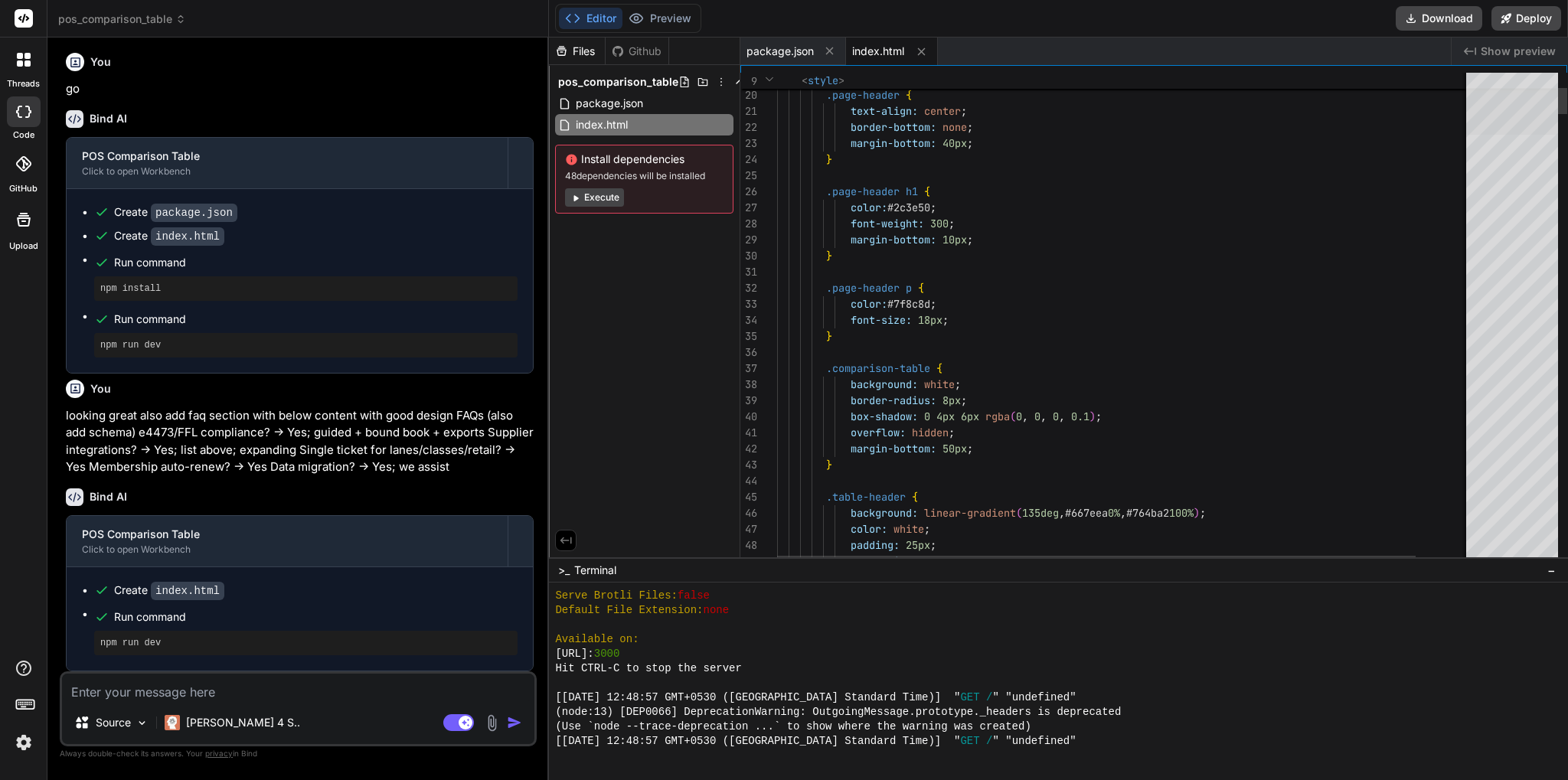
click at [1558, 99] on div at bounding box center [1512, 112] width 92 height 47
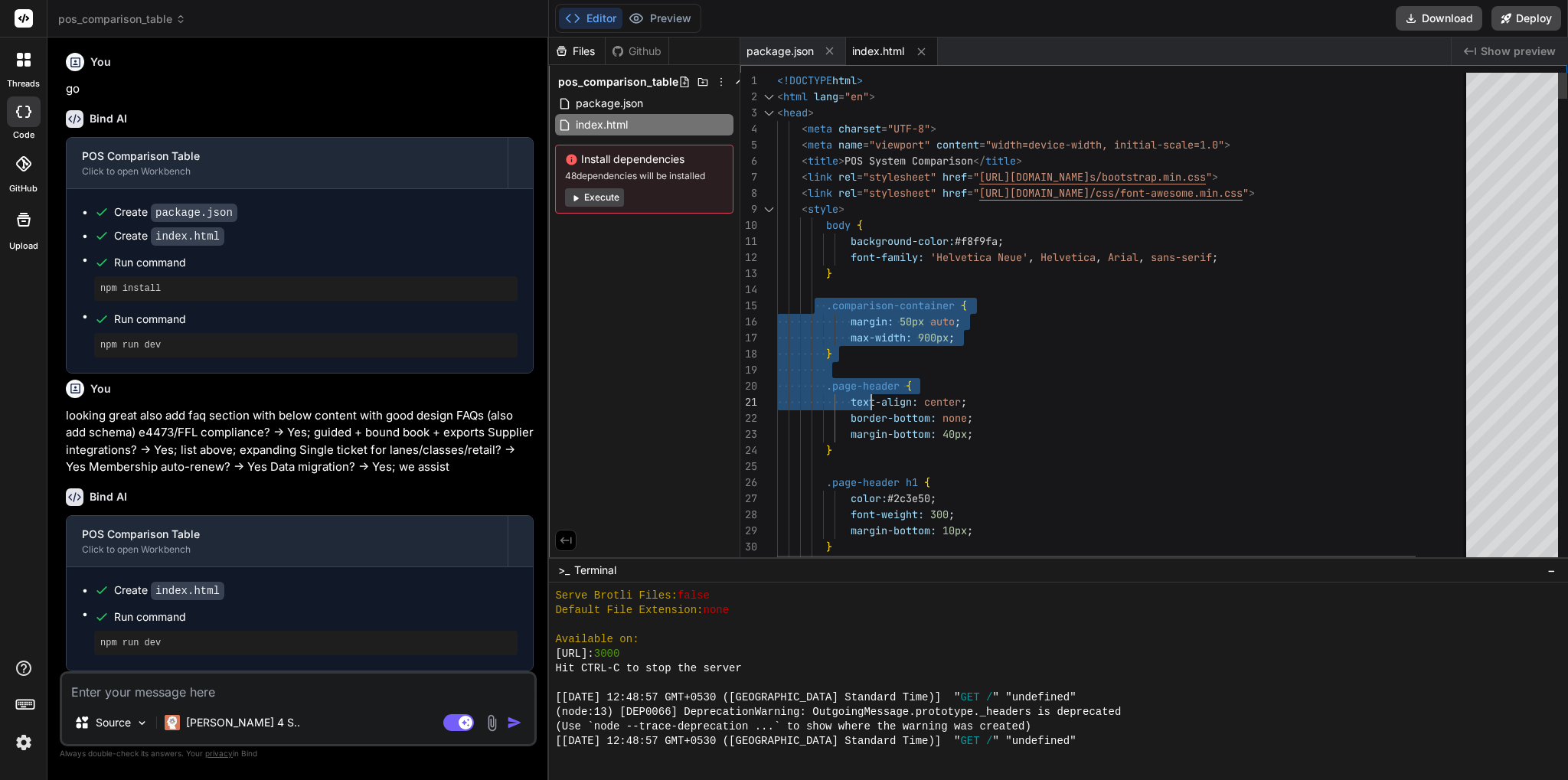
drag, startPoint x: 816, startPoint y: 307, endPoint x: 872, endPoint y: 400, distance: 108.6
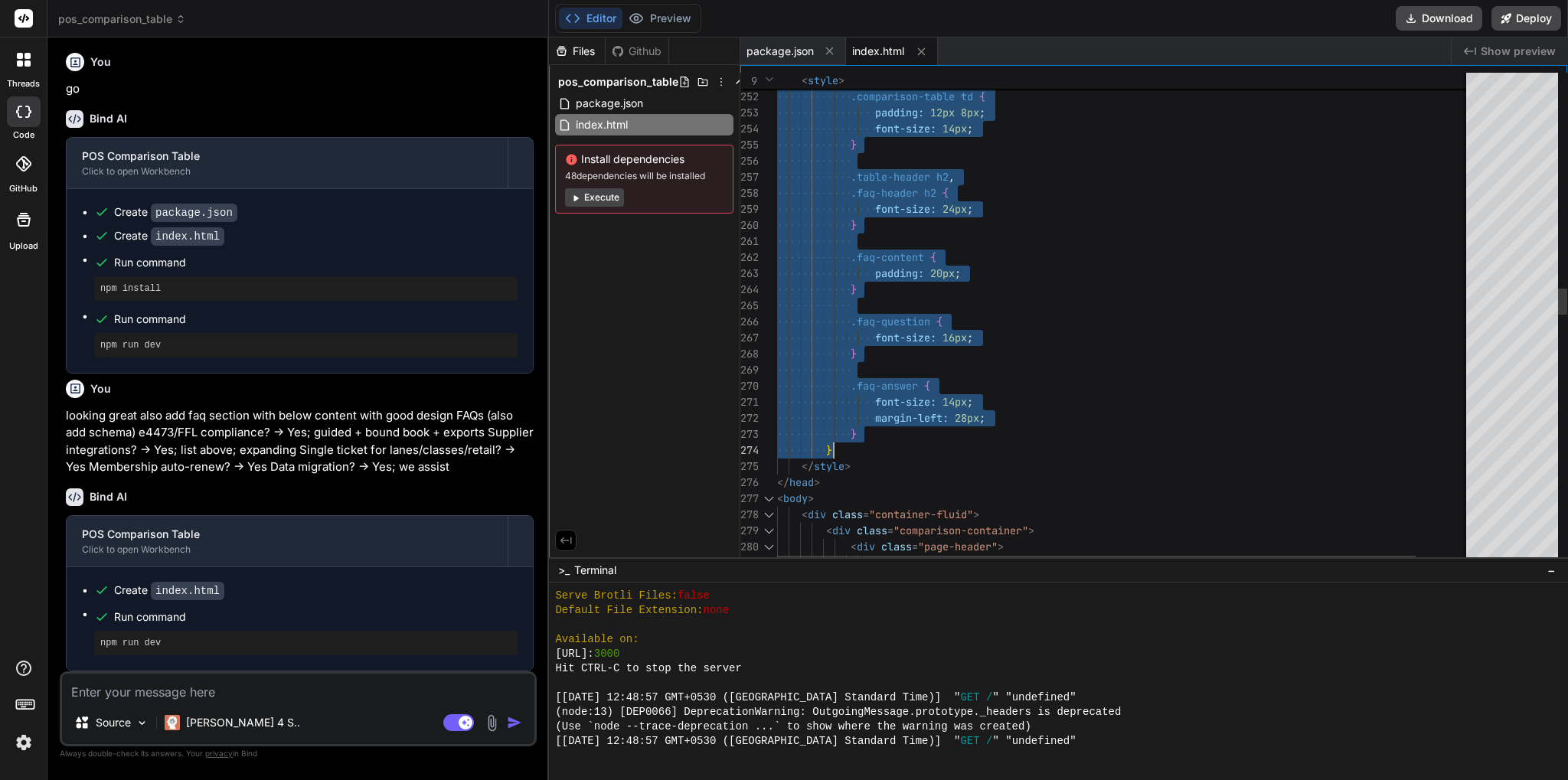
click at [875, 449] on div ".faq-answer { font-size: 14px ; margin-left: 28px ; } } </ style > </ head > < …" at bounding box center [1154, 640] width 754 height 9171
click at [1514, 44] on span "Show preview" at bounding box center [1518, 51] width 75 height 16
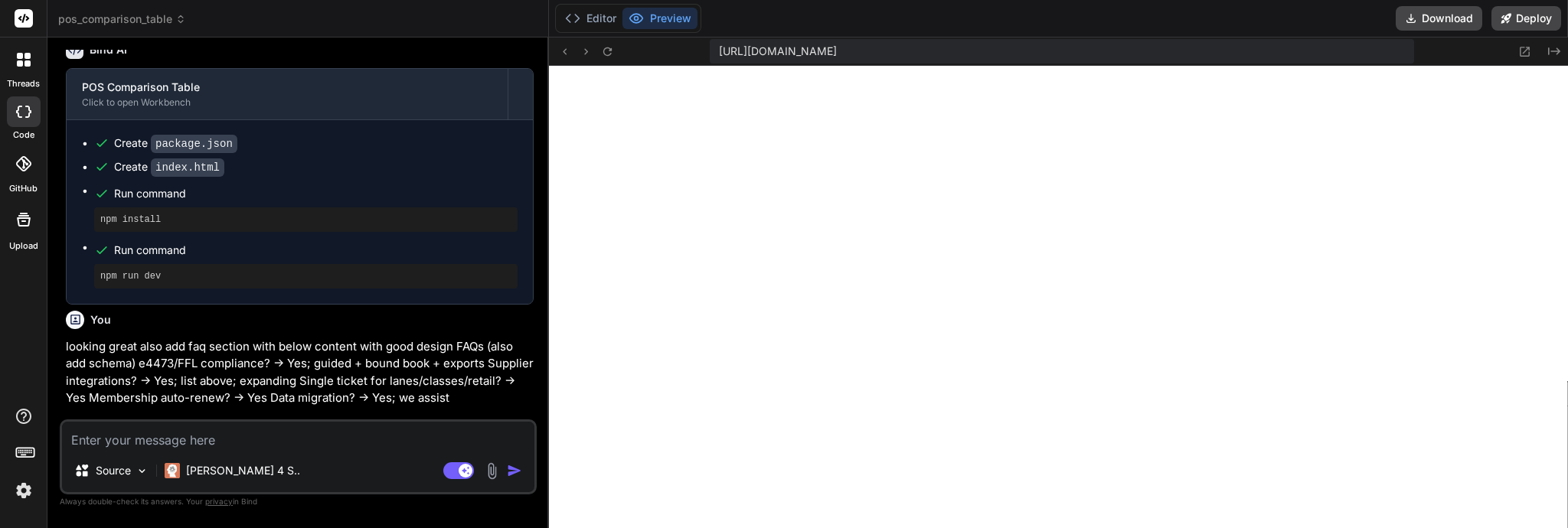
click at [207, 440] on textarea at bounding box center [298, 435] width 473 height 27
click at [185, 443] on textarea at bounding box center [298, 435] width 473 height 27
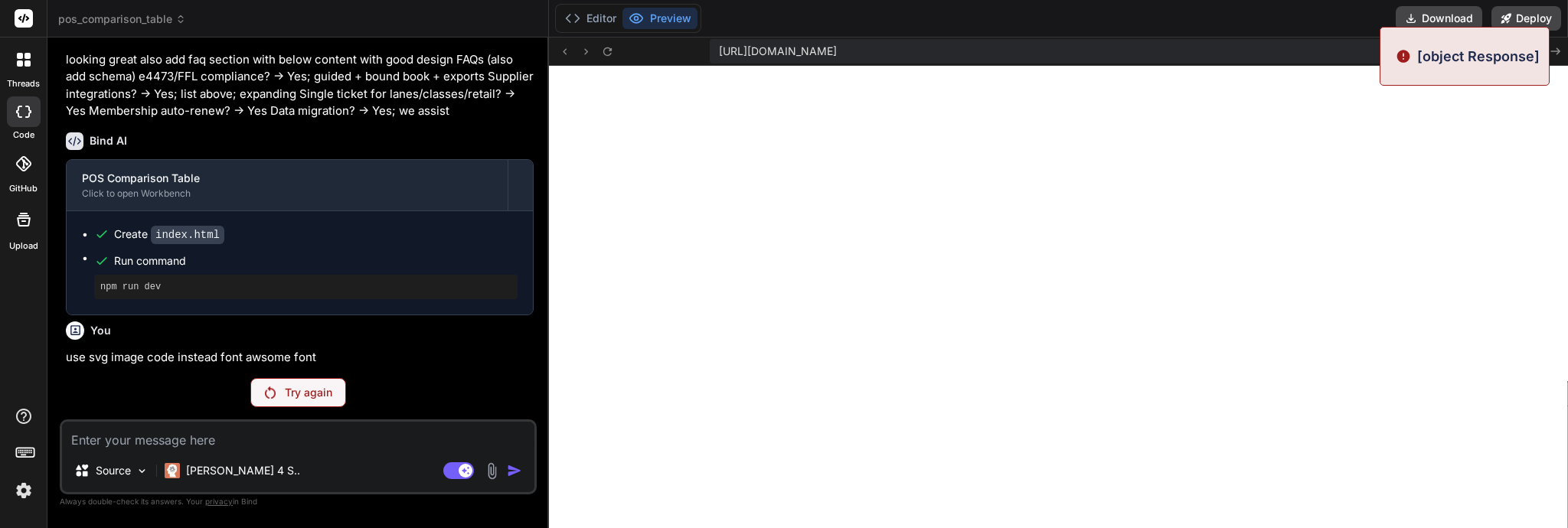
scroll to position [1035, 0]
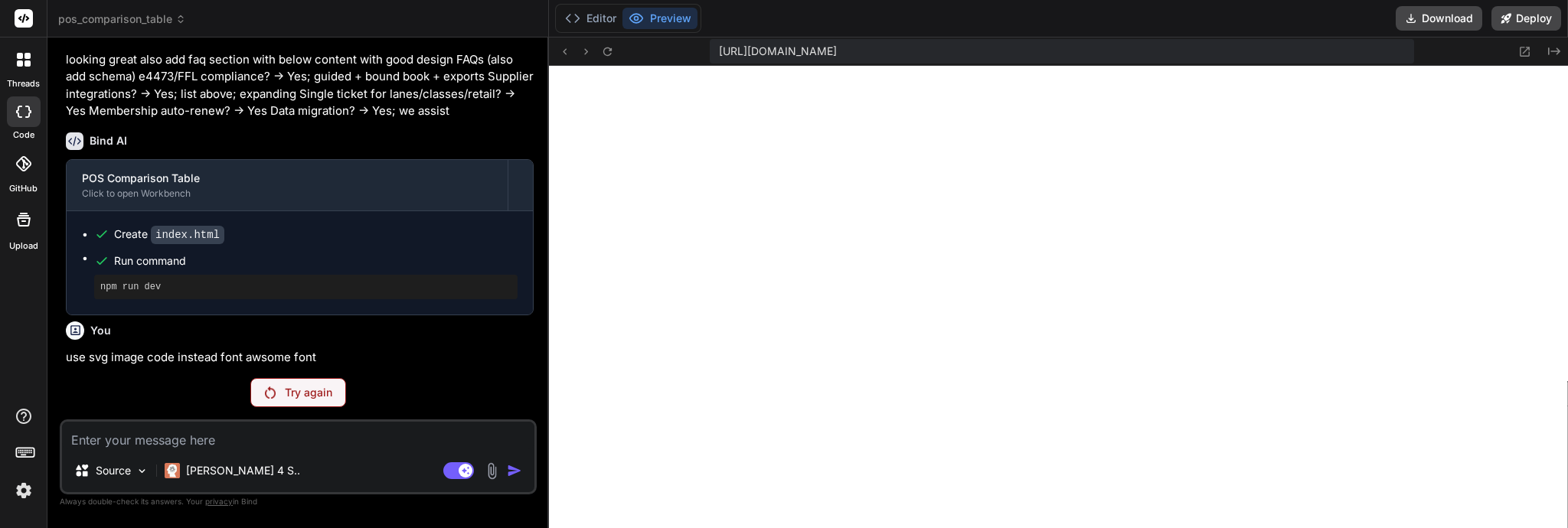
click at [298, 392] on p "Try again" at bounding box center [308, 392] width 47 height 16
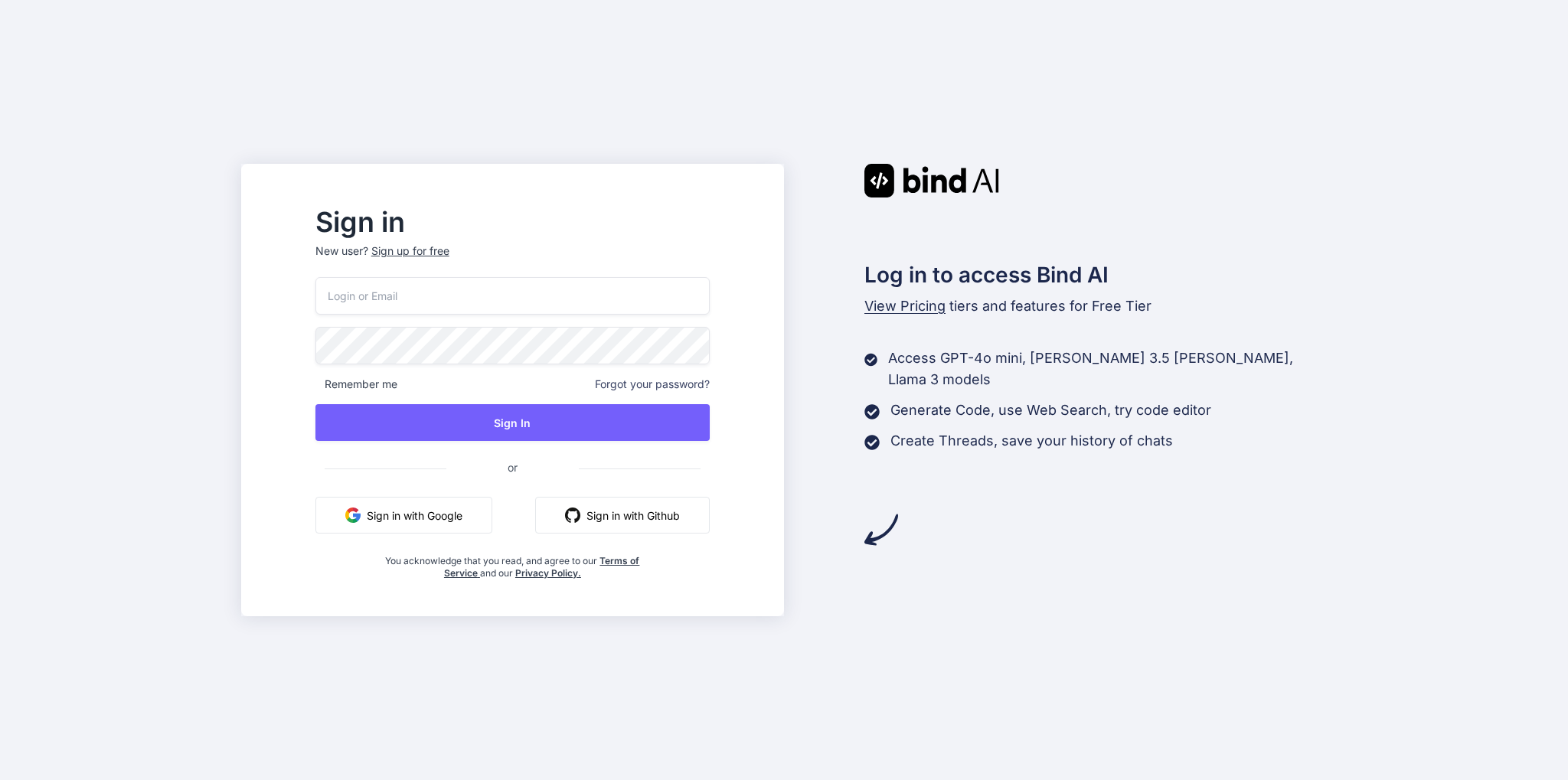
click at [629, 293] on input "email" at bounding box center [512, 295] width 394 height 37
type input "[PERSON_NAME][EMAIL_ADDRESS][PERSON_NAME][DOMAIN_NAME]"
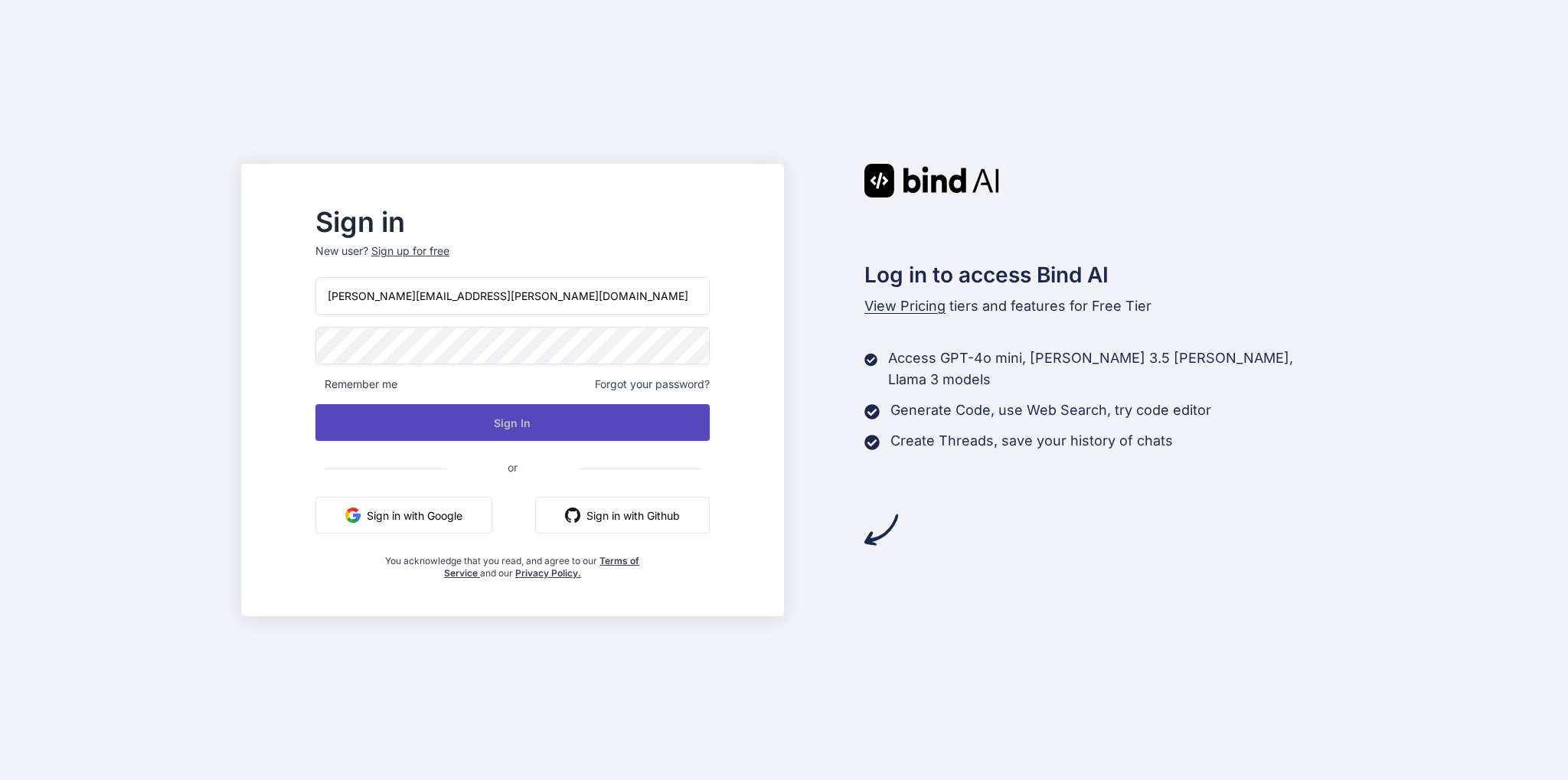
click at [515, 421] on button "Sign In" at bounding box center [512, 422] width 394 height 36
